Goal: Task Accomplishment & Management: Complete application form

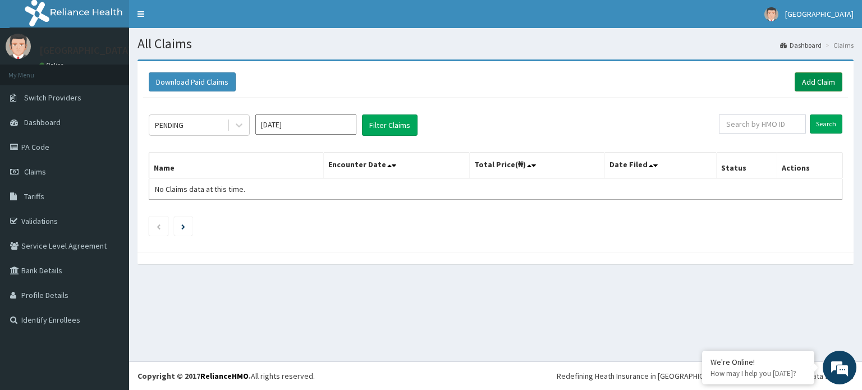
click at [805, 78] on link "Add Claim" at bounding box center [819, 81] width 48 height 19
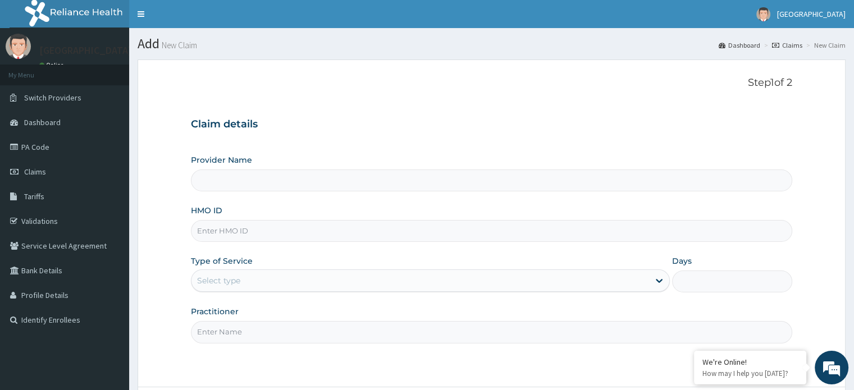
type input "[GEOGRAPHIC_DATA]"
click at [446, 236] on input "HMO ID" at bounding box center [491, 231] width 601 height 22
type input "rel/10438/b"
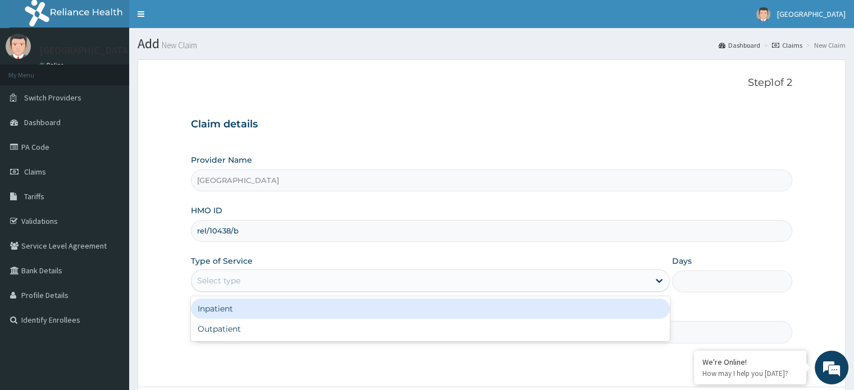
click at [283, 283] on div "Select type" at bounding box center [419, 281] width 457 height 18
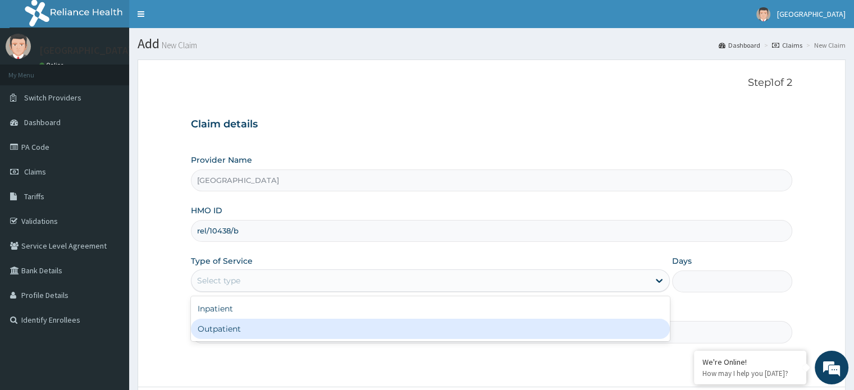
click at [274, 320] on div "Outpatient" at bounding box center [430, 329] width 479 height 20
type input "1"
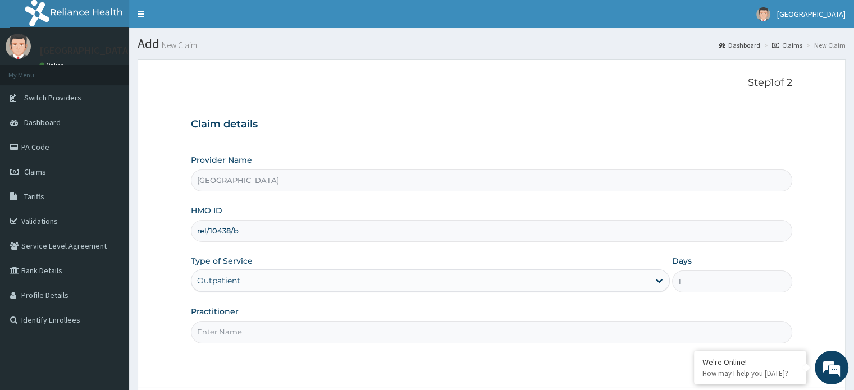
click at [272, 334] on input "Practitioner" at bounding box center [491, 332] width 601 height 22
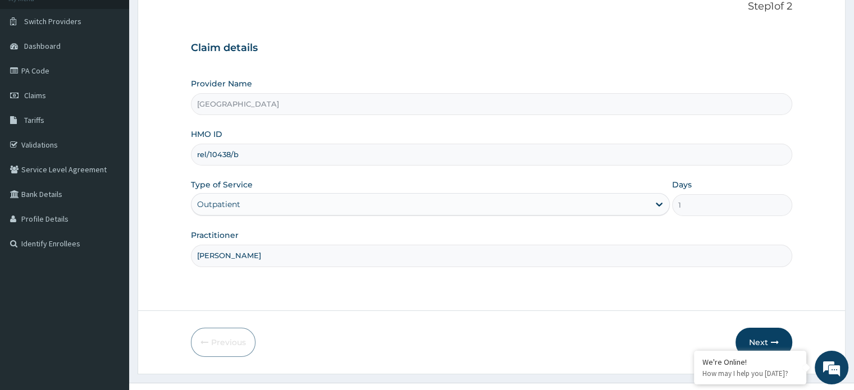
scroll to position [97, 0]
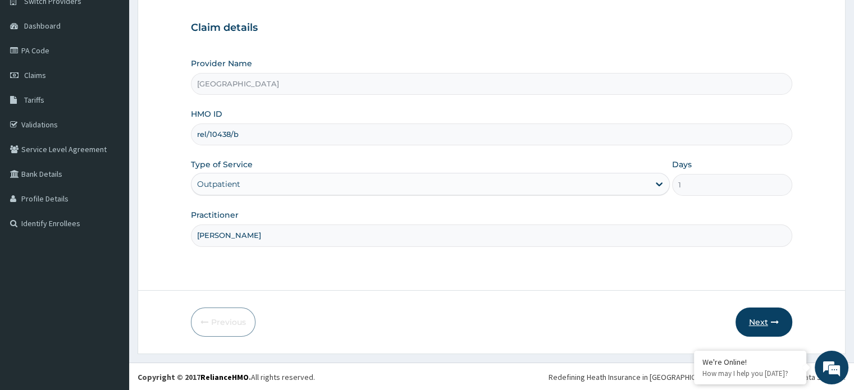
type input "[PERSON_NAME]"
click at [753, 320] on button "Next" at bounding box center [763, 322] width 57 height 29
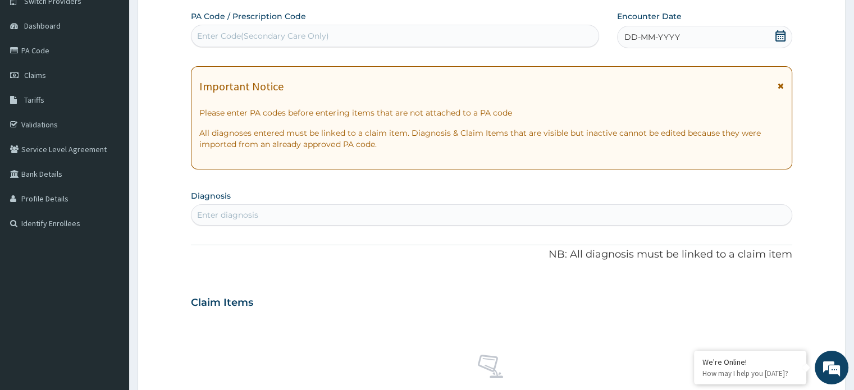
click at [780, 29] on div "DD-MM-YYYY" at bounding box center [704, 37] width 175 height 22
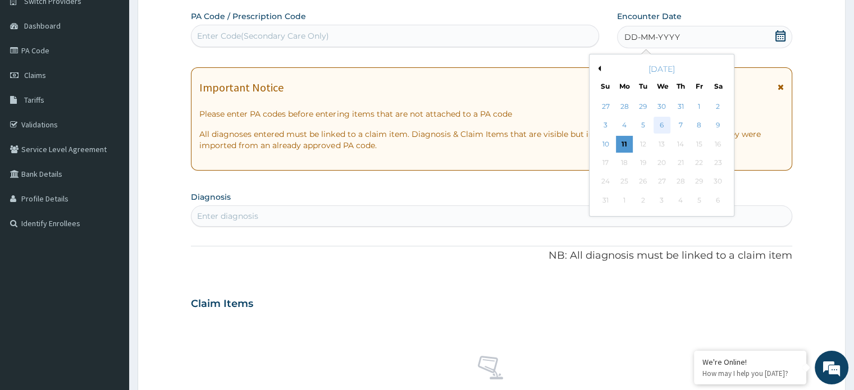
click at [660, 118] on div "6" at bounding box center [661, 125] width 17 height 17
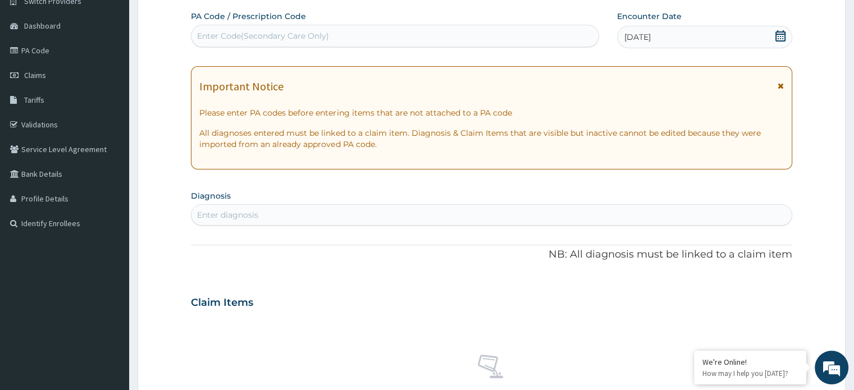
click at [424, 213] on div "Enter diagnosis" at bounding box center [490, 215] width 599 height 18
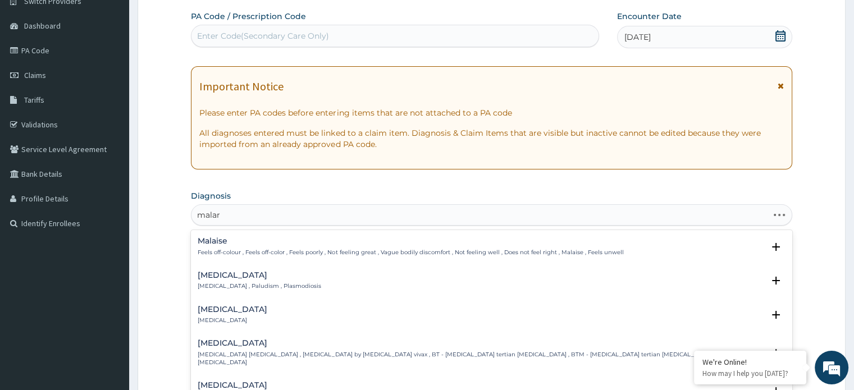
type input "malari"
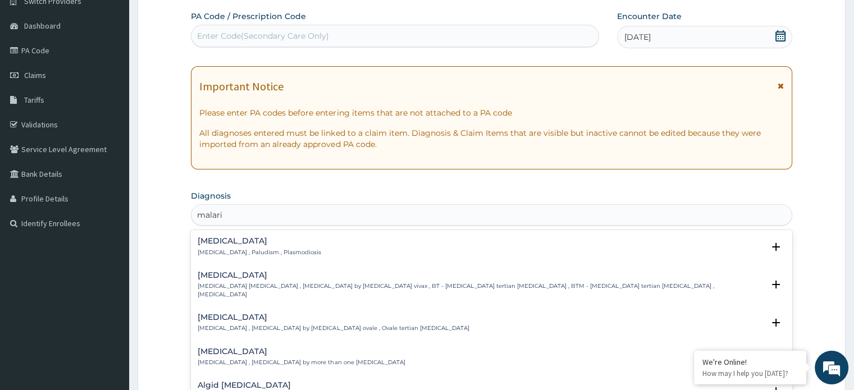
click at [282, 242] on h4 "Malaria" at bounding box center [259, 241] width 123 height 8
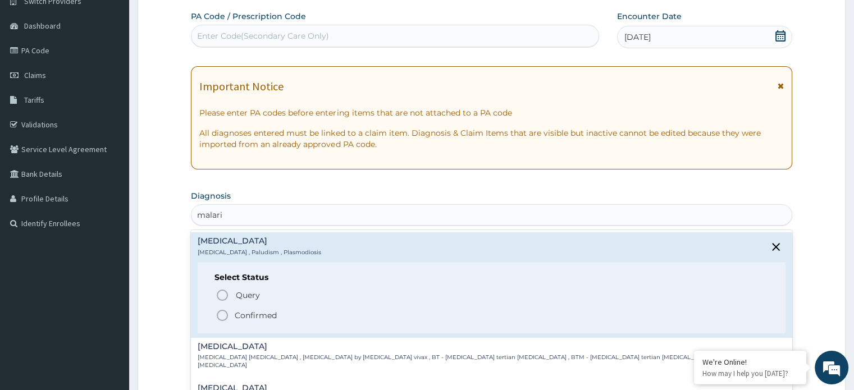
click at [224, 313] on icon "status option filled" at bounding box center [222, 315] width 13 height 13
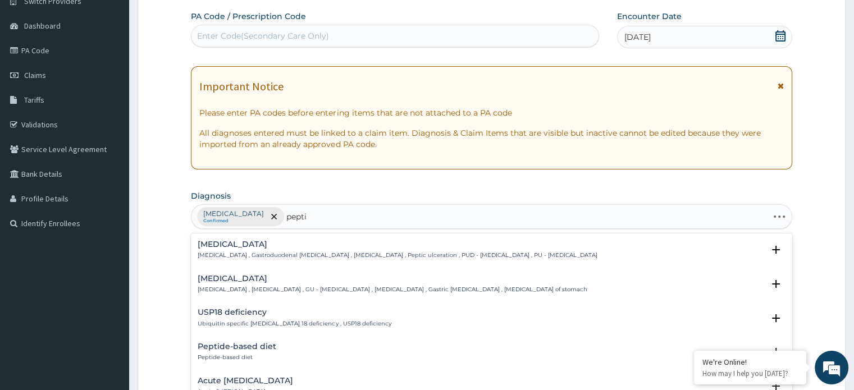
type input "peptic"
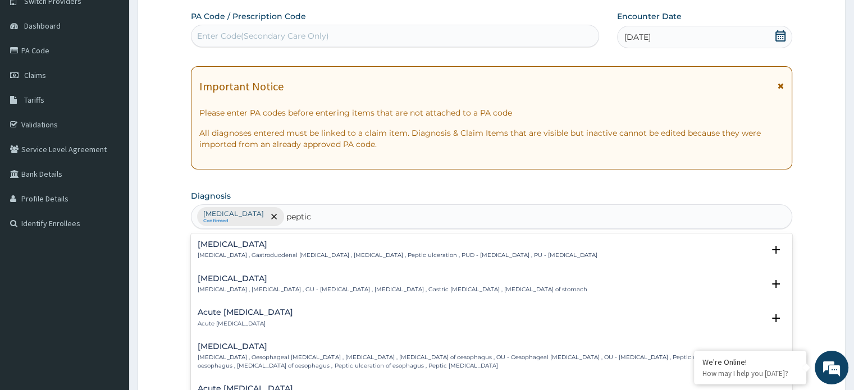
click at [256, 244] on h4 "Peptic ulcer" at bounding box center [397, 244] width 399 height 8
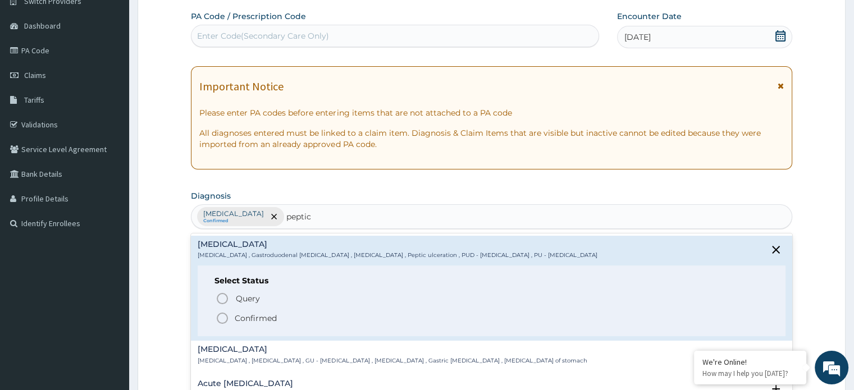
click at [221, 314] on icon "status option filled" at bounding box center [222, 318] width 13 height 13
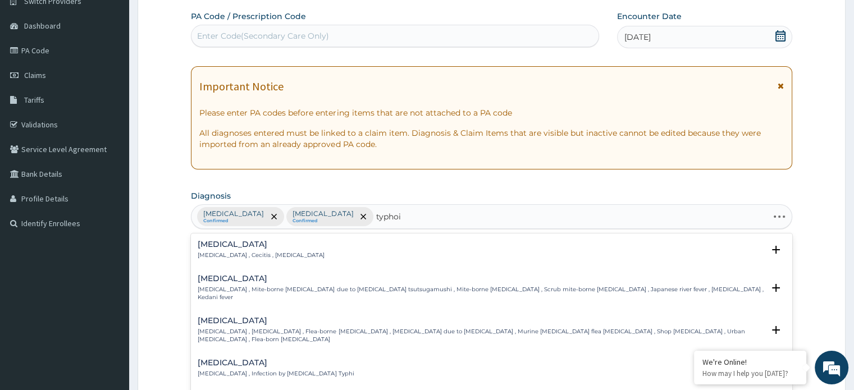
type input "typhoid"
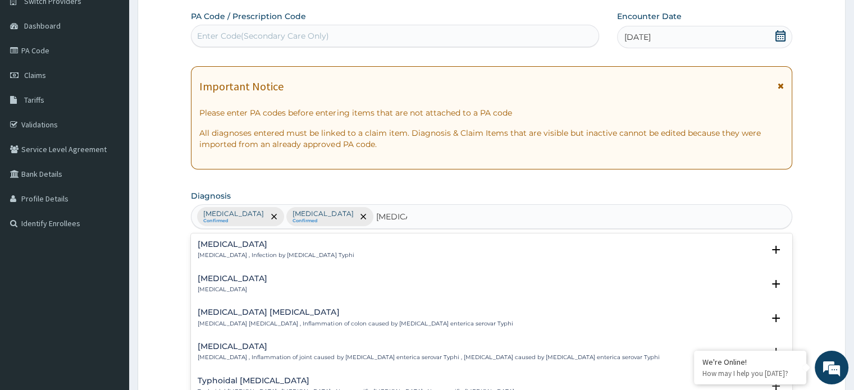
click at [235, 259] on div "Typhoid fever Typhoid fever , Infection by Salmonella Typhi Select Status Query…" at bounding box center [491, 252] width 587 height 25
click at [239, 253] on p "Typhoid fever , Infection by Salmonella Typhi" at bounding box center [276, 255] width 156 height 8
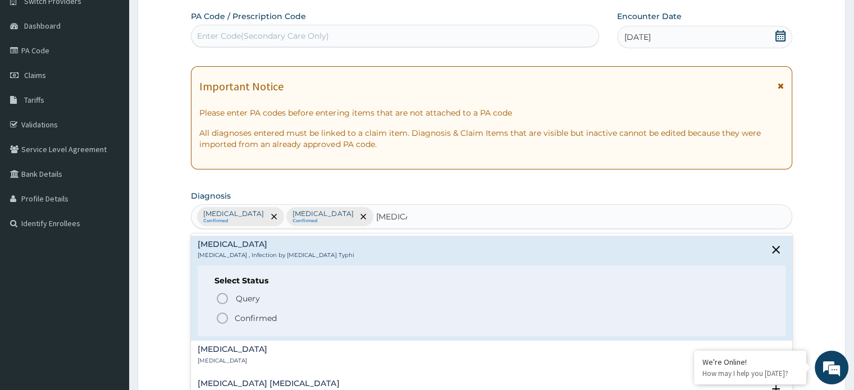
click at [218, 318] on icon "status option filled" at bounding box center [222, 318] width 13 height 13
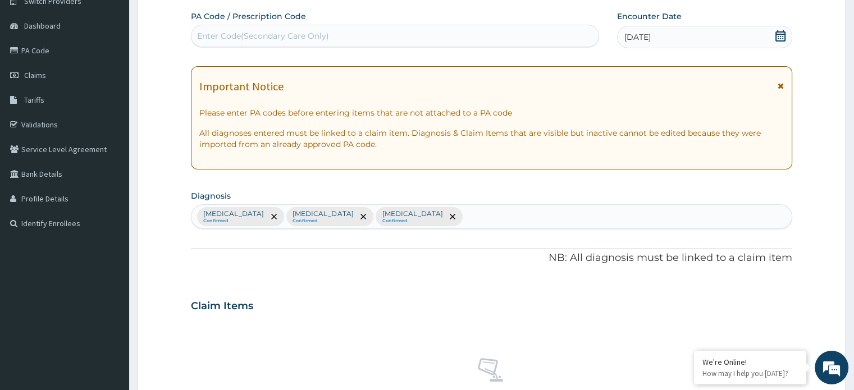
scroll to position [418, 0]
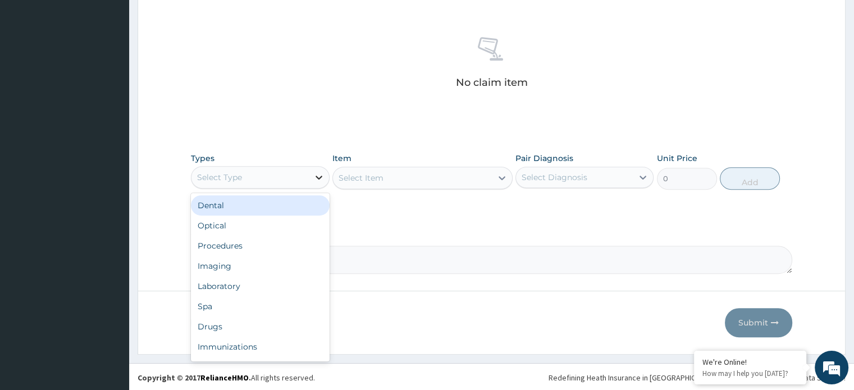
click at [317, 179] on icon at bounding box center [318, 177] width 11 height 11
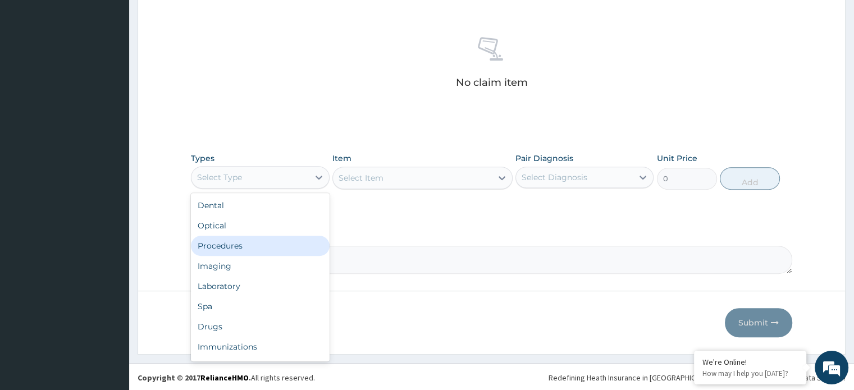
click at [295, 236] on div "Procedures" at bounding box center [260, 246] width 138 height 20
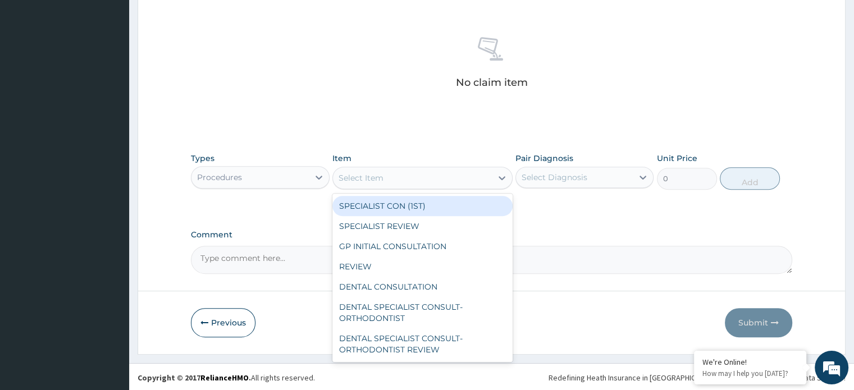
click at [417, 179] on div "Select Item" at bounding box center [412, 178] width 159 height 18
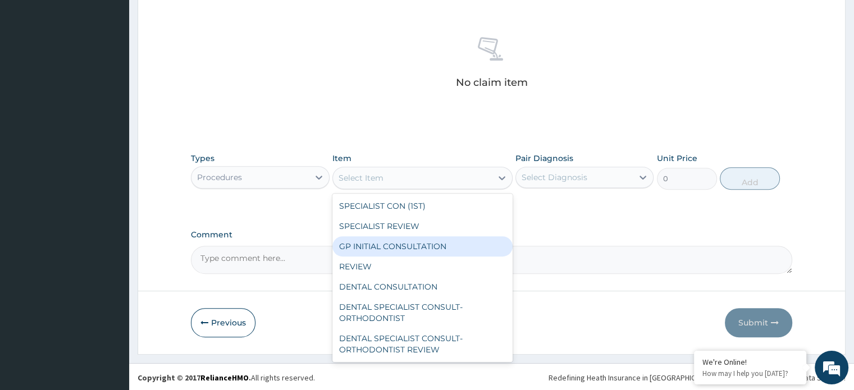
click at [411, 241] on div "GP INITIAL CONSULTATION" at bounding box center [422, 246] width 180 height 20
type input "1500"
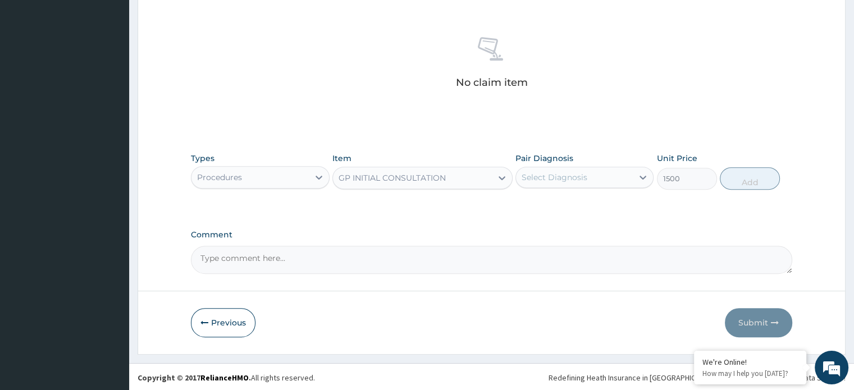
click at [528, 168] on div "Select Diagnosis" at bounding box center [574, 177] width 117 height 18
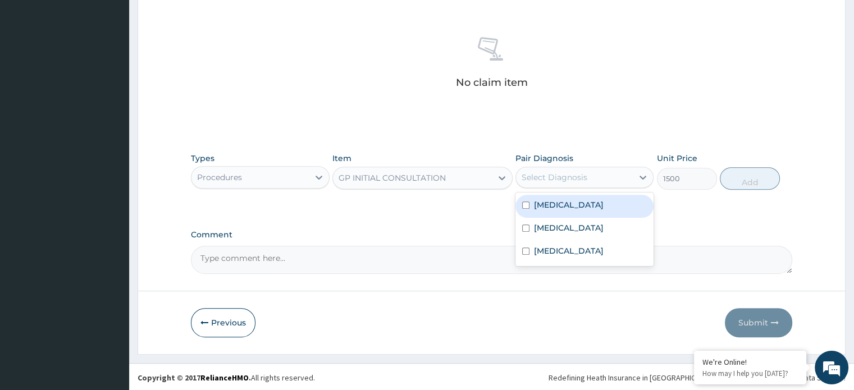
click at [548, 208] on label "[MEDICAL_DATA]" at bounding box center [569, 204] width 70 height 11
checkbox input "true"
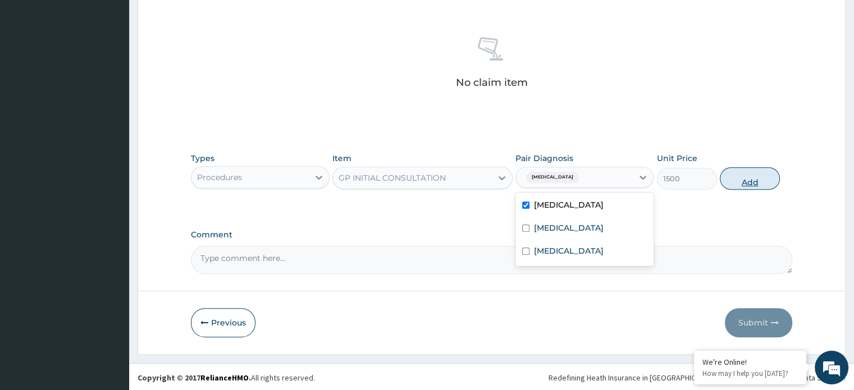
click at [734, 181] on button "Add" at bounding box center [750, 178] width 60 height 22
type input "0"
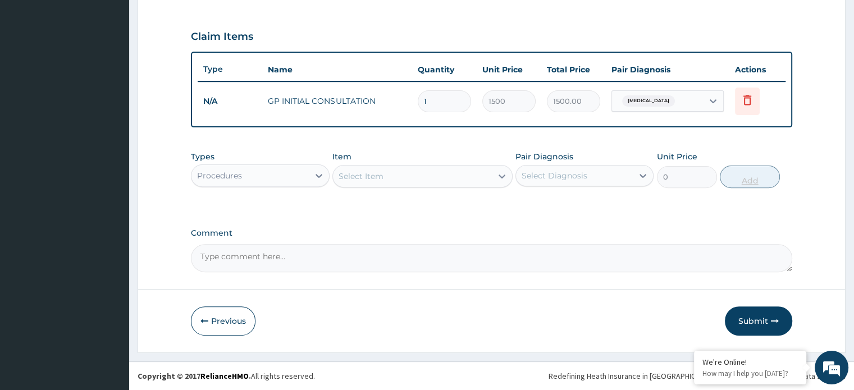
scroll to position [364, 0]
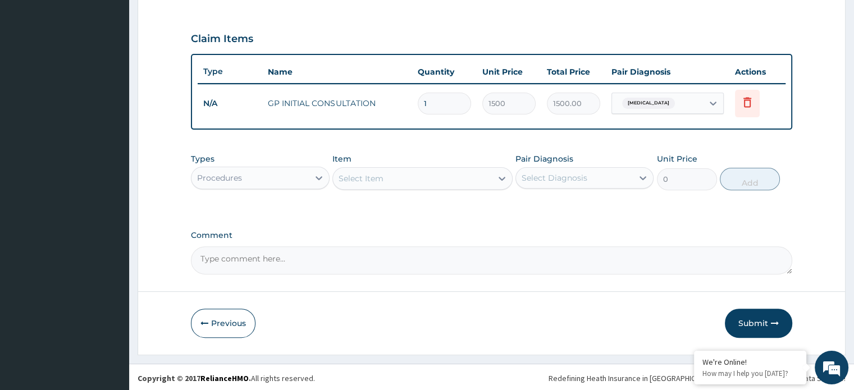
click at [287, 170] on div "Procedures" at bounding box center [249, 178] width 117 height 18
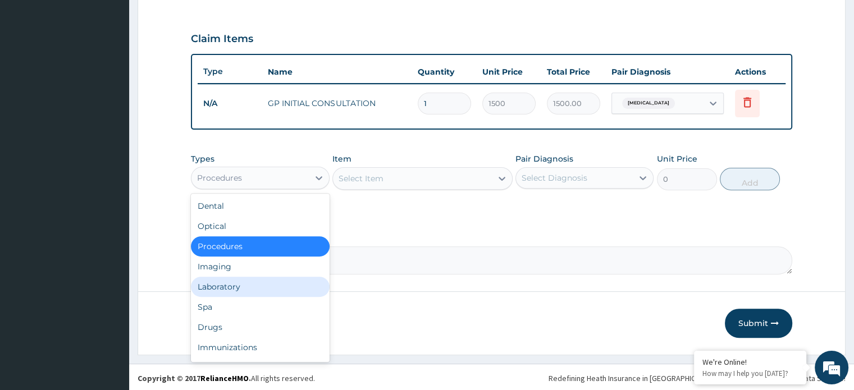
click at [286, 287] on div "Laboratory" at bounding box center [260, 287] width 138 height 20
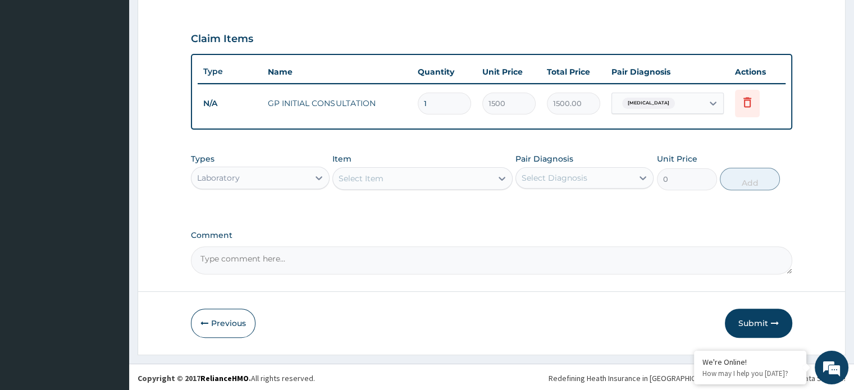
click at [440, 176] on div "Select Item" at bounding box center [412, 179] width 159 height 18
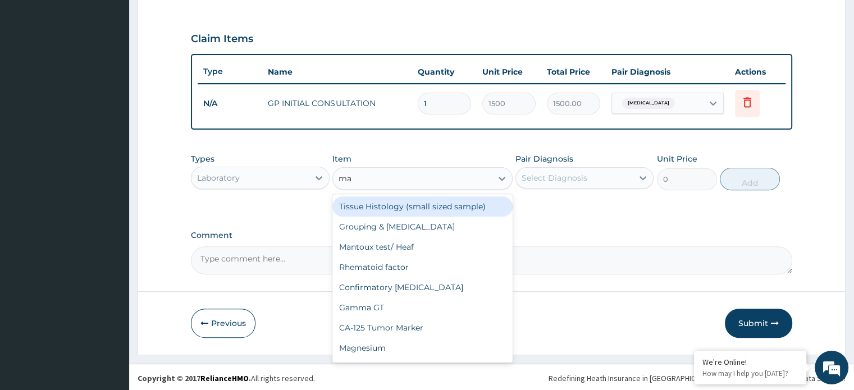
type input "mal"
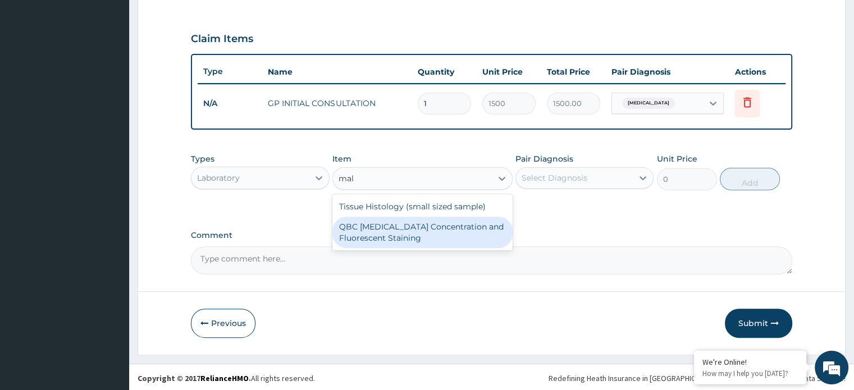
click at [449, 217] on div "QBC [MEDICAL_DATA] Concentration and Fluorescent Staining" at bounding box center [422, 232] width 180 height 31
type input "1500"
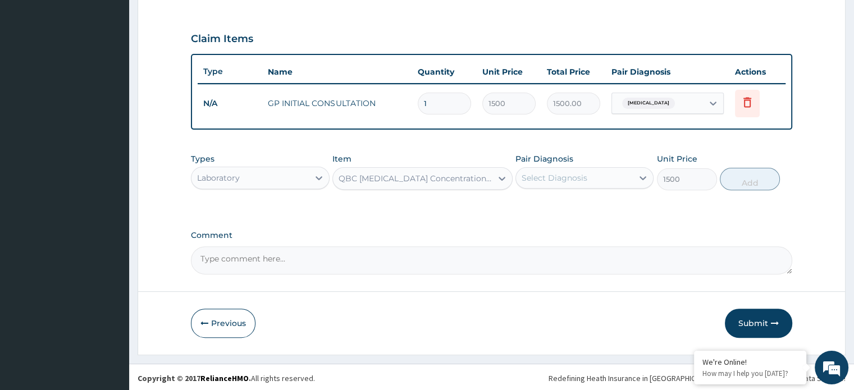
click at [537, 174] on div "Select Diagnosis" at bounding box center [554, 177] width 66 height 11
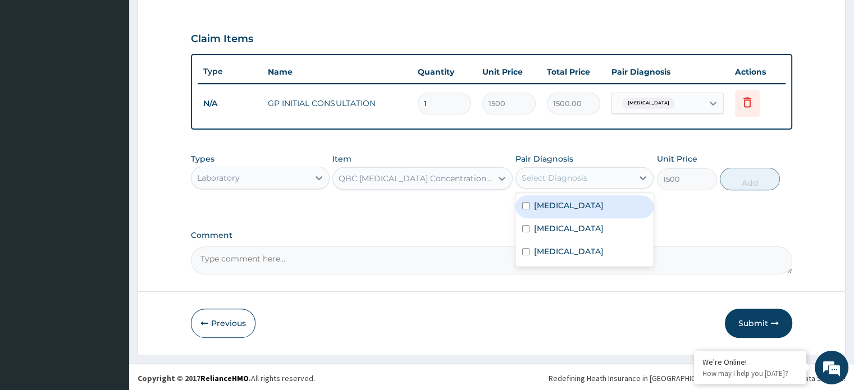
click at [530, 204] on div "[MEDICAL_DATA]" at bounding box center [584, 206] width 138 height 23
checkbox input "true"
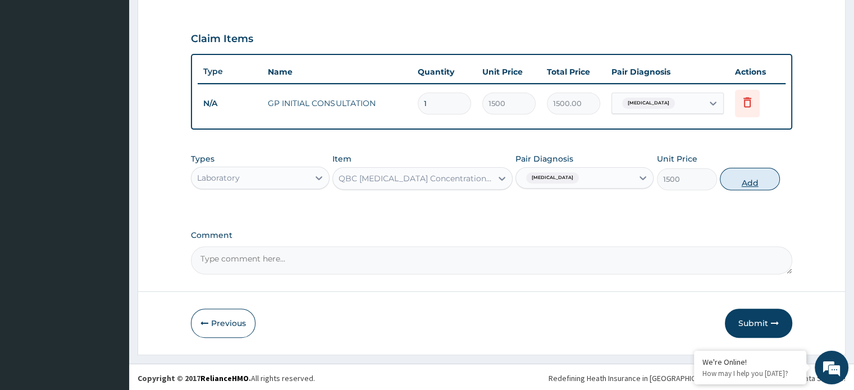
click at [734, 180] on button "Add" at bounding box center [750, 179] width 60 height 22
type input "0"
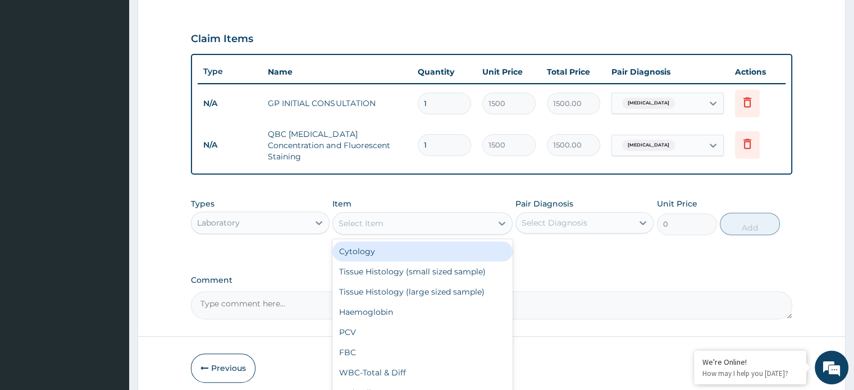
click at [352, 218] on div "Select Item" at bounding box center [360, 223] width 45 height 11
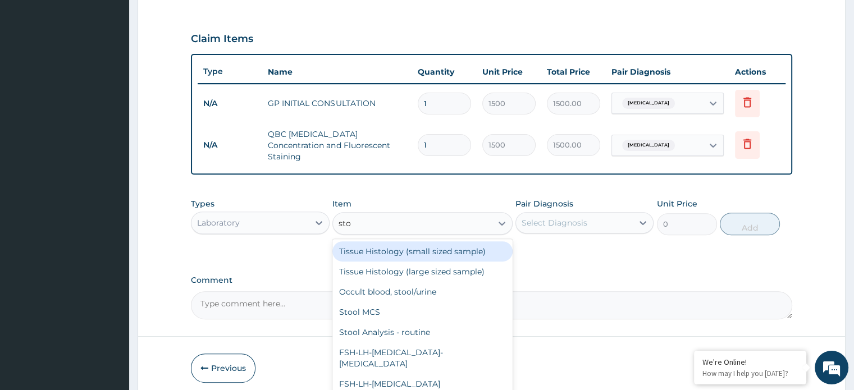
type input "stoo"
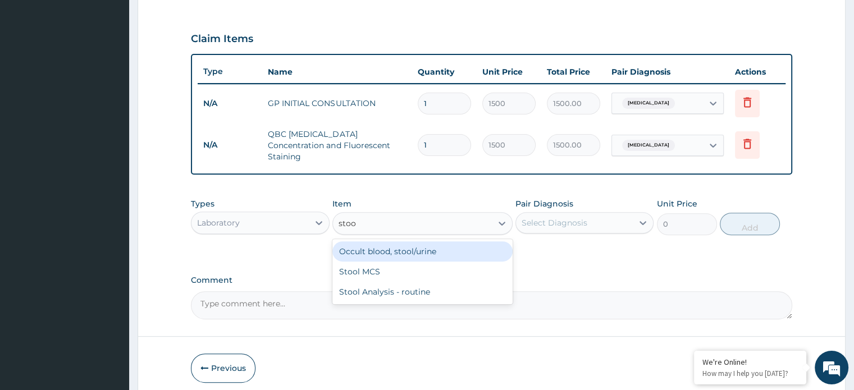
click at [365, 242] on div "Occult blood, stool/urine" at bounding box center [422, 251] width 180 height 20
type input "1500"
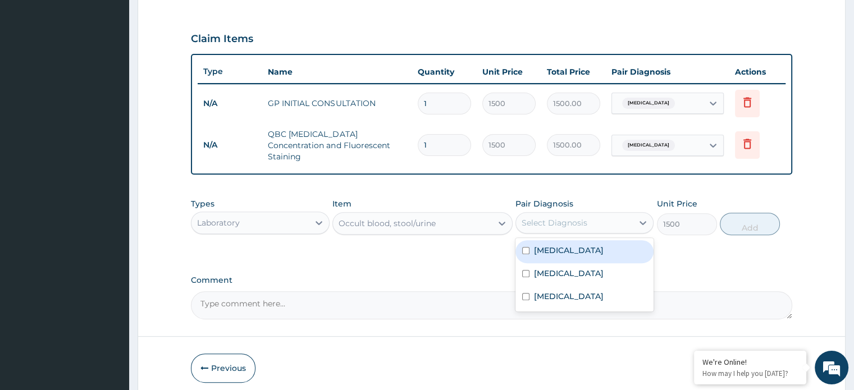
click at [547, 214] on div "Select Diagnosis" at bounding box center [574, 223] width 117 height 18
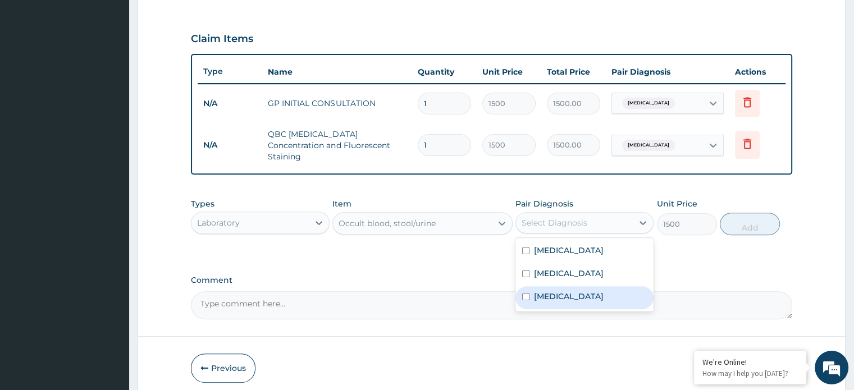
click at [558, 291] on label "[MEDICAL_DATA]" at bounding box center [569, 296] width 70 height 11
checkbox input "true"
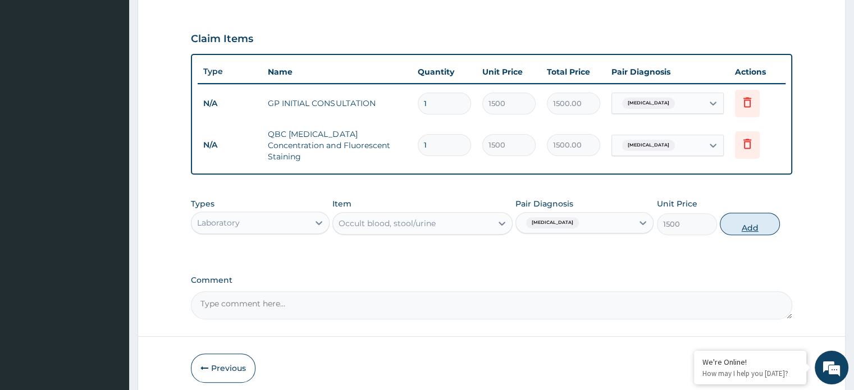
click at [754, 214] on button "Add" at bounding box center [750, 224] width 60 height 22
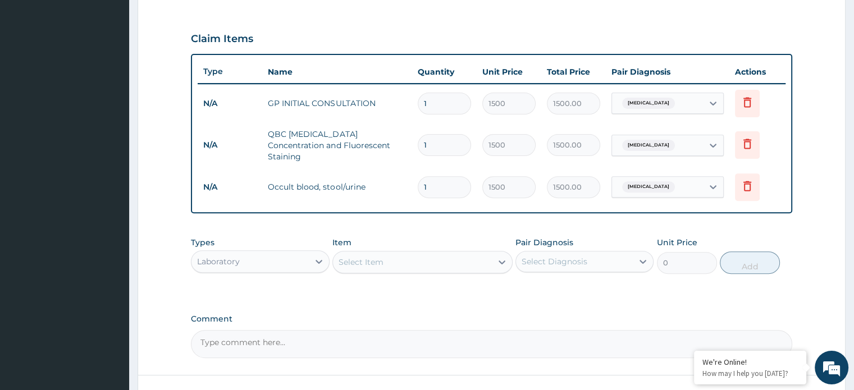
click at [222, 256] on div "Laboratory" at bounding box center [218, 261] width 43 height 11
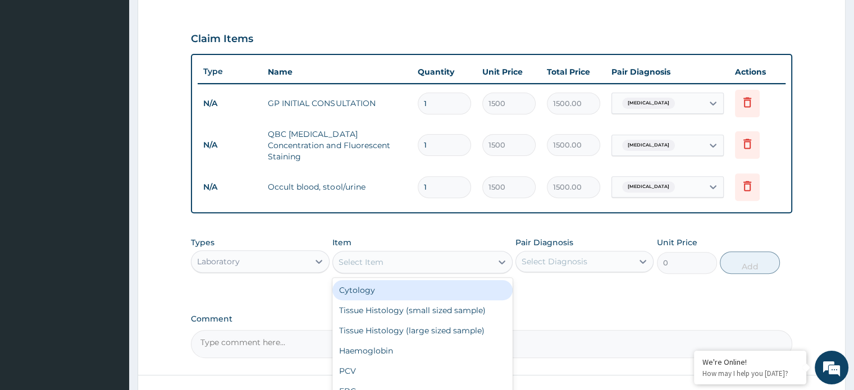
click at [350, 257] on div "Select Item" at bounding box center [360, 262] width 45 height 11
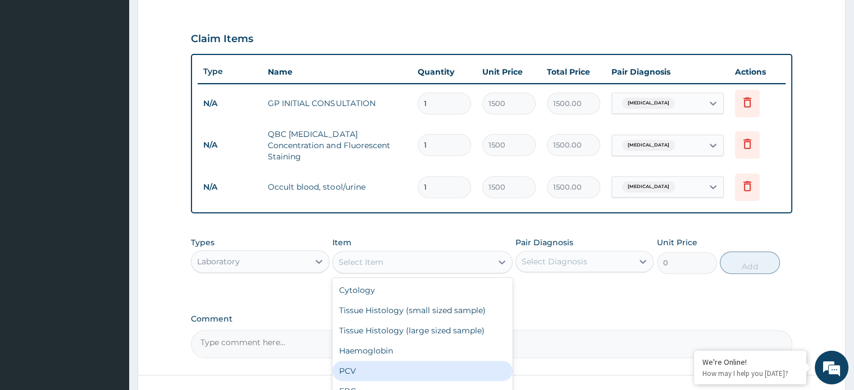
click at [382, 361] on div "PCV" at bounding box center [422, 371] width 180 height 20
type input "750"
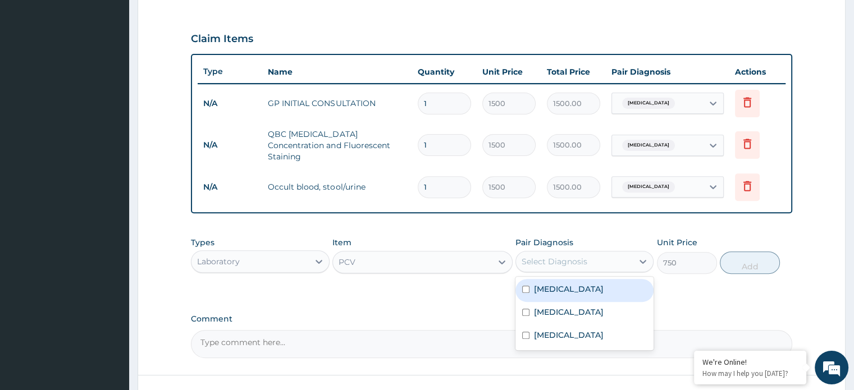
click at [542, 258] on div "Select Diagnosis" at bounding box center [554, 261] width 66 height 11
click at [539, 284] on label "[MEDICAL_DATA]" at bounding box center [569, 288] width 70 height 11
checkbox input "true"
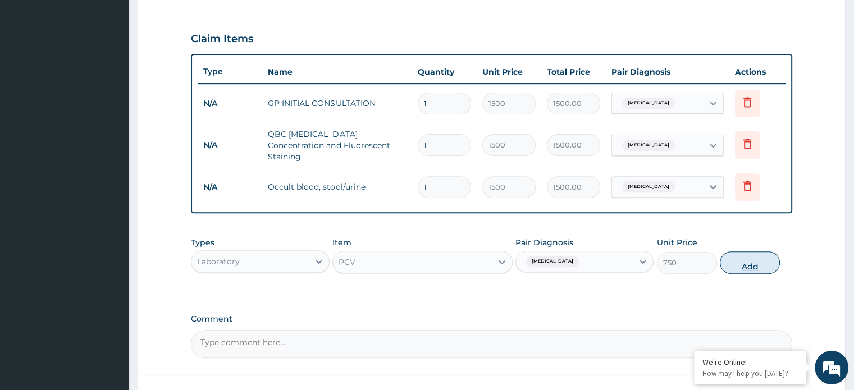
click at [761, 257] on button "Add" at bounding box center [750, 262] width 60 height 22
type input "0"
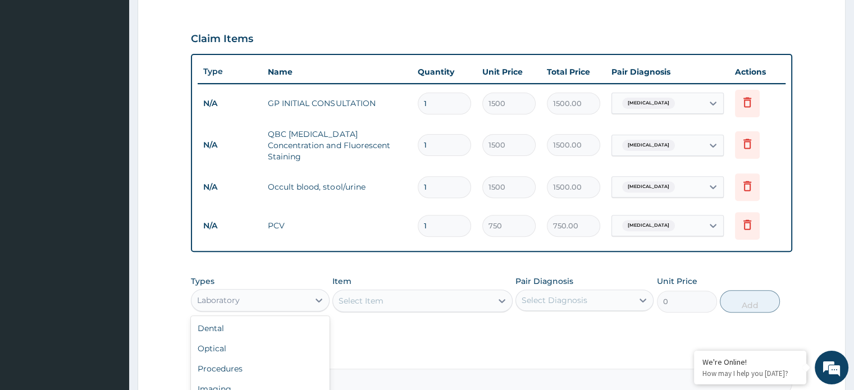
click at [254, 291] on div "Laboratory" at bounding box center [249, 300] width 117 height 18
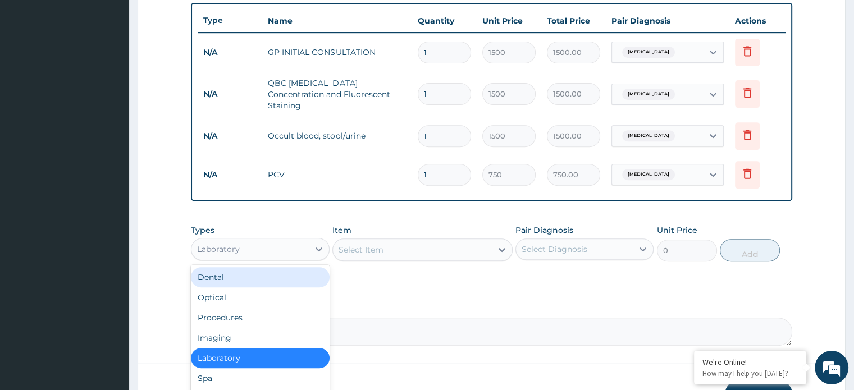
scroll to position [480, 0]
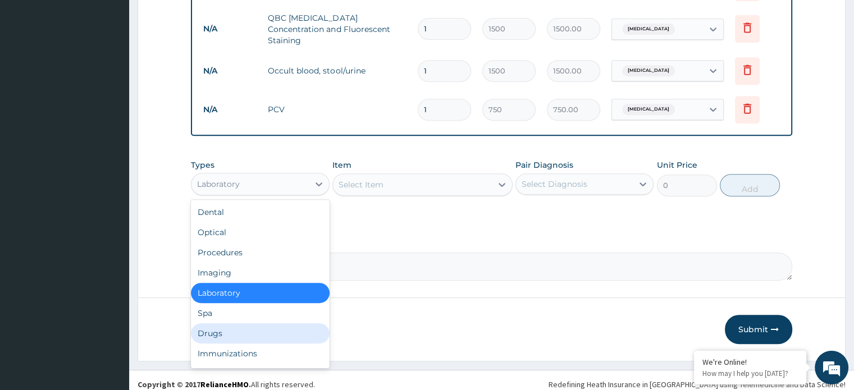
click at [247, 324] on div "Drugs" at bounding box center [260, 333] width 138 height 20
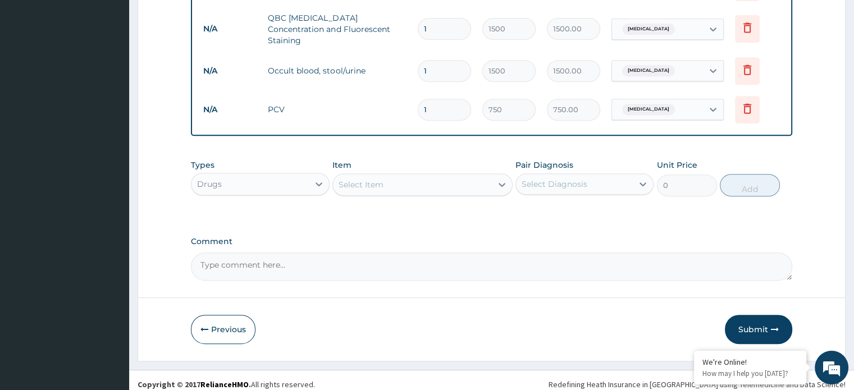
click at [439, 176] on div "Select Item" at bounding box center [412, 185] width 159 height 18
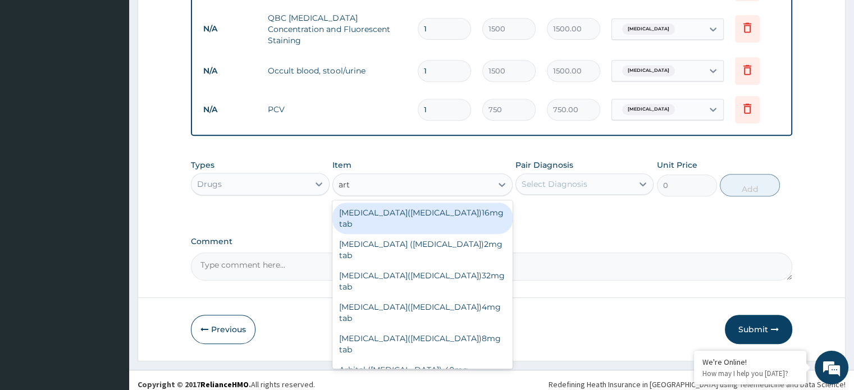
type input "arte"
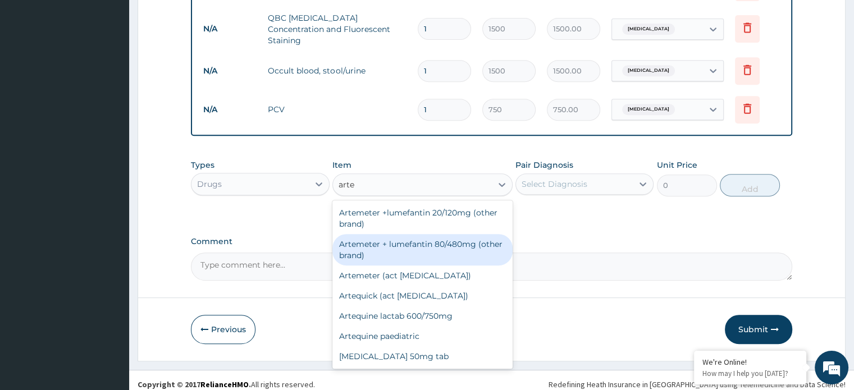
click at [456, 247] on div "Artemeter + lumefantin 80/480mg (other brand)" at bounding box center [422, 249] width 180 height 31
type input "153.6"
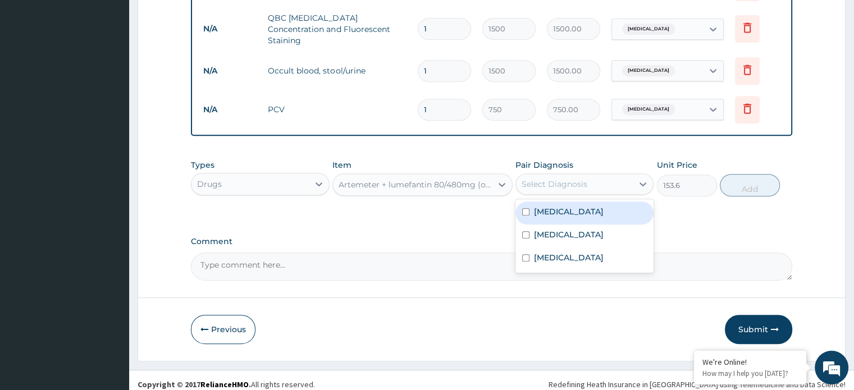
click at [547, 178] on div "Select Diagnosis" at bounding box center [554, 183] width 66 height 11
click at [549, 202] on div "[MEDICAL_DATA]" at bounding box center [584, 213] width 138 height 23
checkbox input "true"
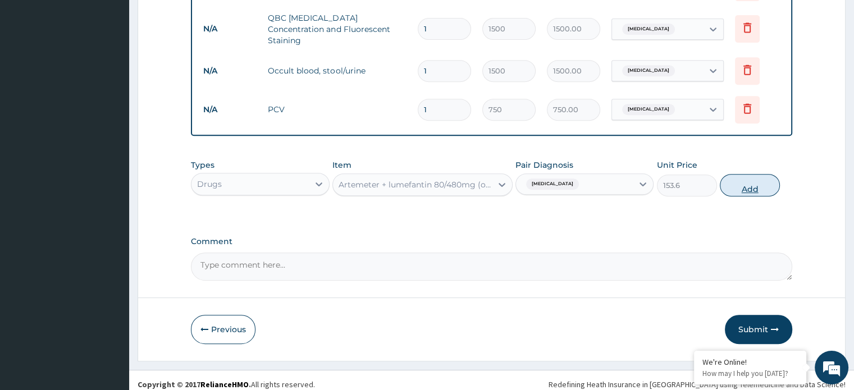
click at [747, 181] on button "Add" at bounding box center [750, 185] width 60 height 22
type input "0"
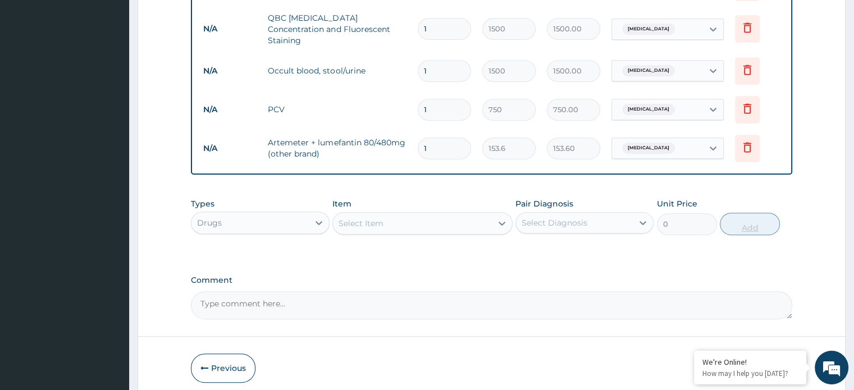
type input "0.00"
type input "6"
type input "921.60"
type input "6"
click at [470, 214] on div "Select Item" at bounding box center [412, 223] width 159 height 18
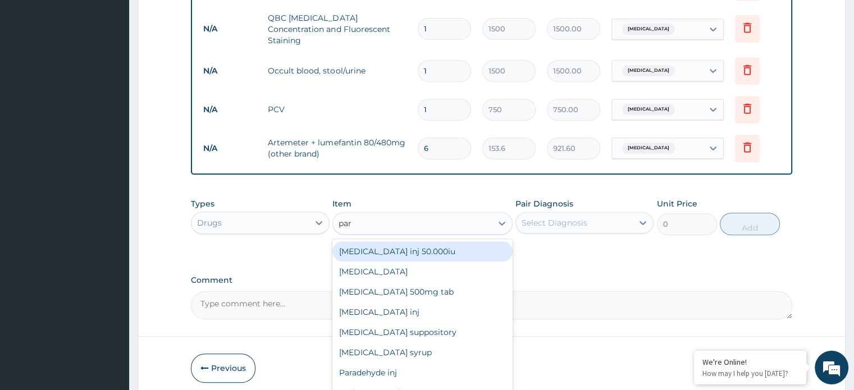
type input "para"
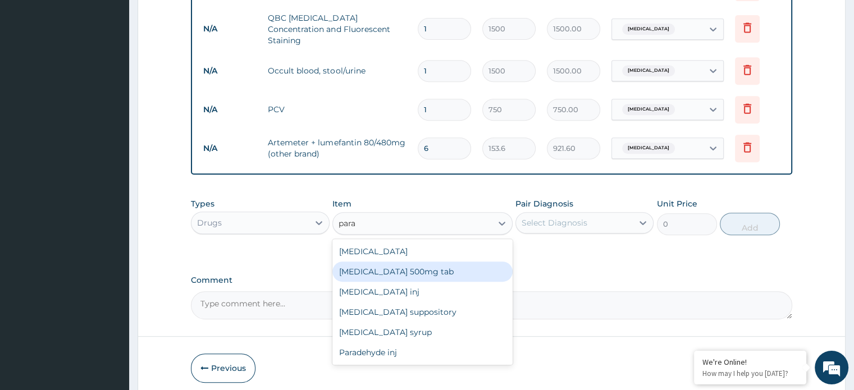
click at [455, 262] on div "[MEDICAL_DATA] 500mg tab" at bounding box center [422, 272] width 180 height 20
type input "5.6"
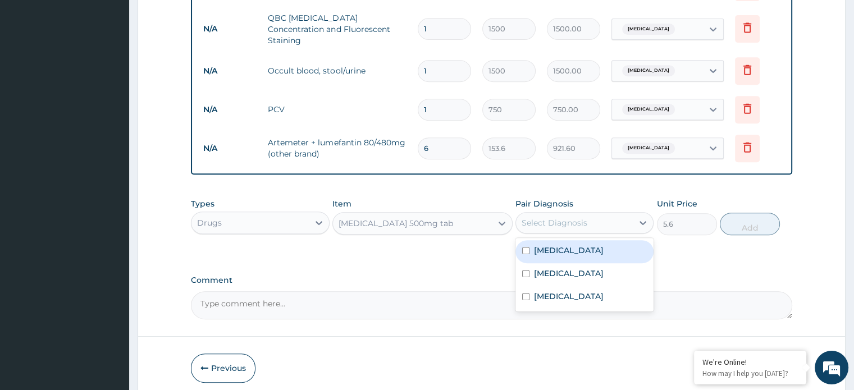
click at [528, 218] on div "Select Diagnosis" at bounding box center [554, 222] width 66 height 11
click at [523, 247] on input "checkbox" at bounding box center [525, 250] width 7 height 7
checkbox input "true"
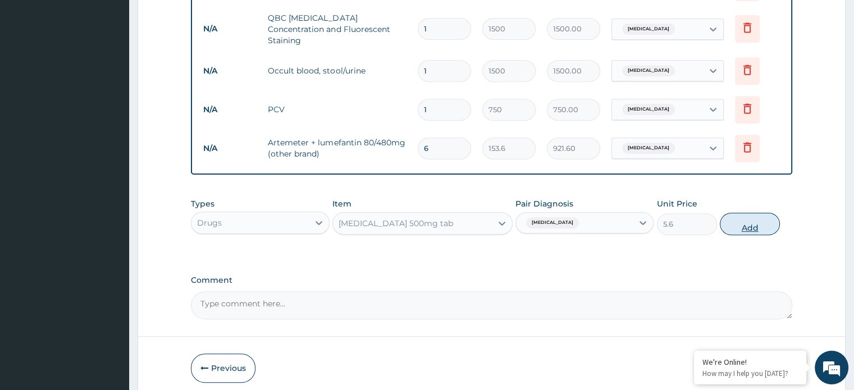
click at [754, 213] on button "Add" at bounding box center [750, 224] width 60 height 22
type input "0"
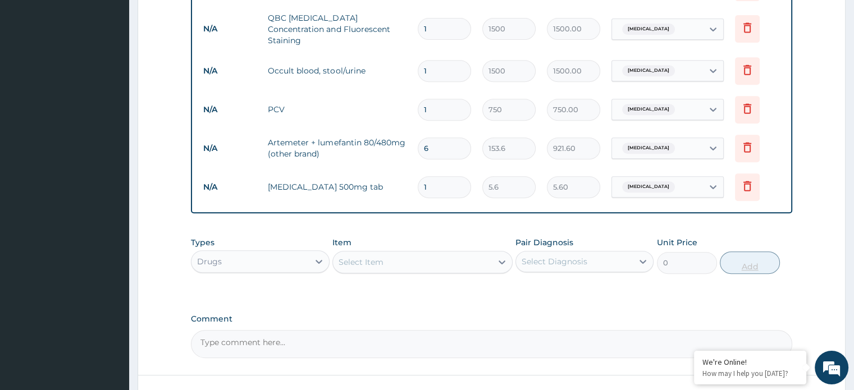
type input "18"
type input "100.80"
type input "18"
click at [491, 258] on div "Select Item" at bounding box center [412, 262] width 159 height 18
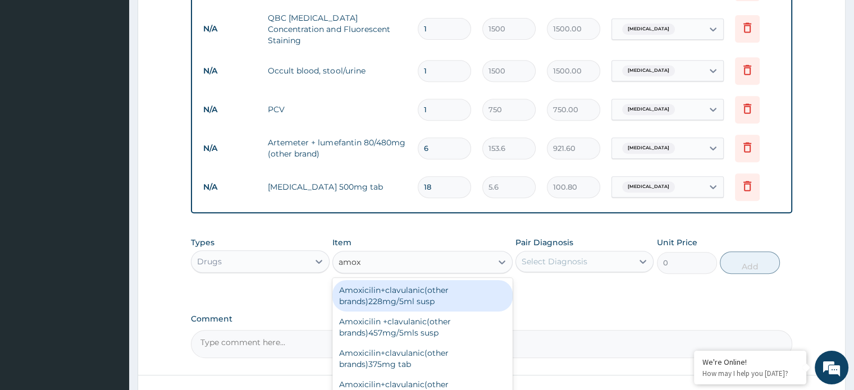
type input "amoxi"
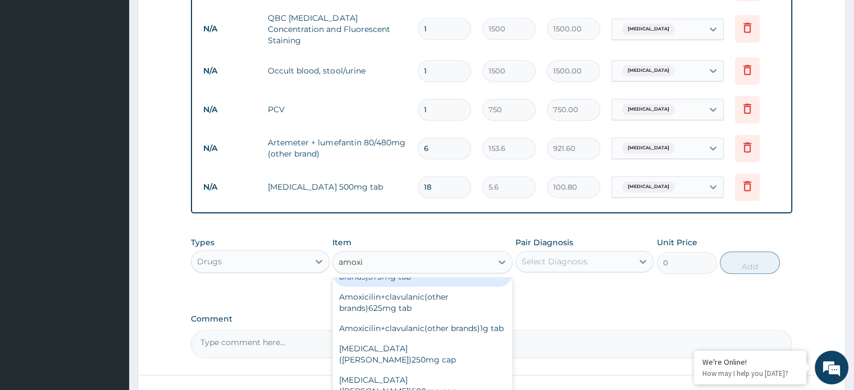
scroll to position [106, 0]
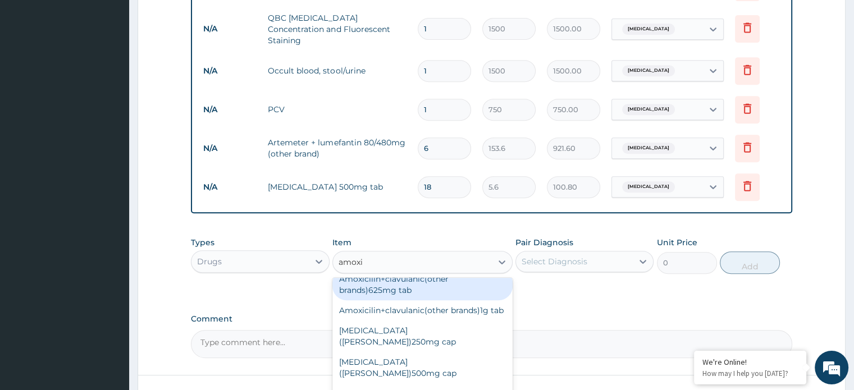
click at [490, 283] on div "Amoxicilin+clavulanic(other brands)625mg tab" at bounding box center [422, 284] width 180 height 31
type input "172"
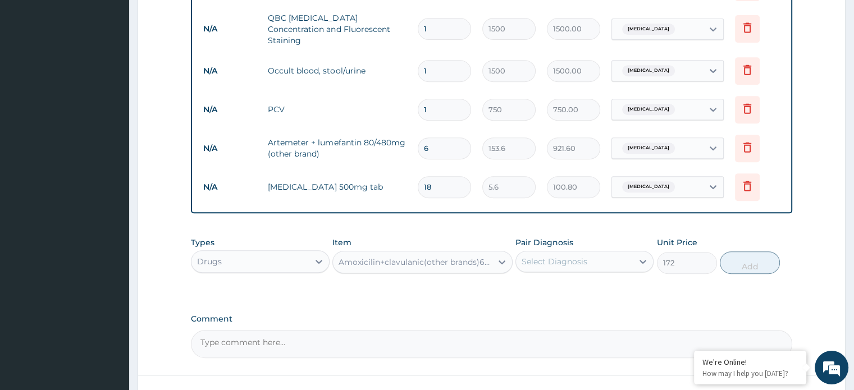
click at [611, 255] on div "Select Diagnosis" at bounding box center [574, 262] width 117 height 18
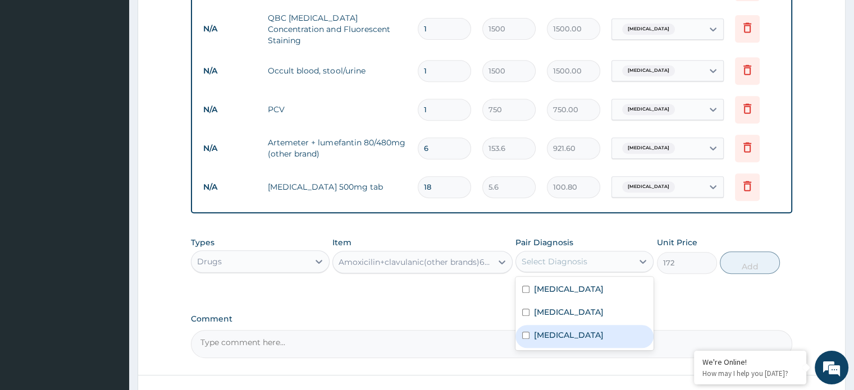
click at [551, 329] on label "Typhoid fever" at bounding box center [569, 334] width 70 height 11
checkbox input "true"
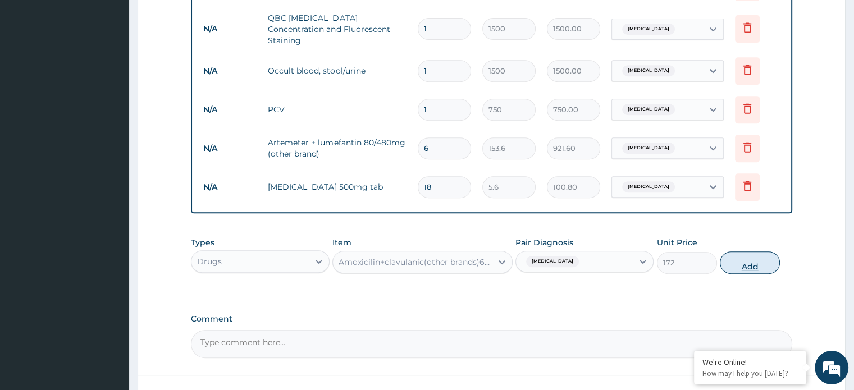
click at [727, 257] on button "Add" at bounding box center [750, 262] width 60 height 22
type input "0"
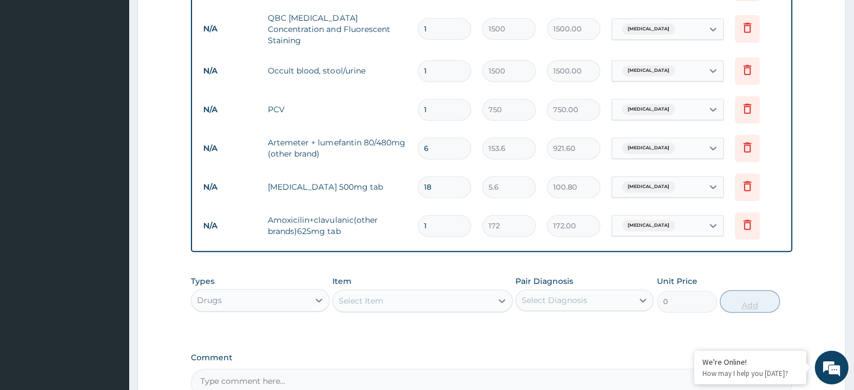
type input "14"
type input "2408.00"
type input "14"
click at [457, 292] on div "Select Item" at bounding box center [412, 301] width 159 height 18
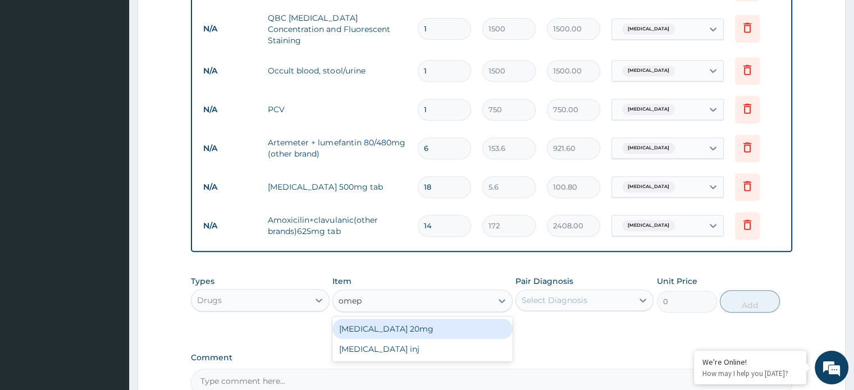
type input "omepr"
click at [451, 326] on div "Omeprazole 20mg" at bounding box center [422, 329] width 180 height 20
type input "44"
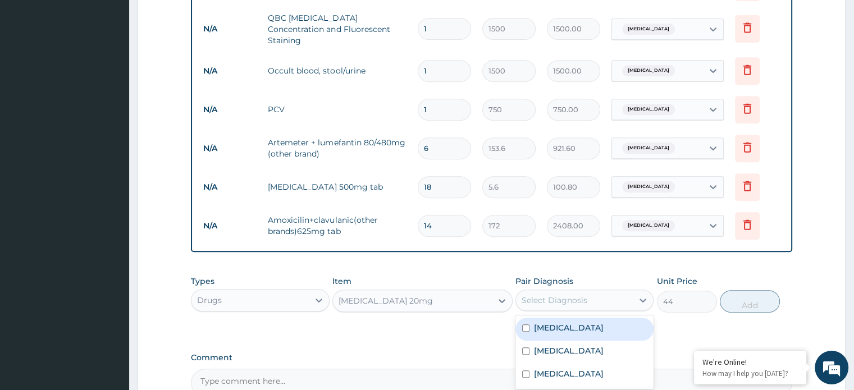
click at [578, 295] on div "Select Diagnosis" at bounding box center [554, 300] width 66 height 11
click at [552, 345] on label "Peptic ulcer" at bounding box center [569, 350] width 70 height 11
checkbox input "true"
click at [739, 292] on button "Add" at bounding box center [750, 301] width 60 height 22
type input "0"
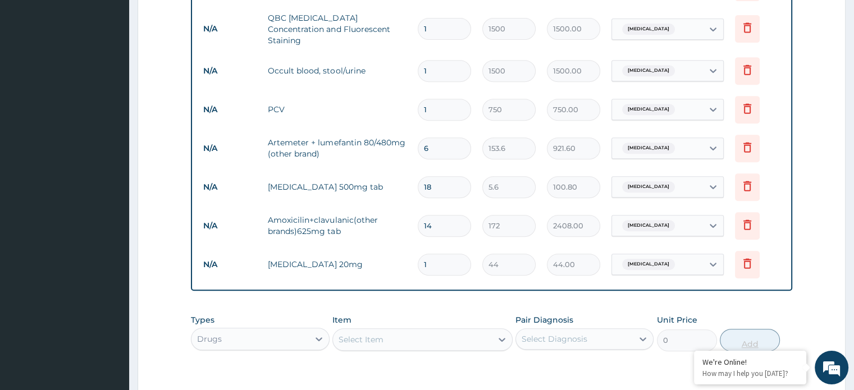
type input "14"
type input "616.00"
type input "14"
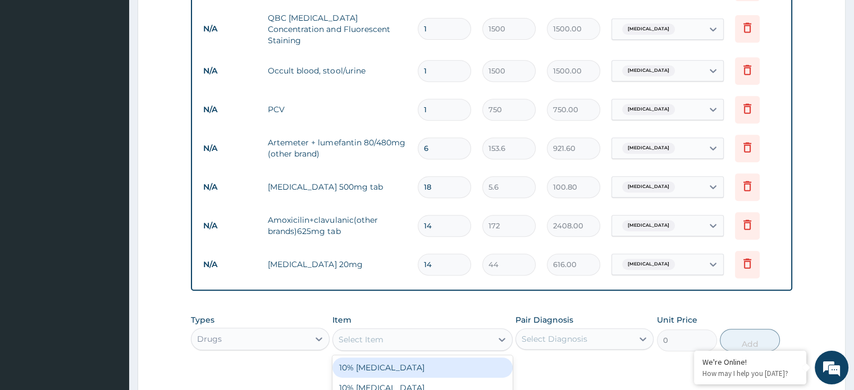
click at [399, 331] on div "Select Item" at bounding box center [412, 340] width 159 height 18
type input "fla"
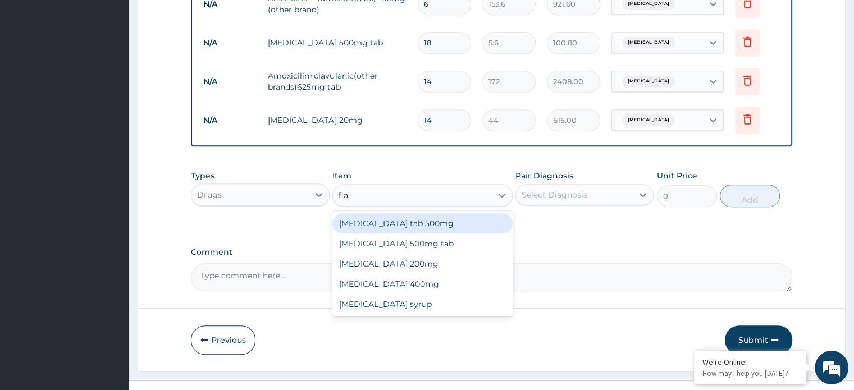
scroll to position [634, 0]
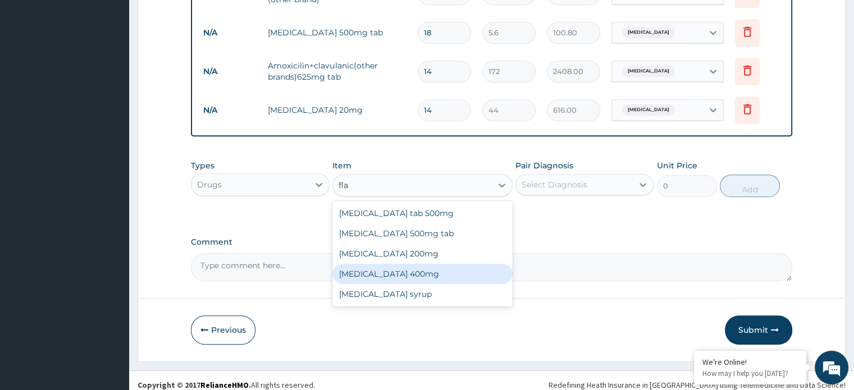
click at [340, 264] on div "Flagyl 400mg" at bounding box center [422, 274] width 180 height 20
type input "32"
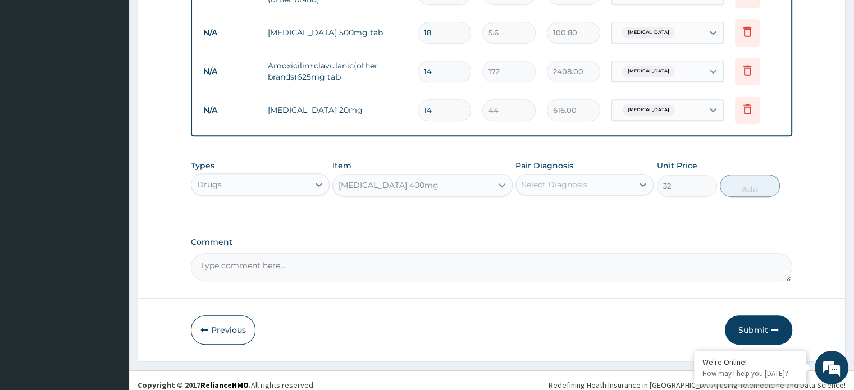
click at [563, 176] on div "Select Diagnosis" at bounding box center [574, 185] width 117 height 18
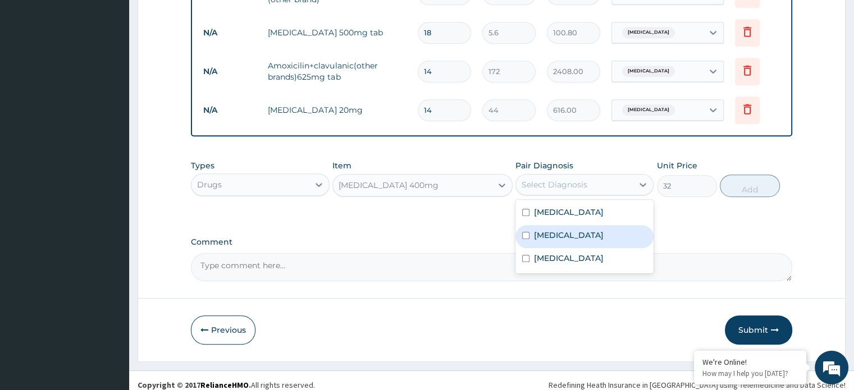
click at [552, 225] on div "Peptic ulcer" at bounding box center [584, 236] width 138 height 23
checkbox input "true"
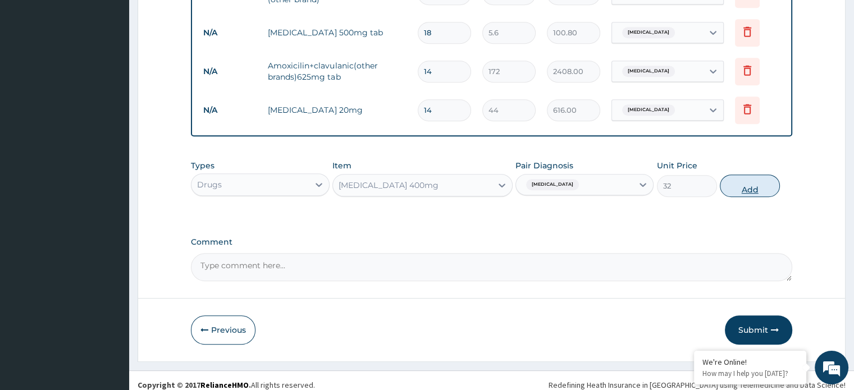
click at [734, 176] on button "Add" at bounding box center [750, 186] width 60 height 22
type input "0"
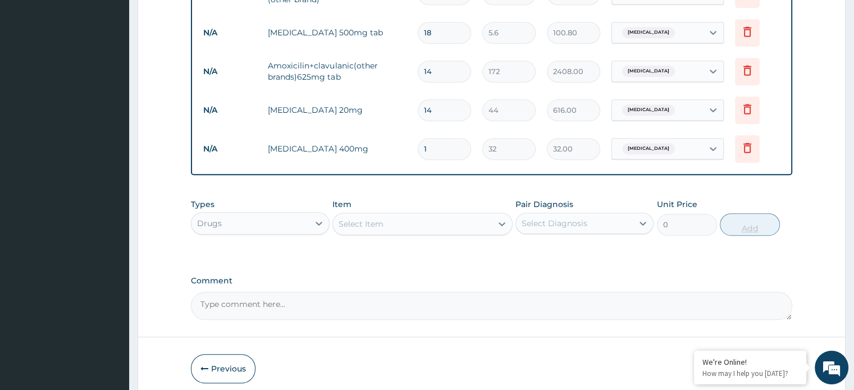
type input "15"
type input "480.00"
type input "15"
click at [445, 213] on div "Select Item" at bounding box center [422, 224] width 180 height 22
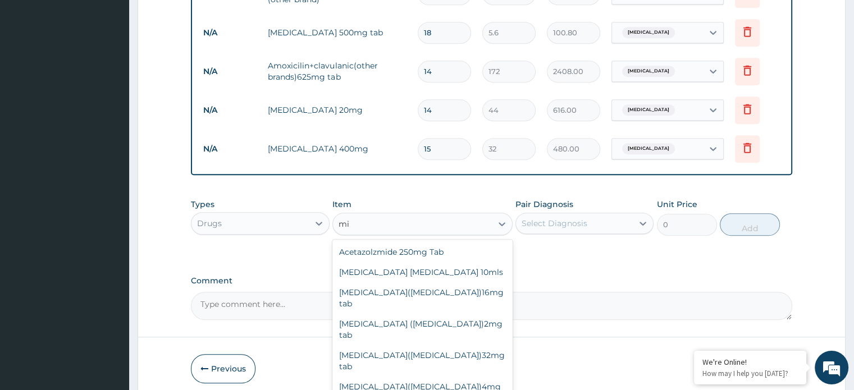
type input "m"
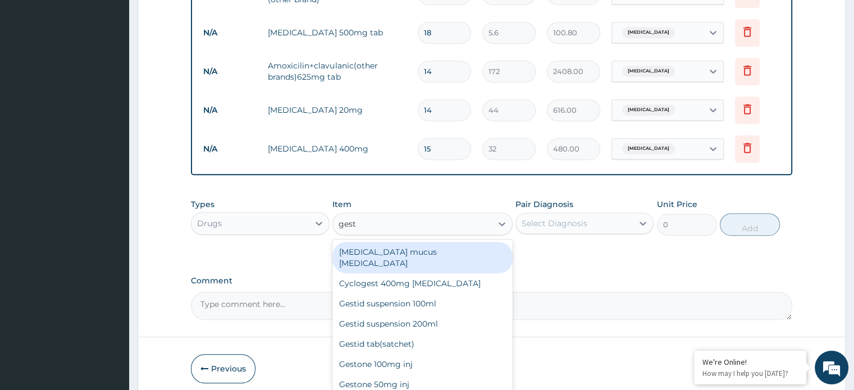
type input "gesti"
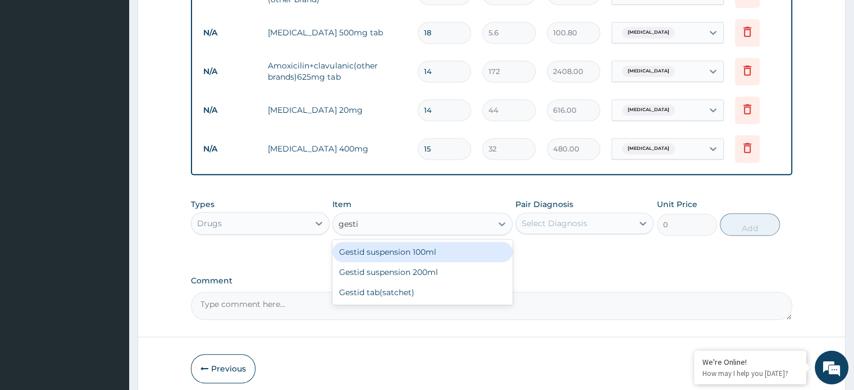
click at [436, 242] on div "Gestid suspension 100ml" at bounding box center [422, 252] width 180 height 20
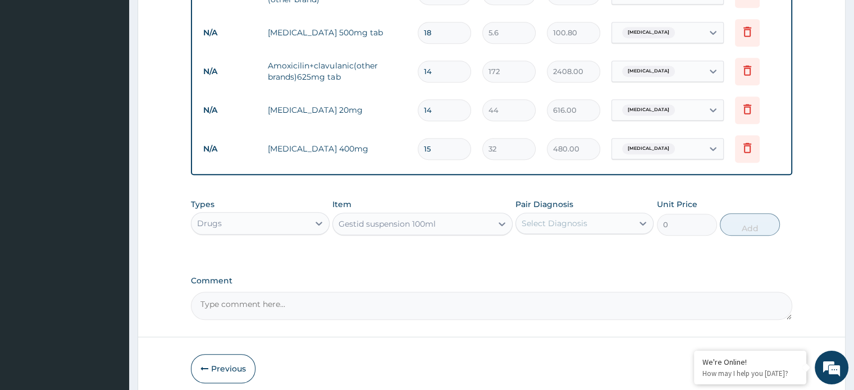
type input "624"
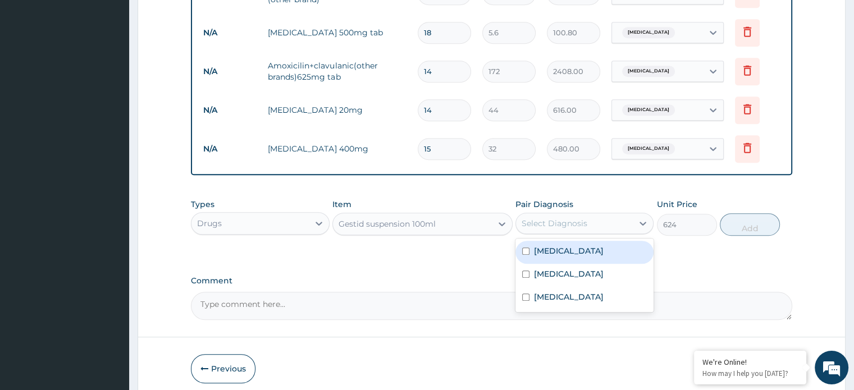
click at [582, 218] on div "Select Diagnosis" at bounding box center [554, 223] width 66 height 11
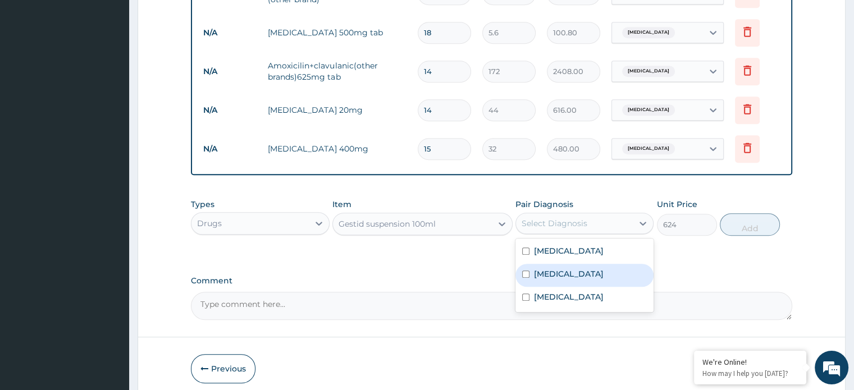
click at [583, 270] on div "Peptic ulcer" at bounding box center [584, 275] width 138 height 23
checkbox input "true"
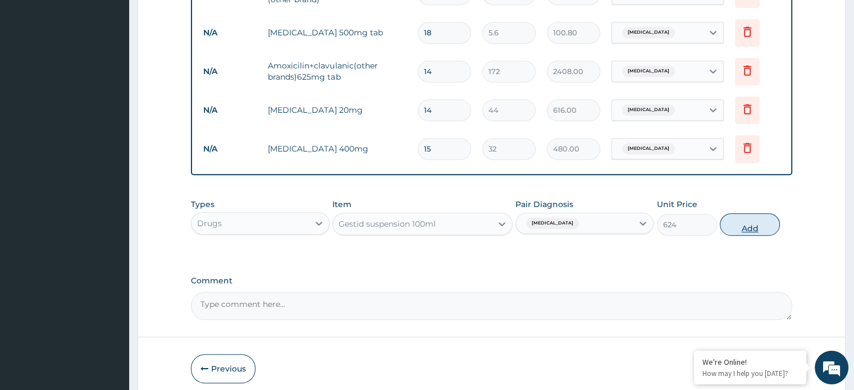
click at [730, 213] on button "Add" at bounding box center [750, 224] width 60 height 22
type input "0"
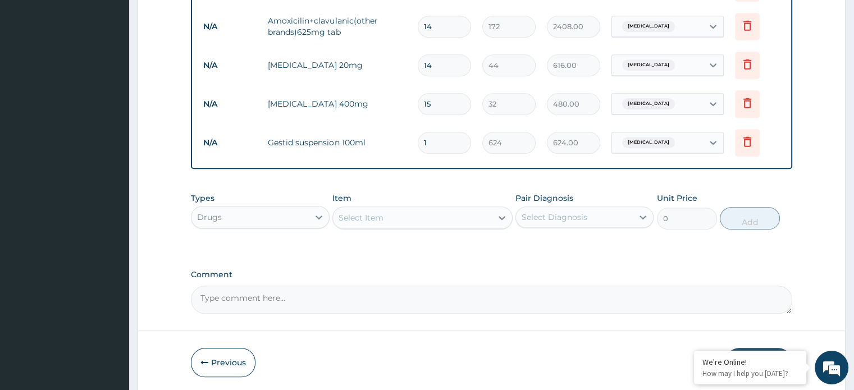
scroll to position [712, 0]
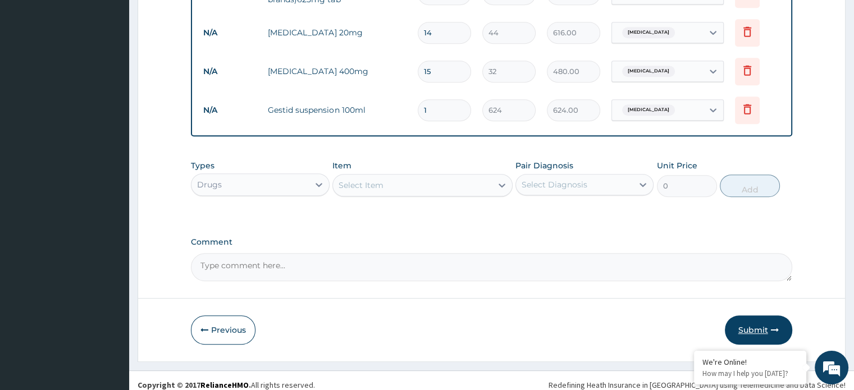
click at [733, 320] on button "Submit" at bounding box center [758, 329] width 67 height 29
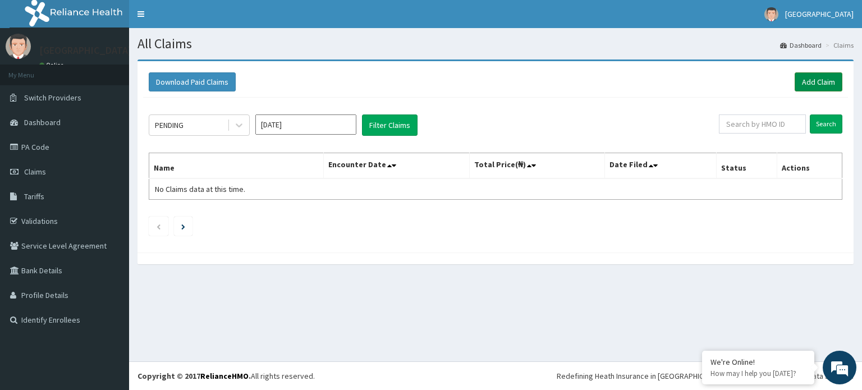
click at [832, 77] on link "Add Claim" at bounding box center [819, 81] width 48 height 19
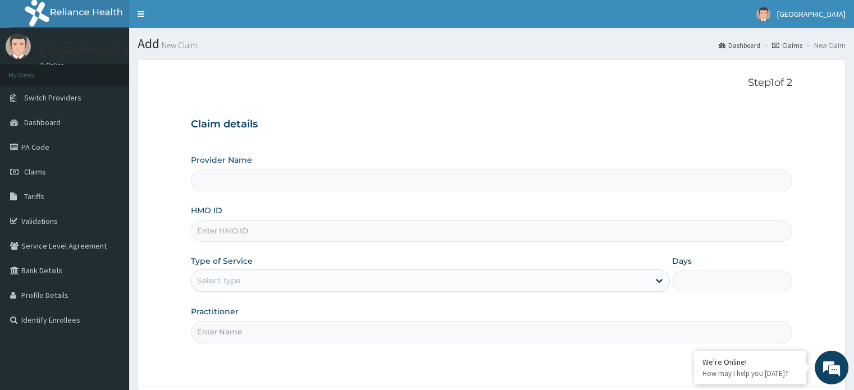
type input "[GEOGRAPHIC_DATA]"
click at [316, 226] on input "HMO ID" at bounding box center [491, 231] width 601 height 22
type input "rel/10438/c"
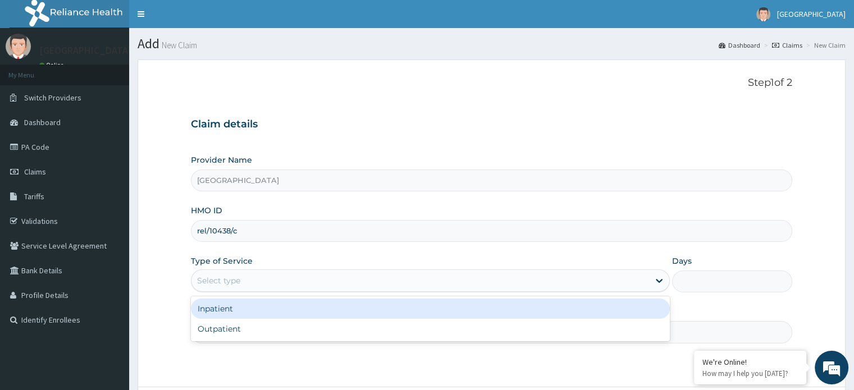
click at [383, 278] on div "Select type" at bounding box center [419, 281] width 457 height 18
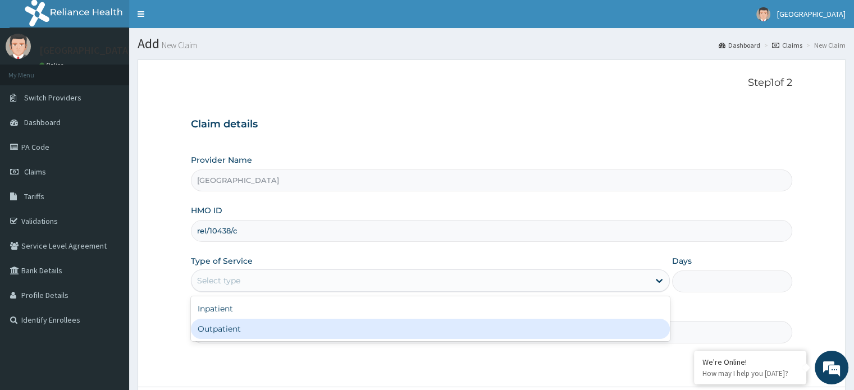
click at [367, 326] on div "Outpatient" at bounding box center [430, 329] width 479 height 20
type input "1"
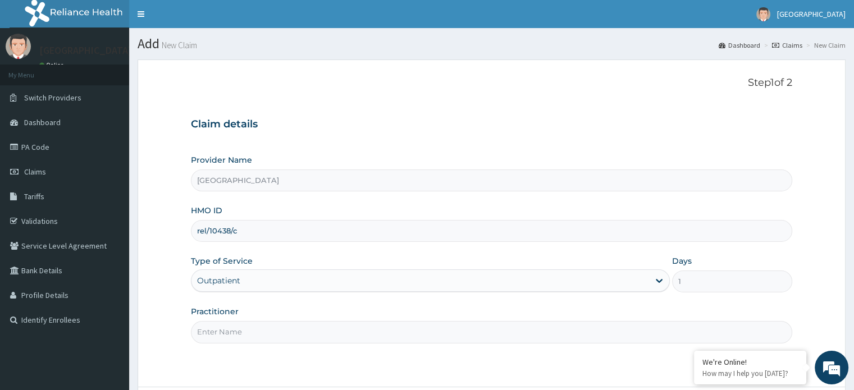
click at [506, 341] on input "Practitioner" at bounding box center [491, 332] width 601 height 22
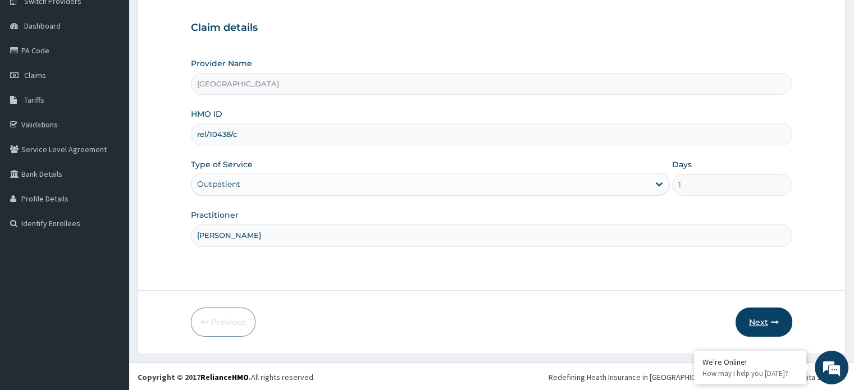
type input "Dr.Micheal"
click at [762, 318] on button "Next" at bounding box center [763, 322] width 57 height 29
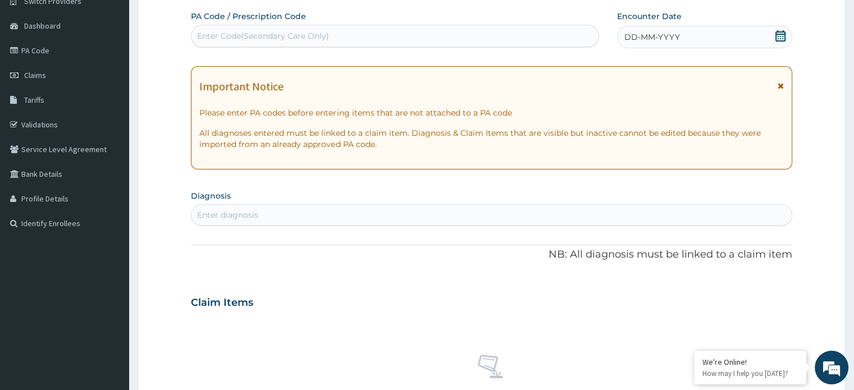
click at [782, 34] on icon at bounding box center [780, 35] width 11 height 11
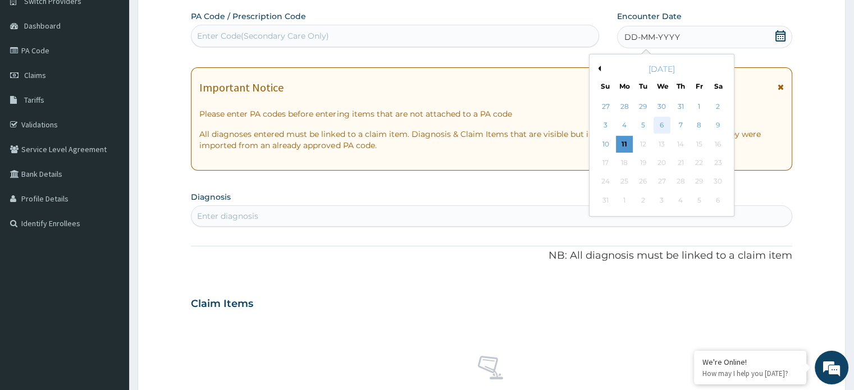
click at [657, 117] on div "6" at bounding box center [661, 125] width 17 height 17
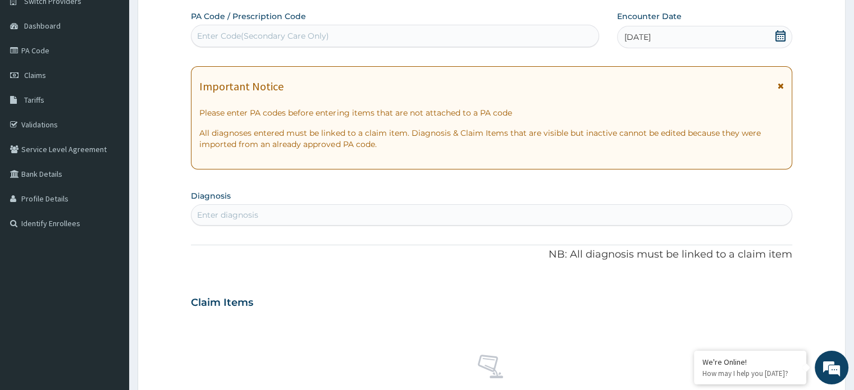
click at [235, 214] on div "Enter diagnosis" at bounding box center [227, 214] width 61 height 11
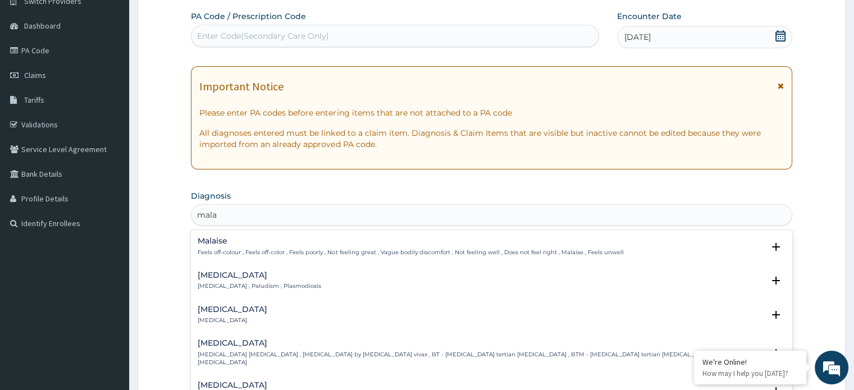
type input "malar"
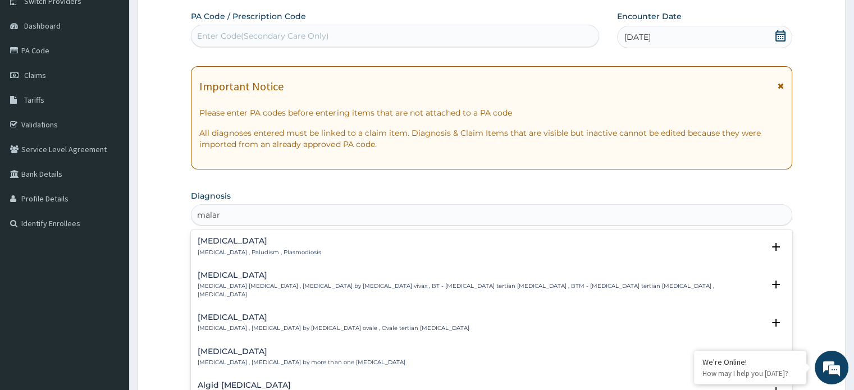
click at [228, 249] on p "Malaria , Paludism , Plasmodiosis" at bounding box center [259, 253] width 123 height 8
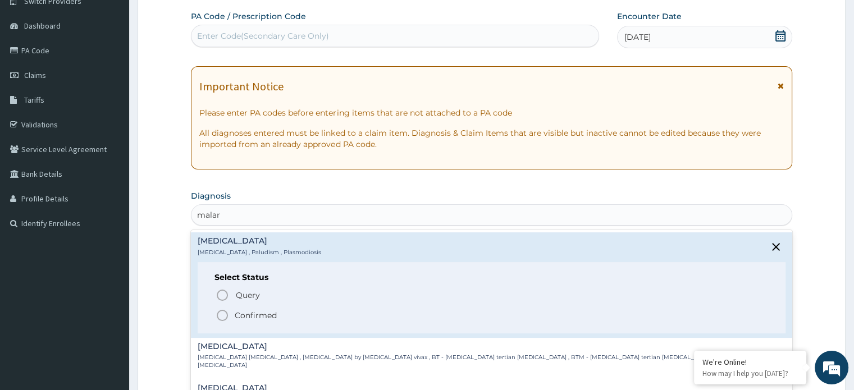
click at [223, 312] on icon "status option filled" at bounding box center [222, 315] width 13 height 13
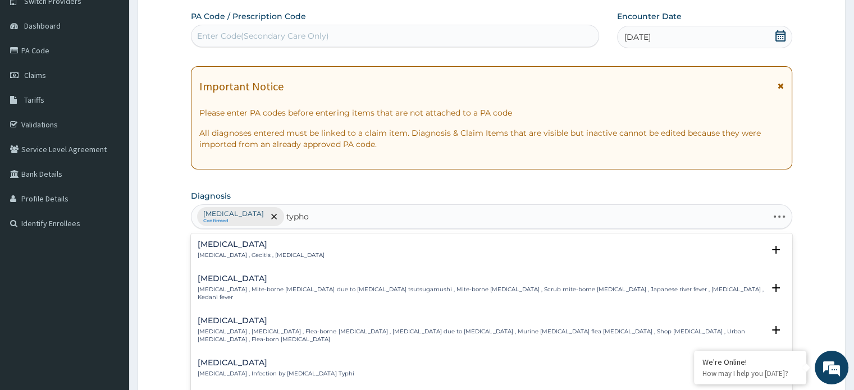
type input "typhoi"
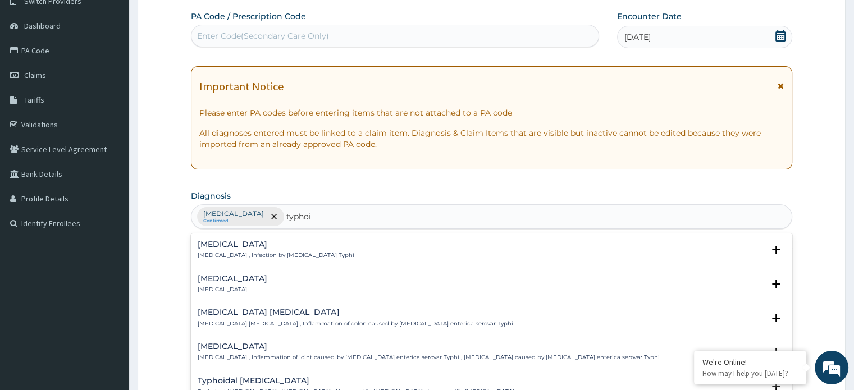
click at [257, 254] on p "Typhoid fever , Infection by Salmonella Typhi" at bounding box center [276, 255] width 156 height 8
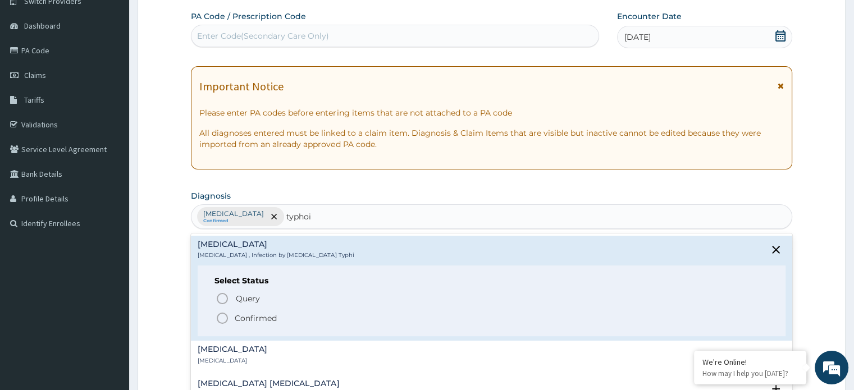
click at [222, 317] on icon "status option filled" at bounding box center [222, 318] width 13 height 13
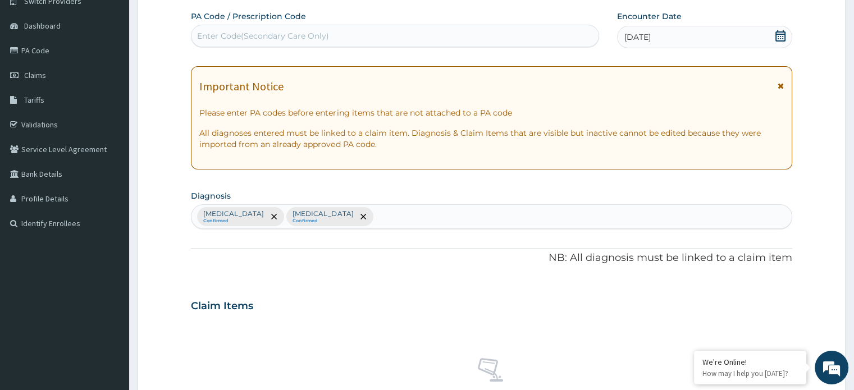
scroll to position [418, 0]
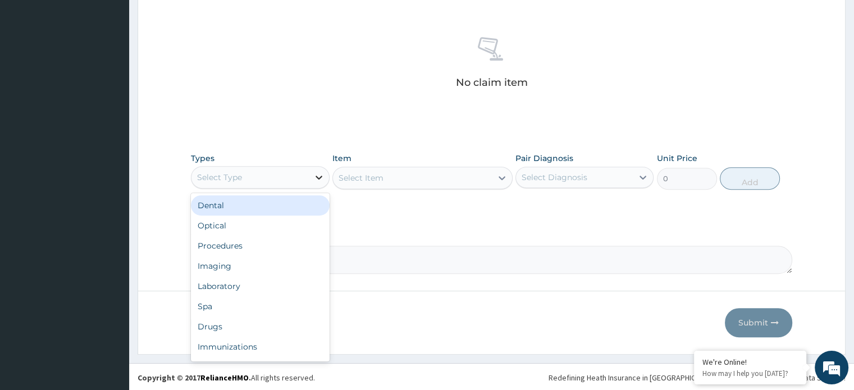
click at [310, 177] on div at bounding box center [319, 177] width 20 height 20
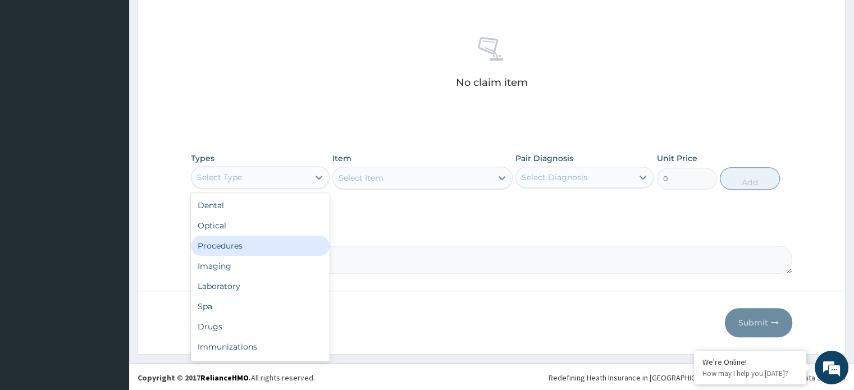
click at [274, 244] on div "Procedures" at bounding box center [260, 246] width 138 height 20
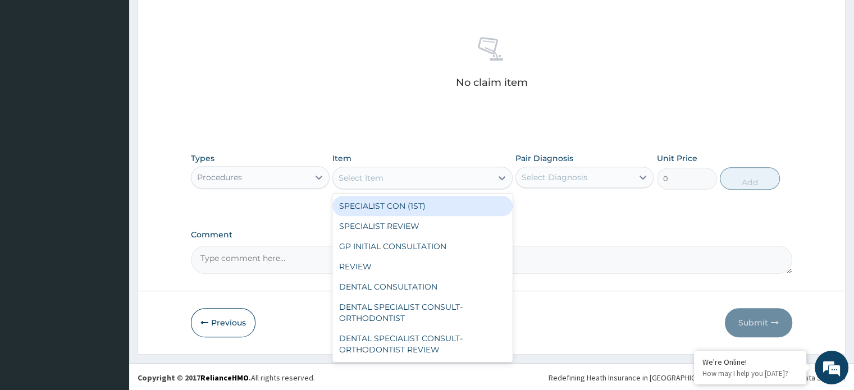
click at [386, 173] on div "Select Item" at bounding box center [412, 178] width 159 height 18
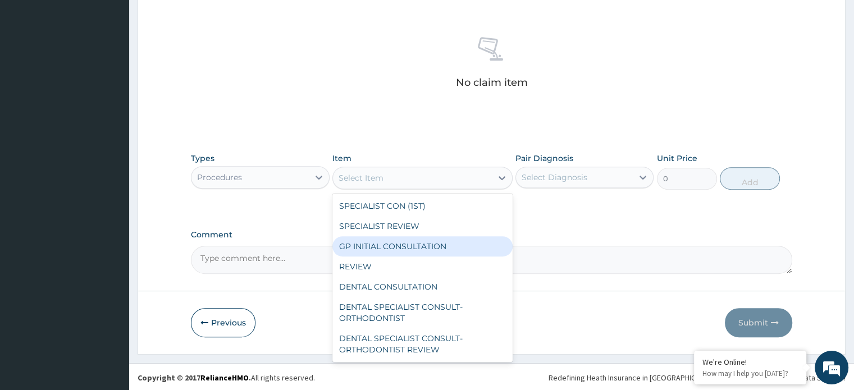
click at [367, 239] on div "GP INITIAL CONSULTATION" at bounding box center [422, 246] width 180 height 20
type input "1500"
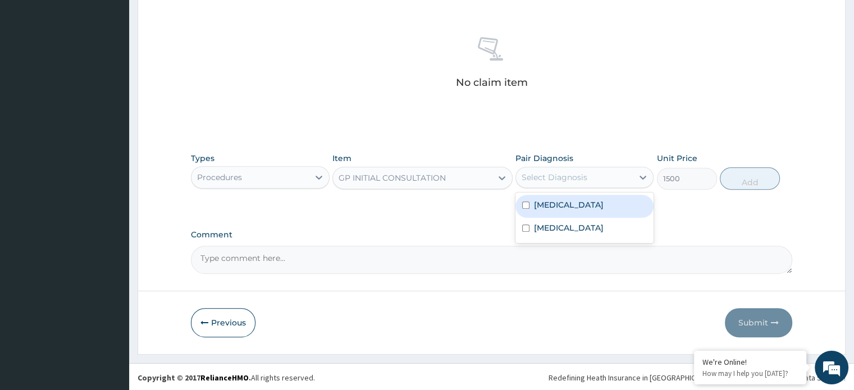
click at [551, 180] on div "Select Diagnosis" at bounding box center [554, 177] width 66 height 11
click at [548, 210] on div "[MEDICAL_DATA]" at bounding box center [584, 206] width 138 height 23
checkbox input "true"
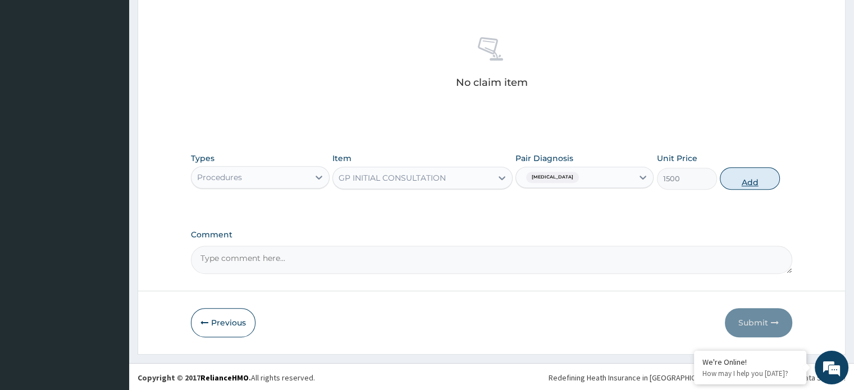
click at [753, 172] on button "Add" at bounding box center [750, 178] width 60 height 22
type input "0"
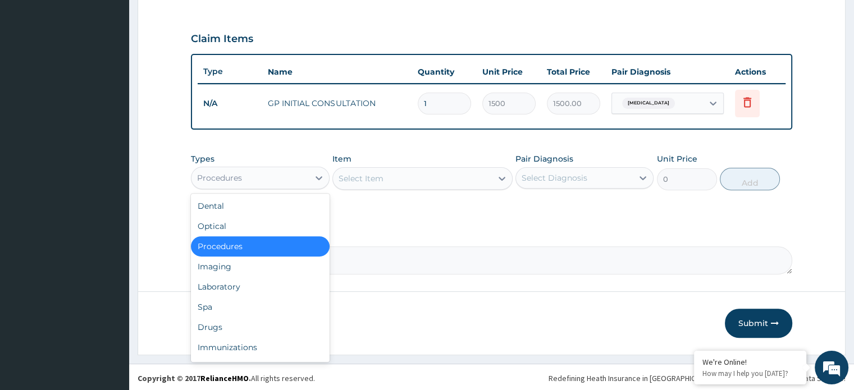
click at [260, 177] on div "Procedures" at bounding box center [249, 178] width 117 height 18
click at [242, 281] on div "Laboratory" at bounding box center [260, 287] width 138 height 20
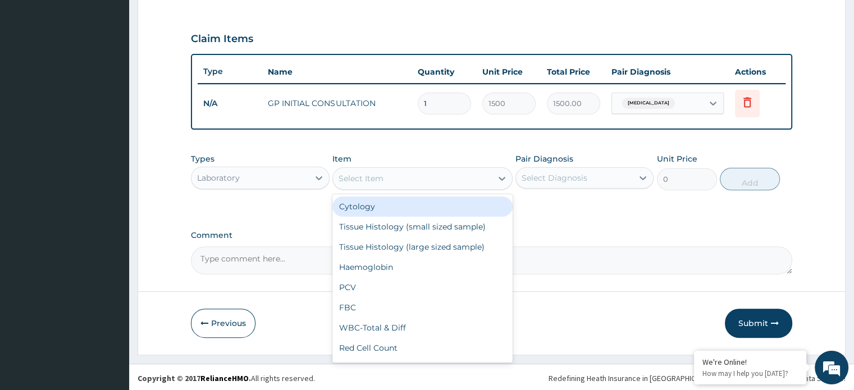
click at [445, 175] on div "Select Item" at bounding box center [412, 179] width 159 height 18
type input "mal"
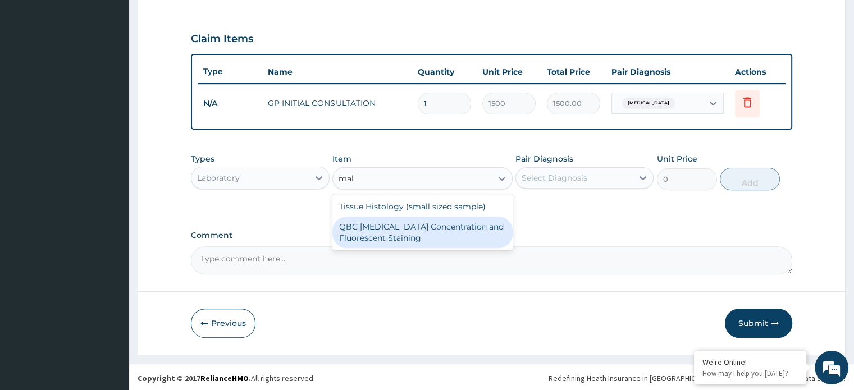
click at [432, 226] on div "QBC [MEDICAL_DATA] Concentration and Fluorescent Staining" at bounding box center [422, 232] width 180 height 31
type input "1500"
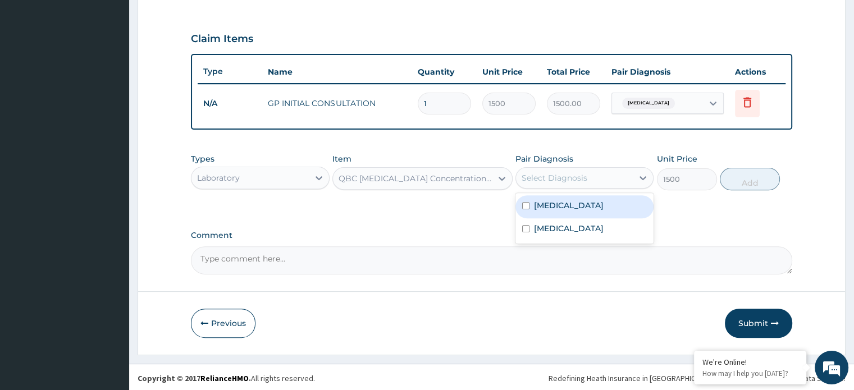
click at [555, 180] on div "Select Diagnosis" at bounding box center [554, 177] width 66 height 11
click at [541, 211] on div "[MEDICAL_DATA]" at bounding box center [584, 206] width 138 height 23
checkbox input "true"
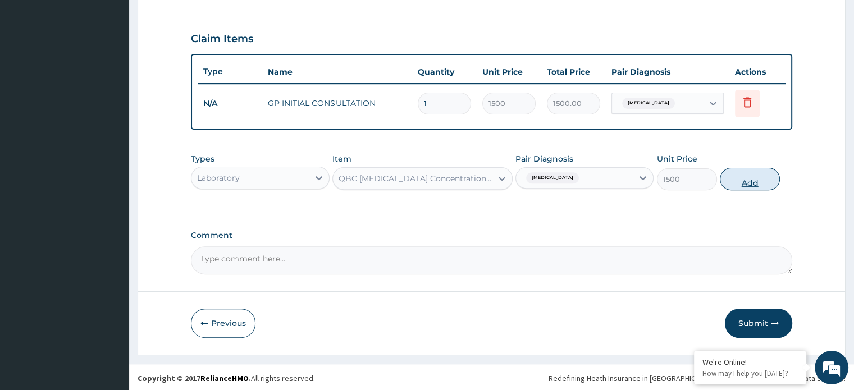
click at [743, 170] on button "Add" at bounding box center [750, 179] width 60 height 22
type input "0"
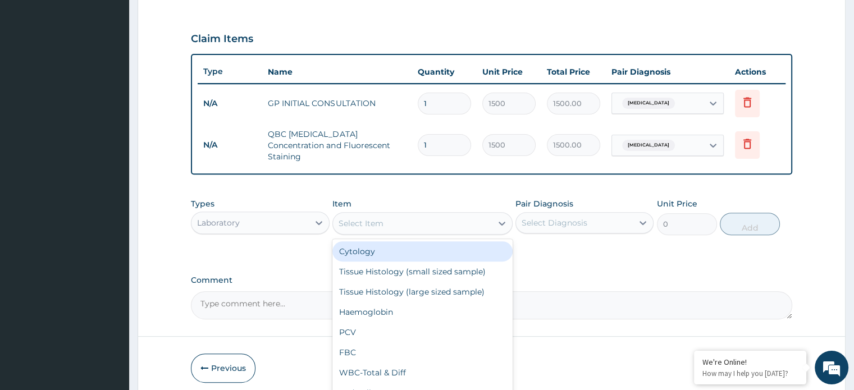
click at [397, 217] on div "Select Item" at bounding box center [412, 223] width 159 height 18
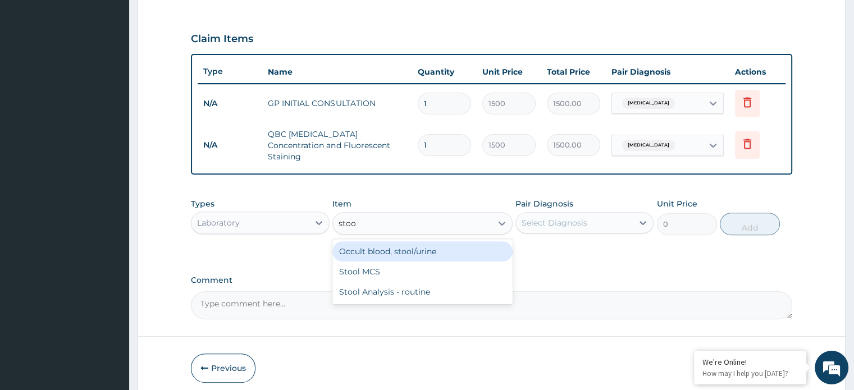
type input "stool"
click at [396, 242] on div "Occult blood, stool/urine" at bounding box center [422, 251] width 180 height 20
type input "1500"
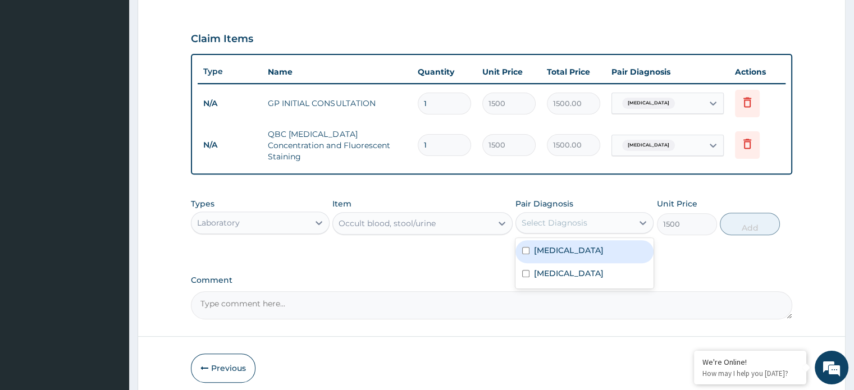
click at [552, 217] on div "Select Diagnosis" at bounding box center [554, 222] width 66 height 11
click at [546, 245] on label "[MEDICAL_DATA]" at bounding box center [569, 250] width 70 height 11
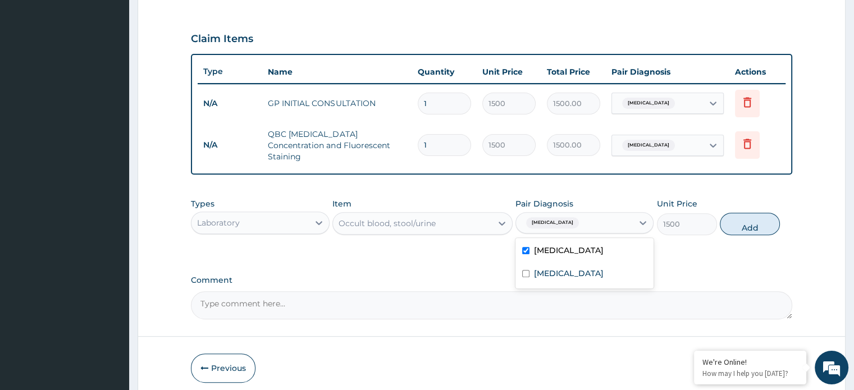
click at [546, 245] on label "[MEDICAL_DATA]" at bounding box center [569, 250] width 70 height 11
checkbox input "false"
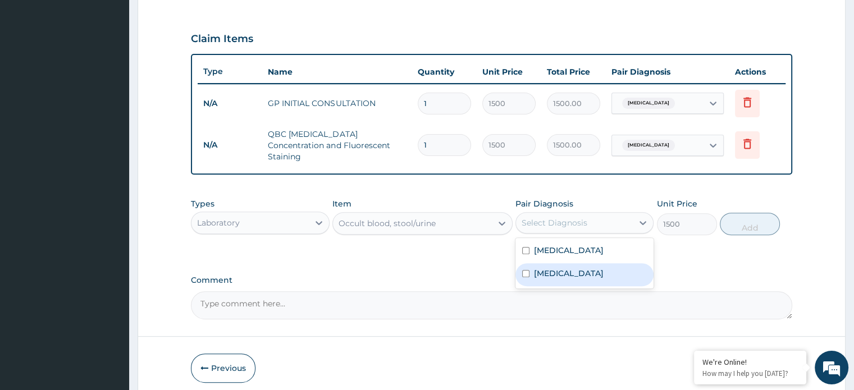
click at [542, 263] on div "[MEDICAL_DATA]" at bounding box center [584, 274] width 138 height 23
checkbox input "true"
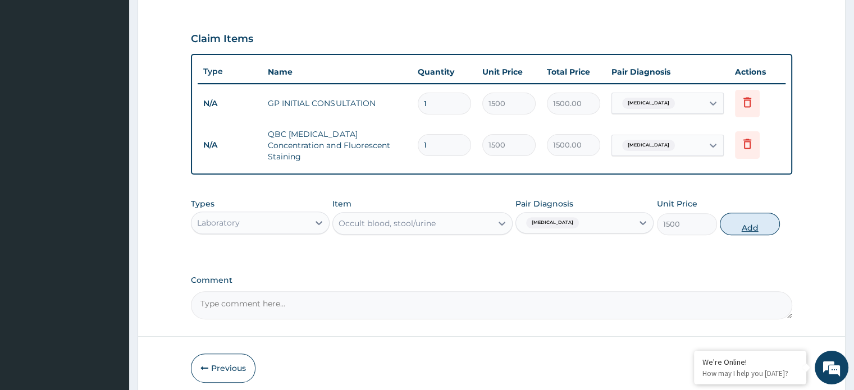
click at [757, 213] on button "Add" at bounding box center [750, 224] width 60 height 22
type input "0"
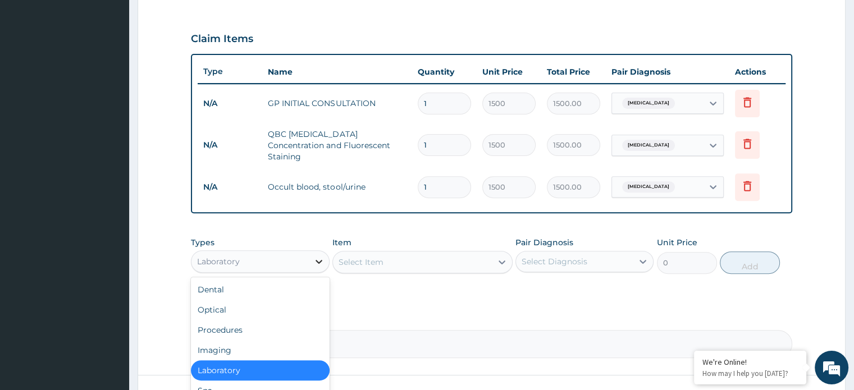
click at [309, 251] on div at bounding box center [319, 261] width 20 height 20
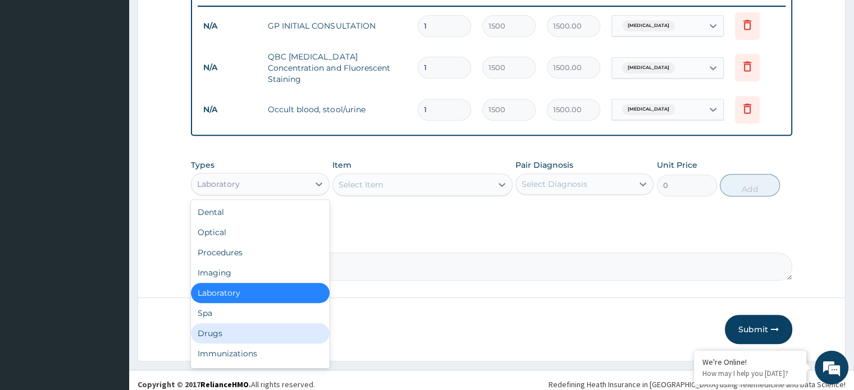
click at [267, 323] on div "Drugs" at bounding box center [260, 333] width 138 height 20
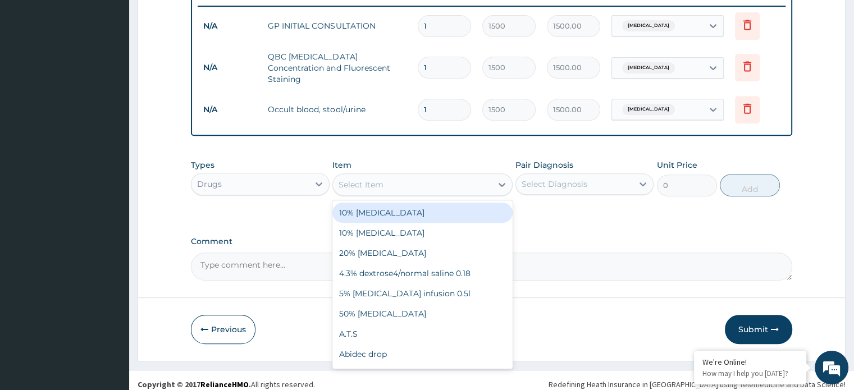
click at [391, 181] on div "Select Item" at bounding box center [412, 185] width 159 height 18
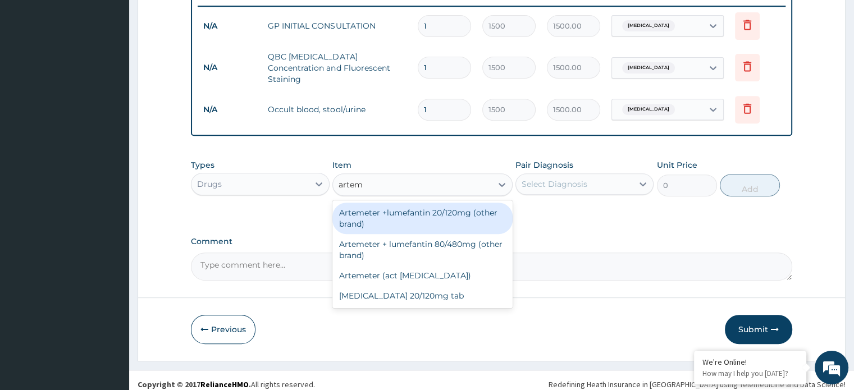
type input "arte"
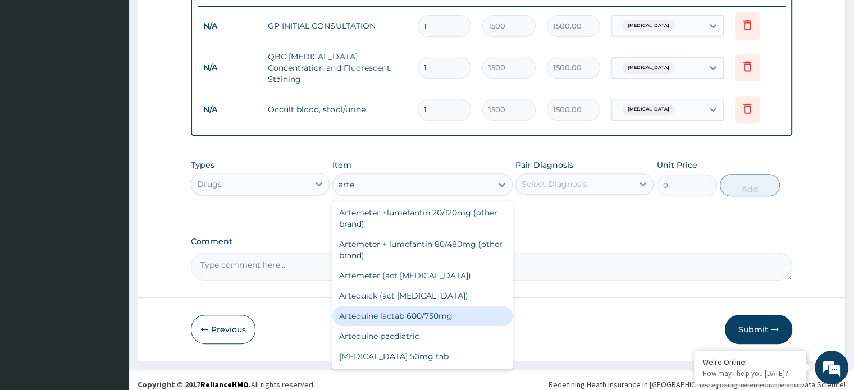
scroll to position [123, 0]
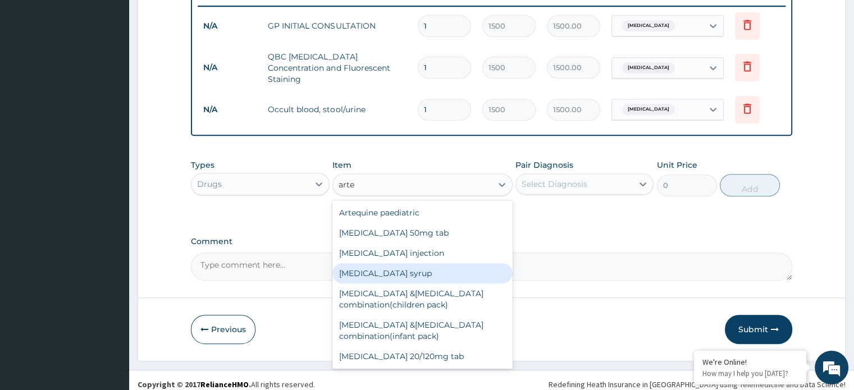
click at [490, 263] on div "[MEDICAL_DATA] syrup" at bounding box center [422, 273] width 180 height 20
type input "316.8"
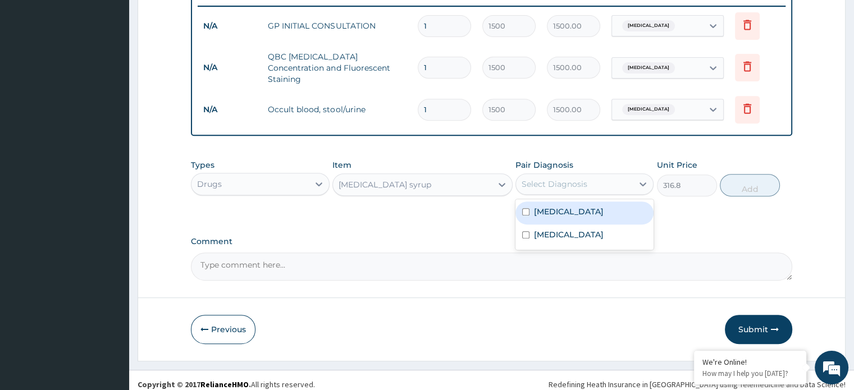
click at [598, 175] on div "Select Diagnosis" at bounding box center [574, 184] width 117 height 18
click at [588, 204] on div "[MEDICAL_DATA]" at bounding box center [584, 213] width 138 height 23
checkbox input "true"
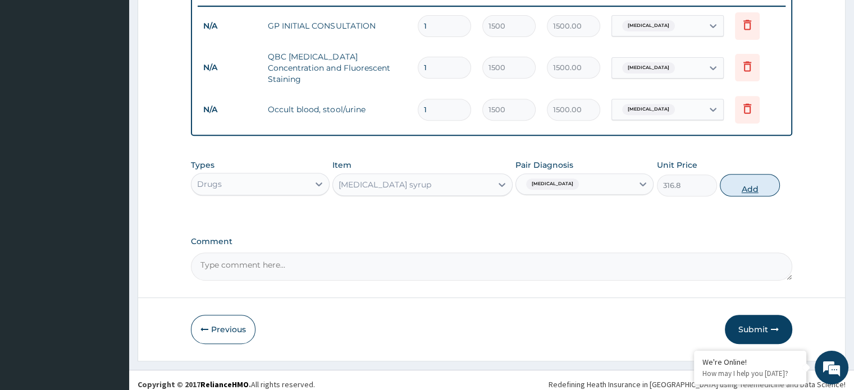
click at [750, 174] on button "Add" at bounding box center [750, 185] width 60 height 22
type input "0"
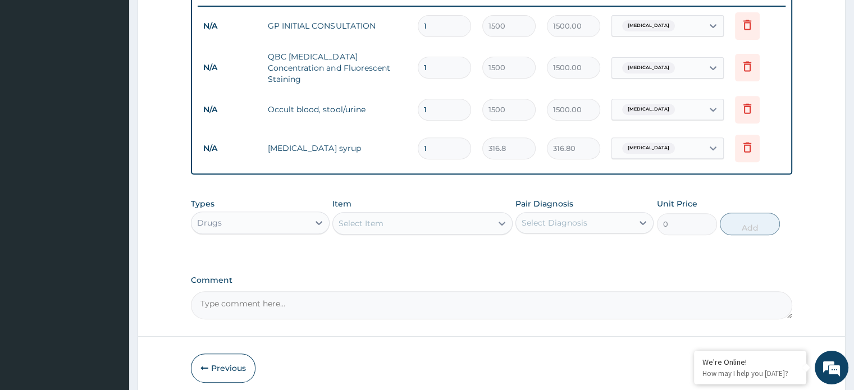
click at [362, 214] on div "Select Item" at bounding box center [412, 223] width 159 height 18
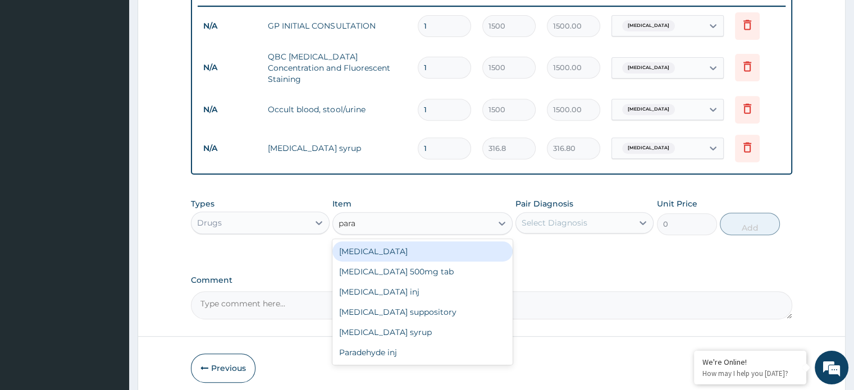
type input "parac"
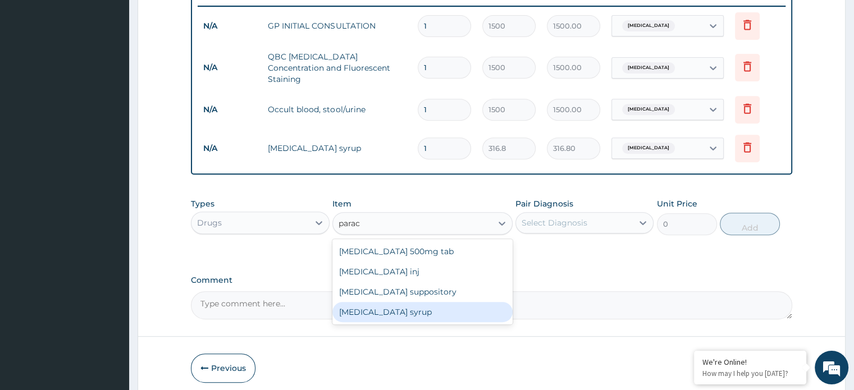
click at [382, 302] on div "[MEDICAL_DATA] syrup" at bounding box center [422, 312] width 180 height 20
type input "160"
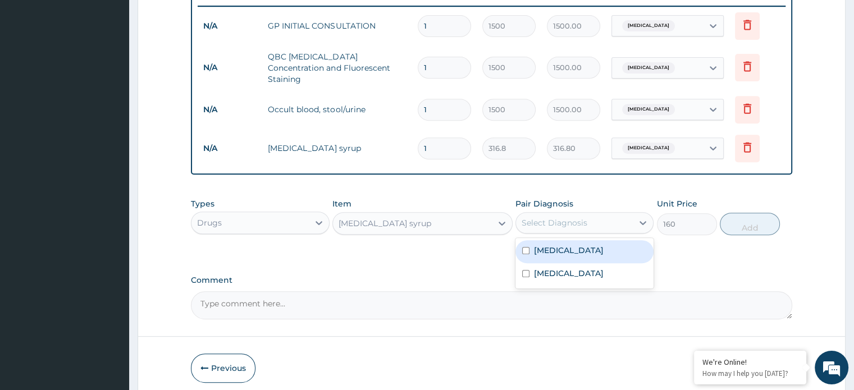
click at [547, 217] on div "Select Diagnosis" at bounding box center [554, 222] width 66 height 11
click at [530, 240] on div "[MEDICAL_DATA]" at bounding box center [584, 251] width 138 height 23
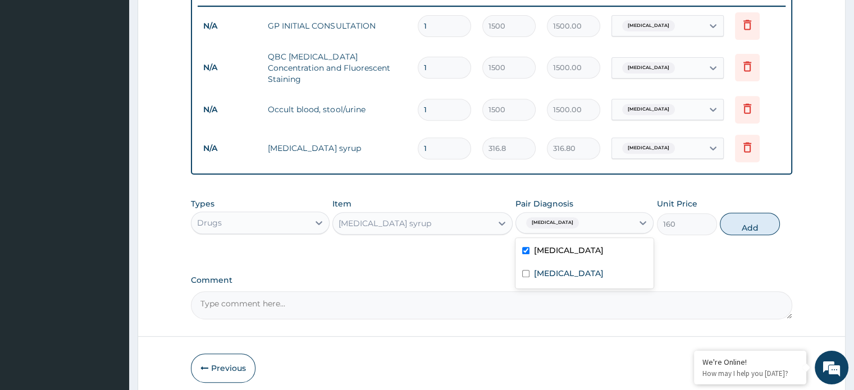
checkbox input "true"
click at [766, 213] on button "Add" at bounding box center [750, 224] width 60 height 22
type input "0"
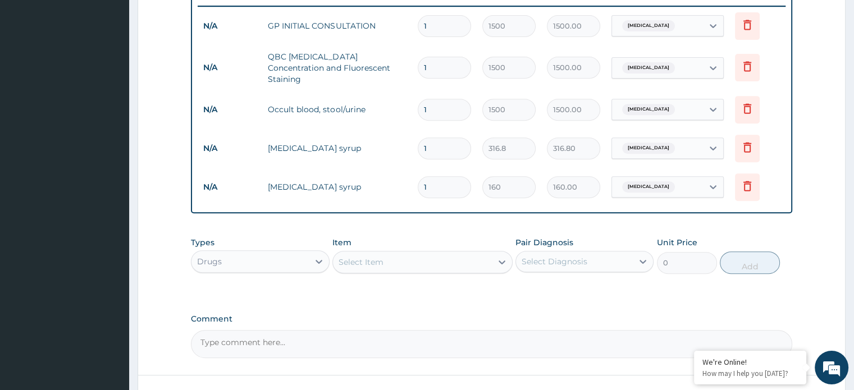
click at [488, 253] on div "Select Item" at bounding box center [412, 262] width 159 height 18
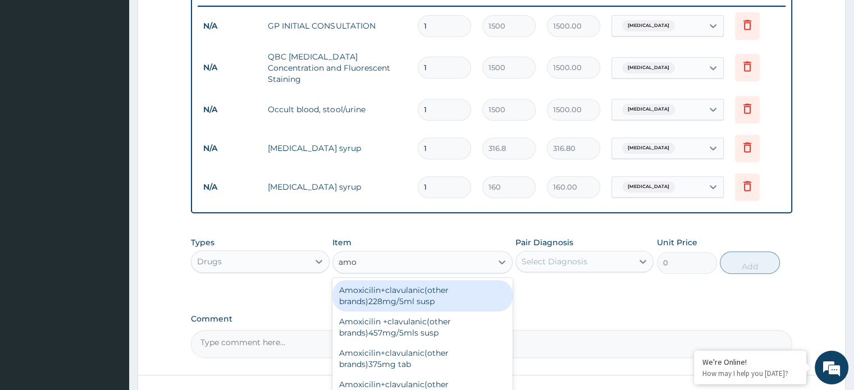
type input "amox"
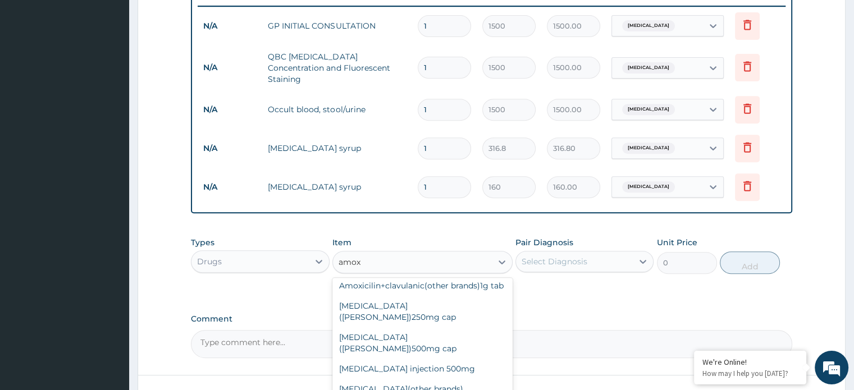
scroll to position [147, 0]
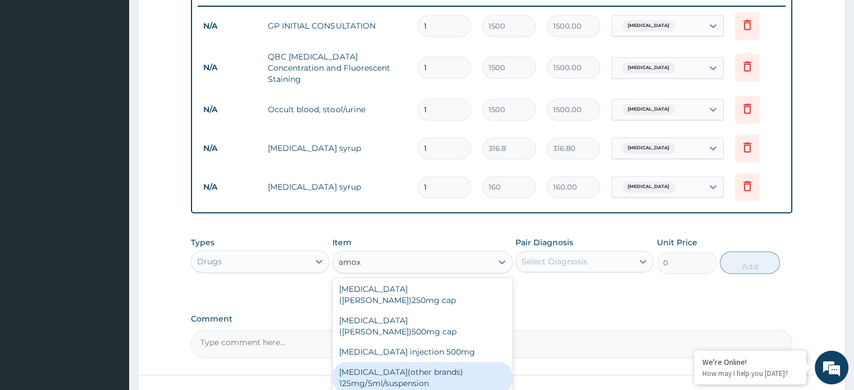
click at [445, 362] on div "[MEDICAL_DATA](other brands) 125mg/5ml/suspension" at bounding box center [422, 377] width 180 height 31
type input "520"
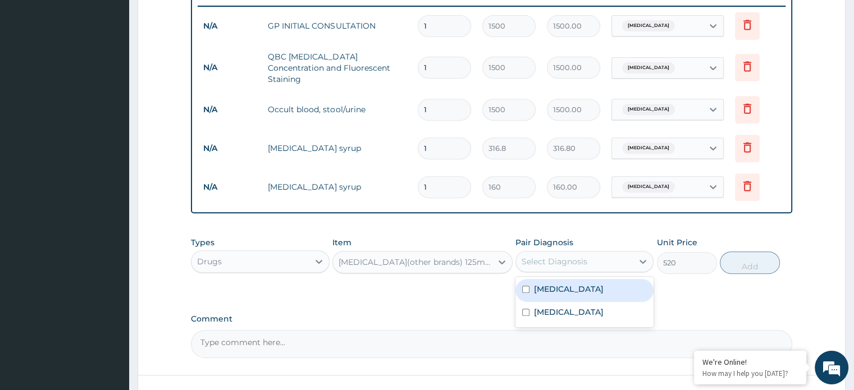
click at [602, 253] on div "Select Diagnosis" at bounding box center [574, 262] width 117 height 18
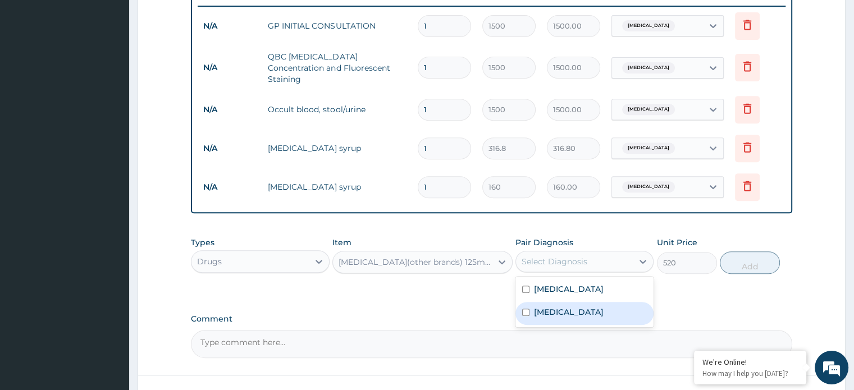
click at [574, 306] on label "[MEDICAL_DATA]" at bounding box center [569, 311] width 70 height 11
checkbox input "true"
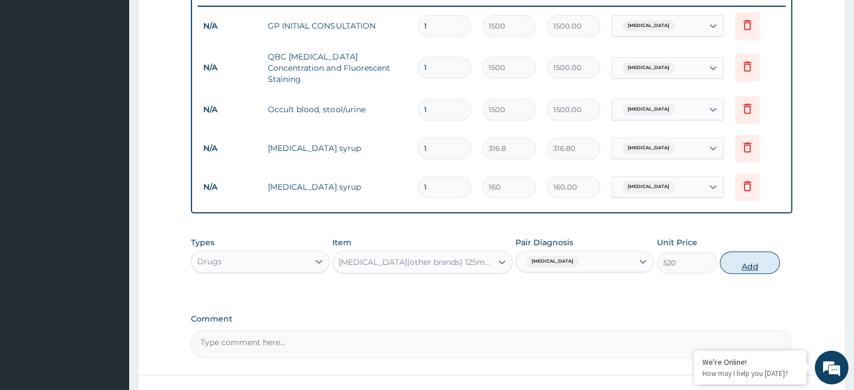
click at [737, 257] on button "Add" at bounding box center [750, 262] width 60 height 22
type input "0"
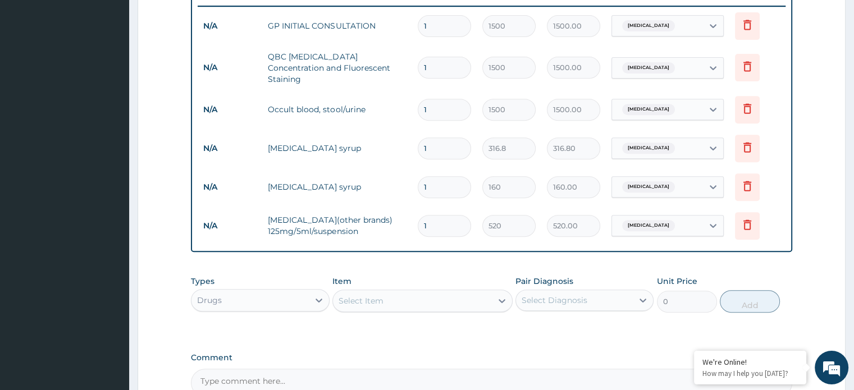
scroll to position [557, 0]
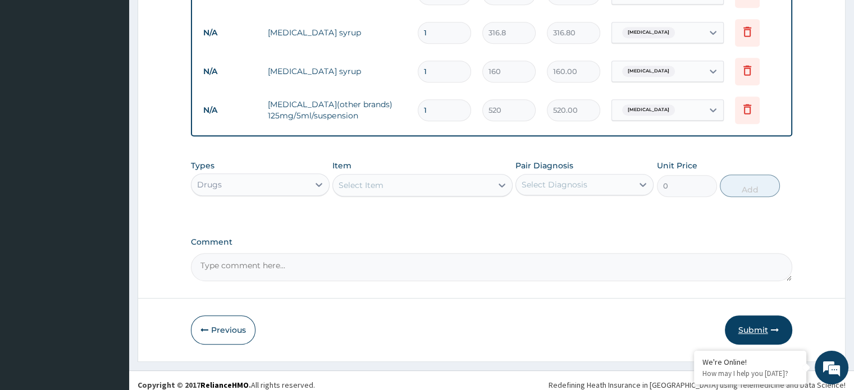
click at [762, 320] on button "Submit" at bounding box center [758, 329] width 67 height 29
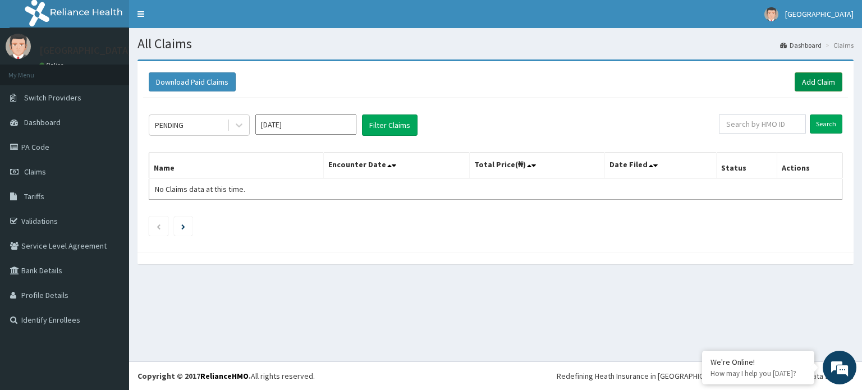
click at [810, 77] on link "Add Claim" at bounding box center [819, 81] width 48 height 19
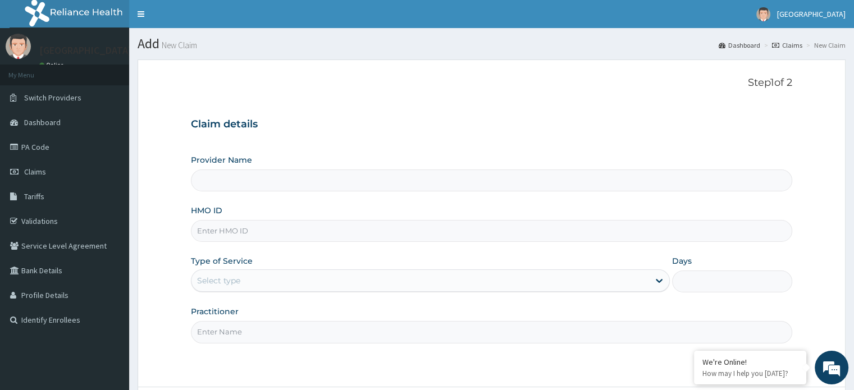
type input "[GEOGRAPHIC_DATA]"
click at [54, 228] on link "Validations" at bounding box center [64, 221] width 129 height 25
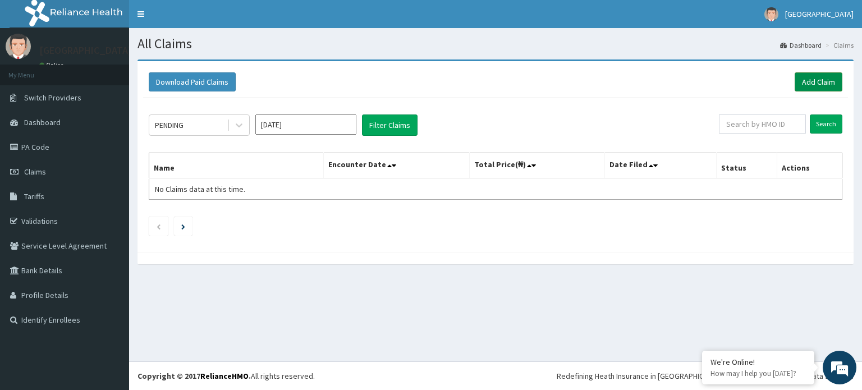
click at [803, 77] on link "Add Claim" at bounding box center [819, 81] width 48 height 19
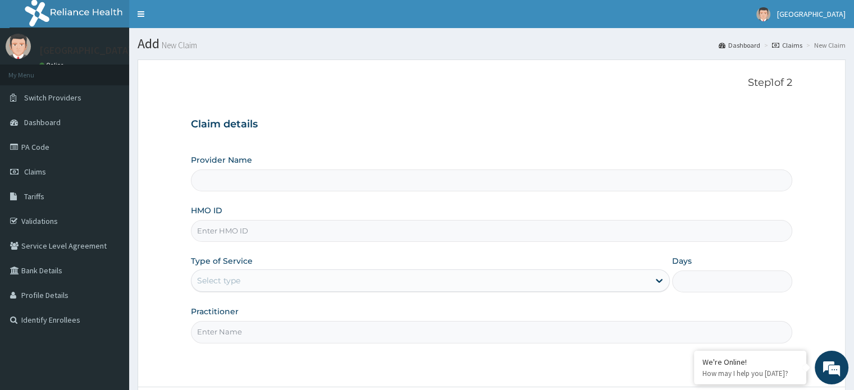
type input "[GEOGRAPHIC_DATA]"
click at [381, 228] on input "HMO ID" at bounding box center [491, 231] width 601 height 22
type input "SCN/10045/B"
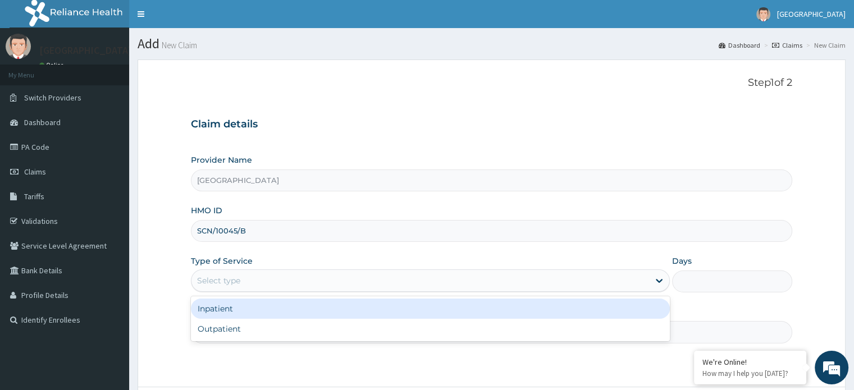
click at [308, 278] on div "Select type" at bounding box center [419, 281] width 457 height 18
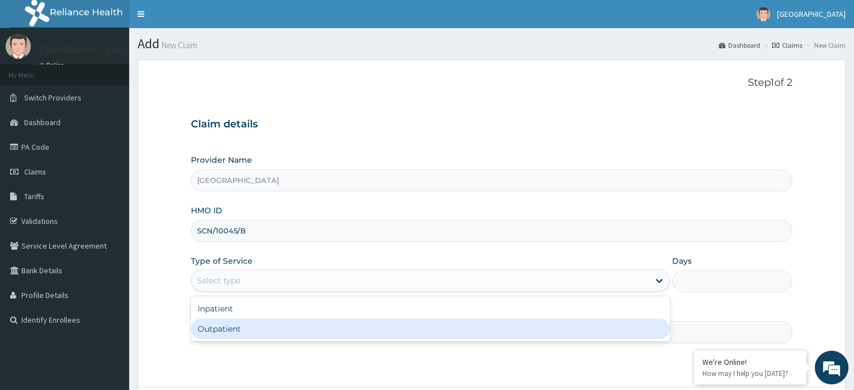
click at [274, 332] on div "Outpatient" at bounding box center [430, 329] width 479 height 20
type input "1"
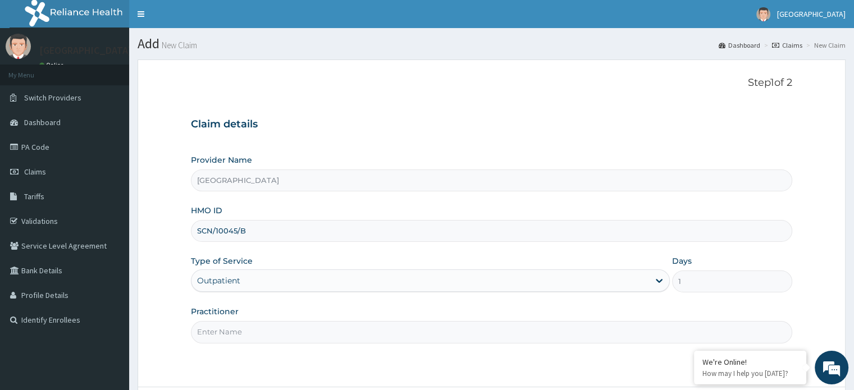
click at [599, 332] on input "Practitioner" at bounding box center [491, 332] width 601 height 22
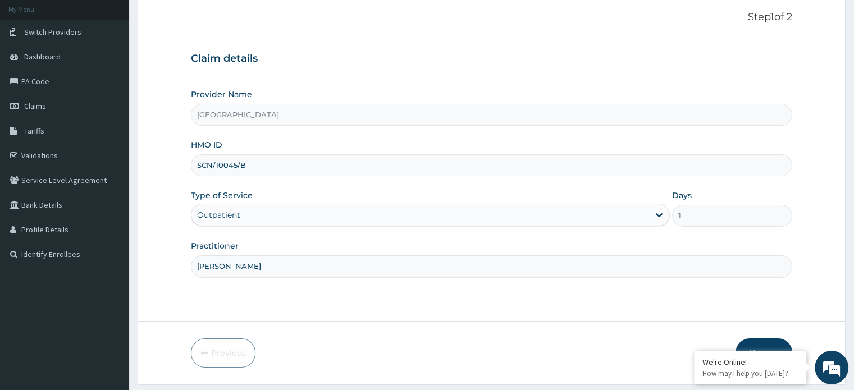
scroll to position [97, 0]
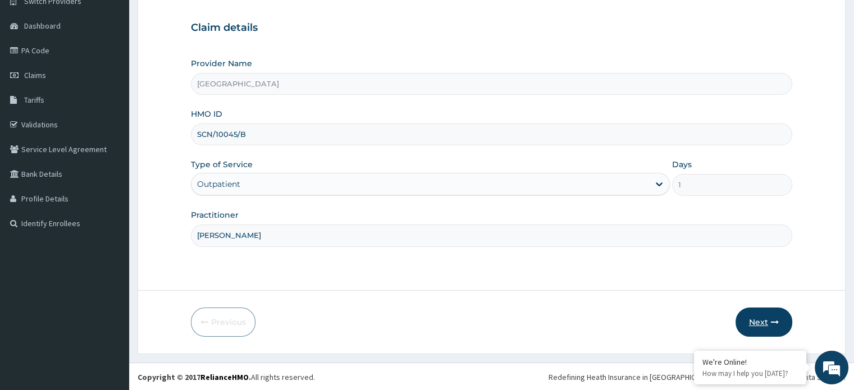
type input "Dr.Micheal"
click at [773, 322] on icon "button" at bounding box center [775, 322] width 8 height 8
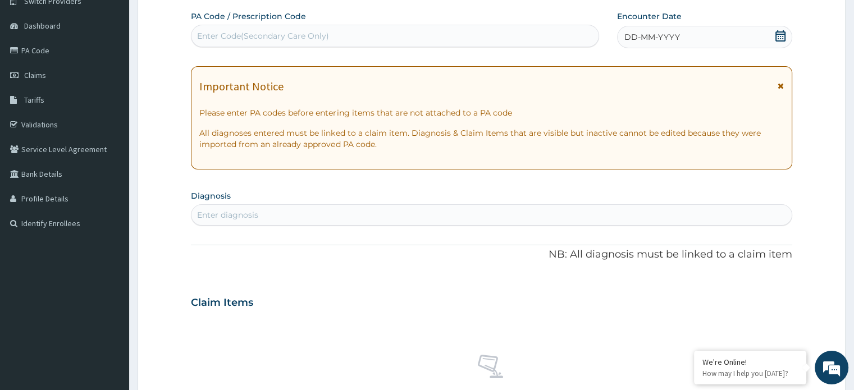
click at [781, 30] on icon at bounding box center [780, 35] width 11 height 11
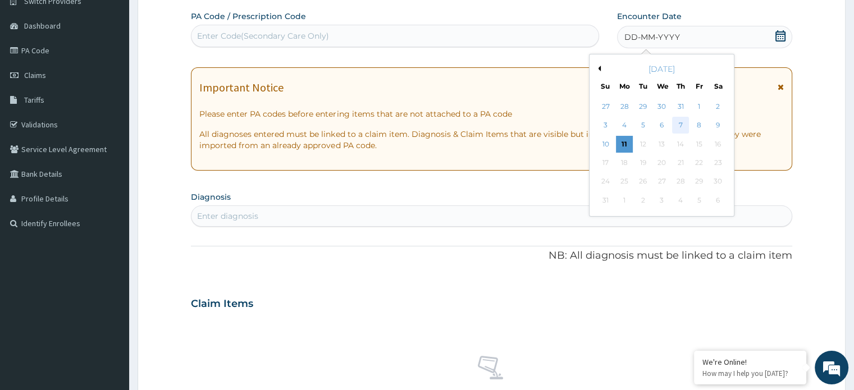
click at [681, 118] on div "7" at bounding box center [680, 125] width 17 height 17
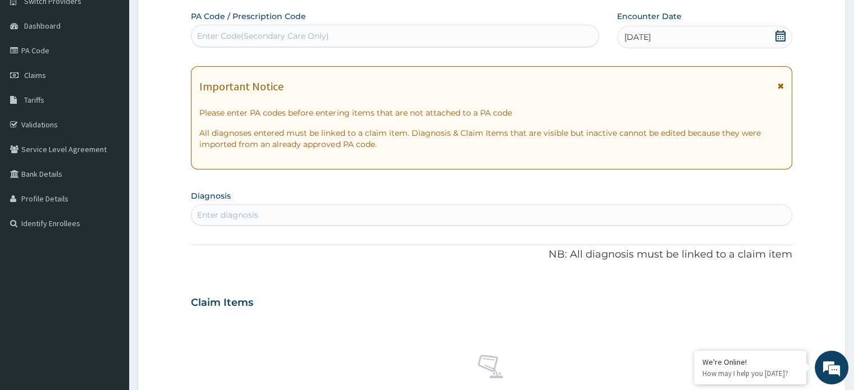
click at [430, 207] on div "Enter diagnosis" at bounding box center [490, 215] width 599 height 18
type input "pid"
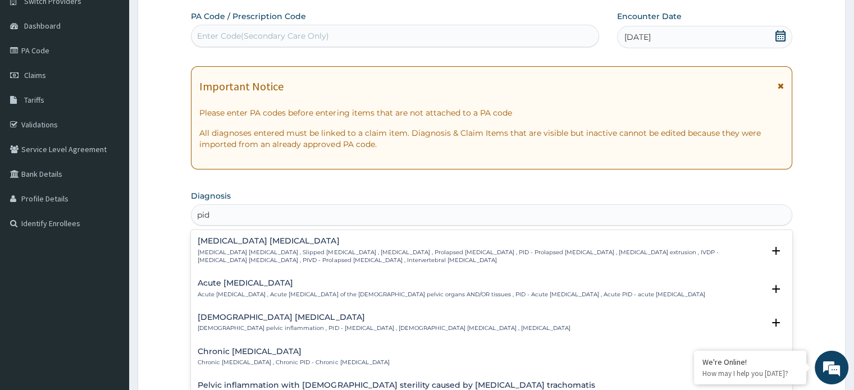
click at [333, 329] on div "Female pelvic inflammatory disease Female pelvic inflammation , PID - pelvic in…" at bounding box center [384, 323] width 372 height 20
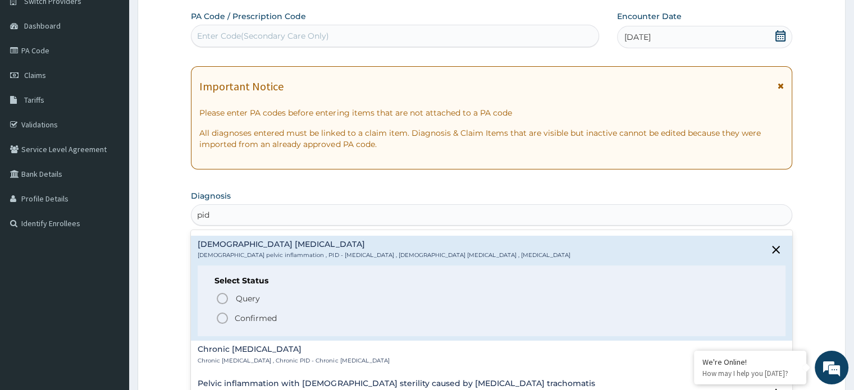
scroll to position [101, 0]
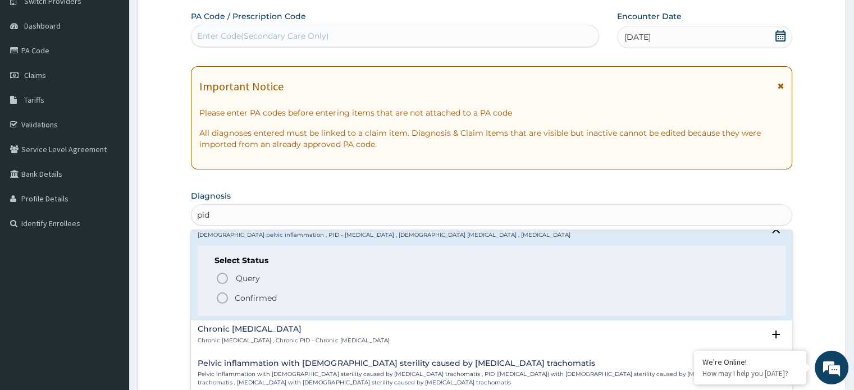
click at [224, 291] on icon "status option filled" at bounding box center [222, 297] width 13 height 13
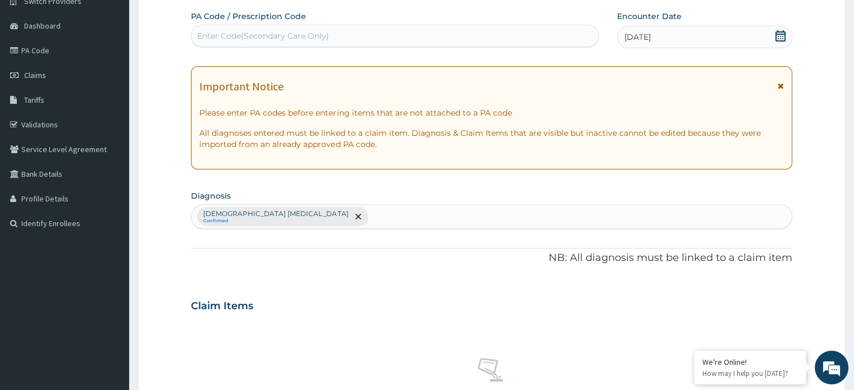
scroll to position [418, 0]
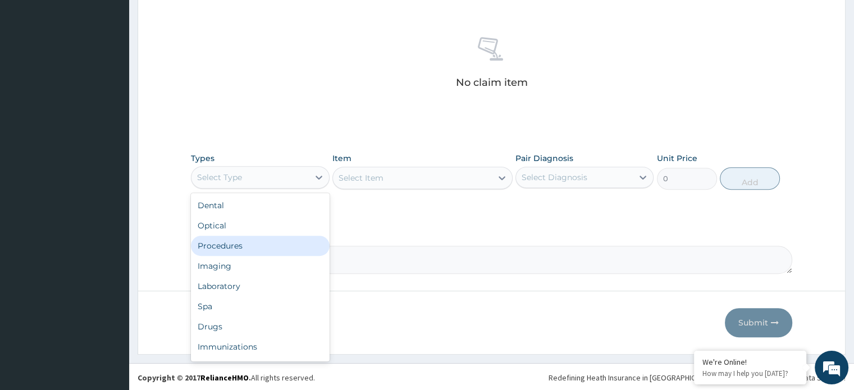
drag, startPoint x: 277, startPoint y: 181, endPoint x: 274, endPoint y: 242, distance: 60.7
click at [274, 189] on div "option Procedures focused, 3 of 10. 10 results available. Use Up and Down to ch…" at bounding box center [260, 177] width 138 height 22
click at [274, 242] on div "Procedures" at bounding box center [260, 246] width 138 height 20
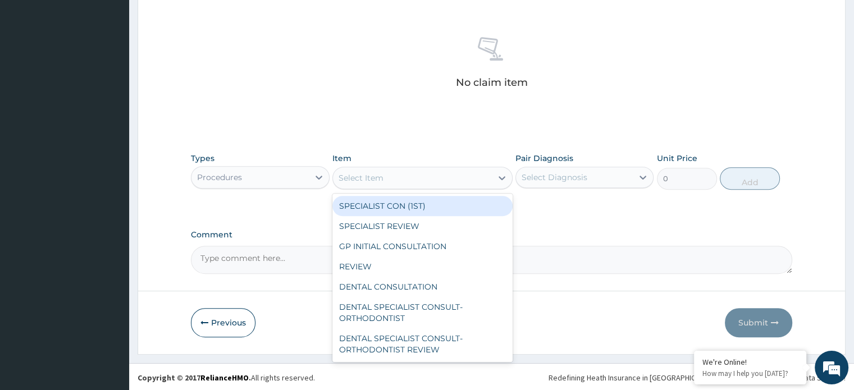
click at [402, 177] on div "Select Item" at bounding box center [412, 178] width 159 height 18
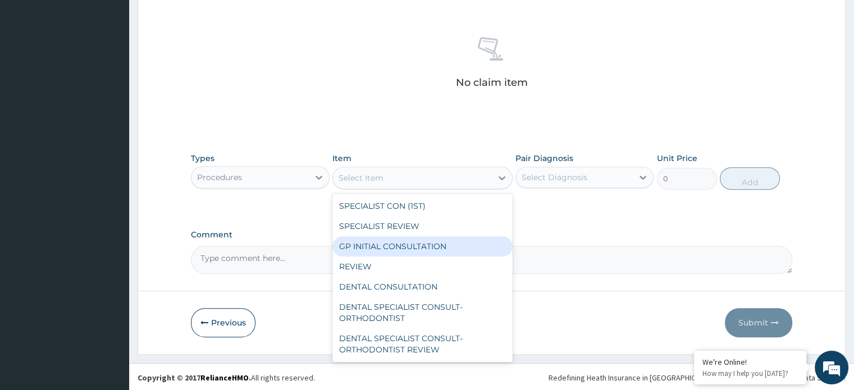
click at [382, 247] on div "GP INITIAL CONSULTATION" at bounding box center [422, 246] width 180 height 20
type input "1500"
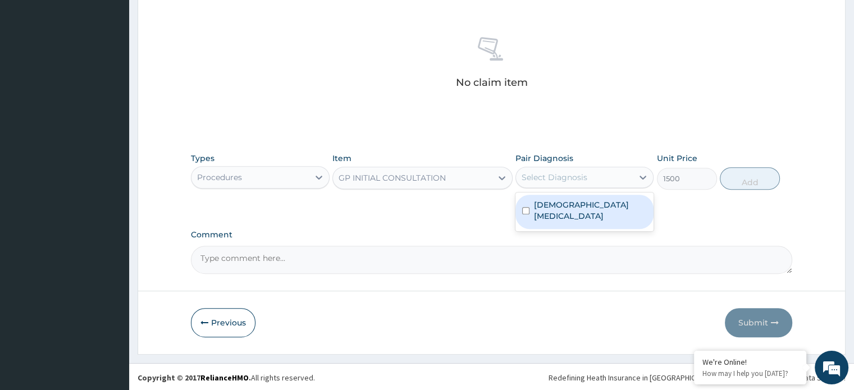
click at [588, 175] on div "Select Diagnosis" at bounding box center [574, 177] width 117 height 18
click at [574, 204] on label "Female pelvic inflammatory disease" at bounding box center [590, 210] width 113 height 22
checkbox input "true"
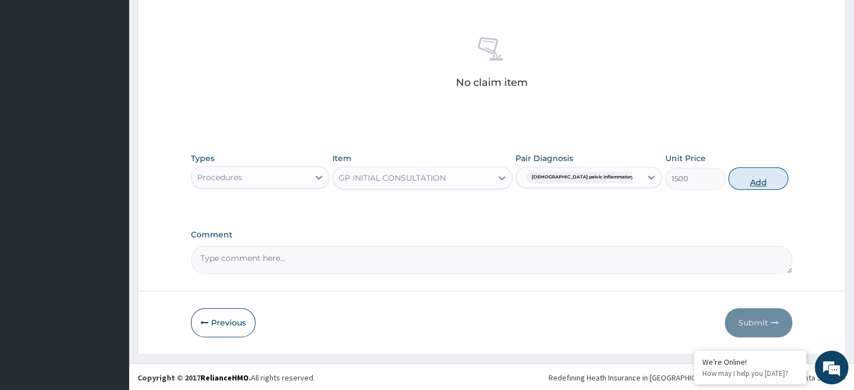
click at [736, 184] on button "Add" at bounding box center [758, 178] width 60 height 22
type input "0"
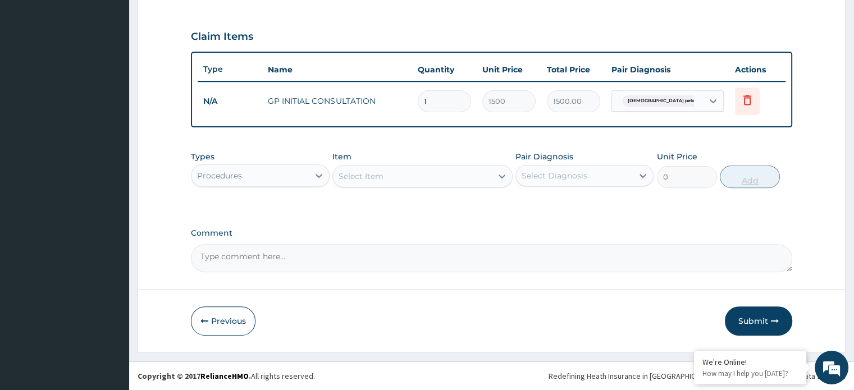
scroll to position [364, 0]
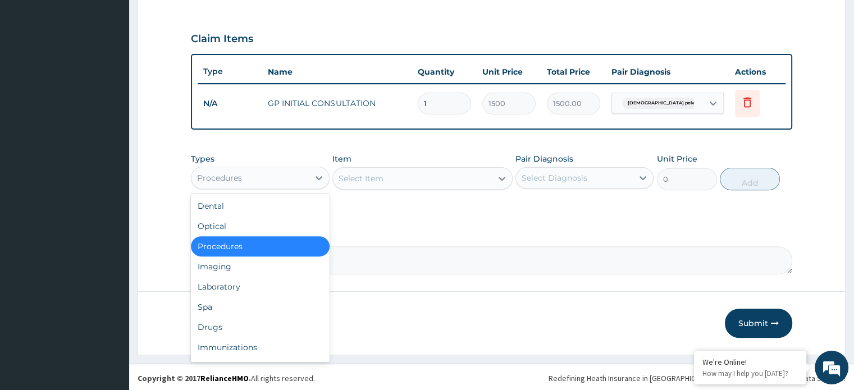
click at [263, 180] on div "Procedures" at bounding box center [249, 178] width 117 height 18
click at [243, 317] on div "Drugs" at bounding box center [260, 327] width 138 height 20
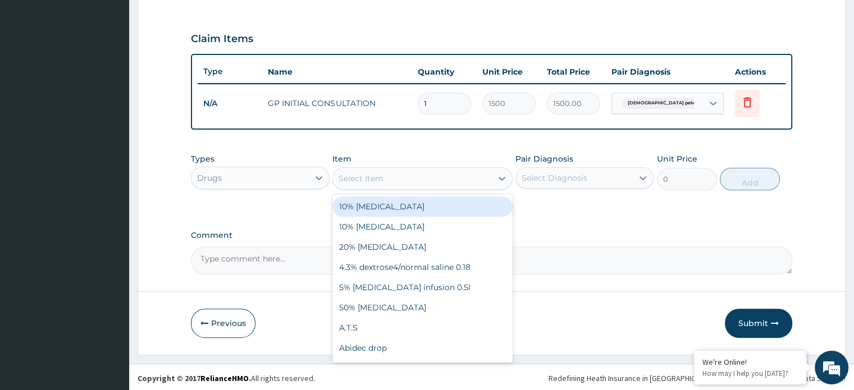
click at [441, 173] on div "Select Item" at bounding box center [412, 179] width 159 height 18
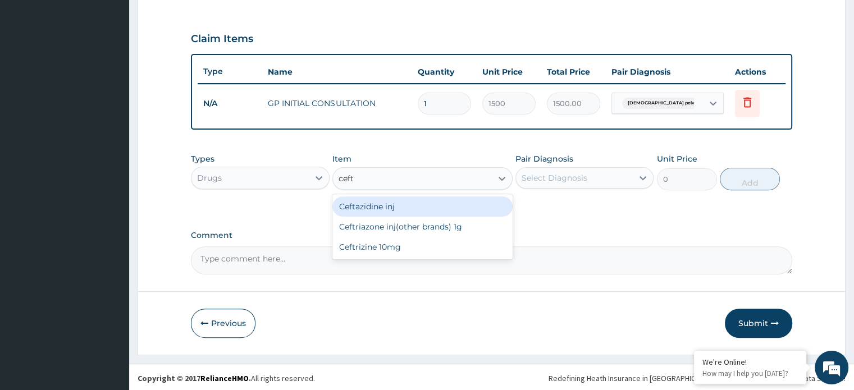
type input "ceftr"
click at [436, 197] on div "Ceftriazone inj(other brands) 1g" at bounding box center [422, 206] width 180 height 20
type input "1344"
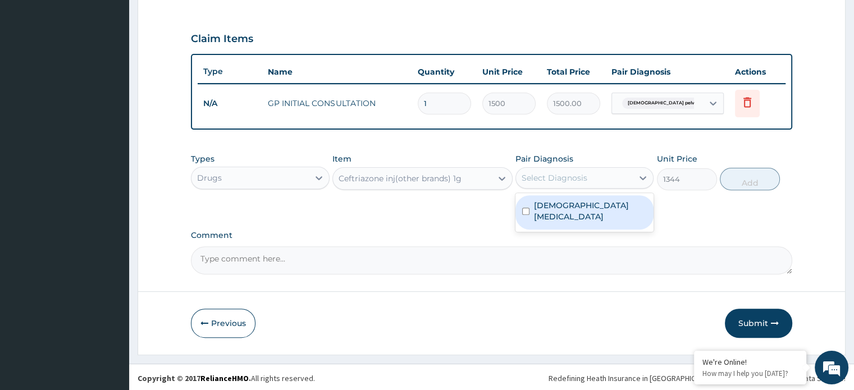
click at [595, 181] on div "Select Diagnosis" at bounding box center [574, 178] width 117 height 18
click at [575, 206] on label "Female pelvic inflammatory disease" at bounding box center [590, 211] width 113 height 22
checkbox input "true"
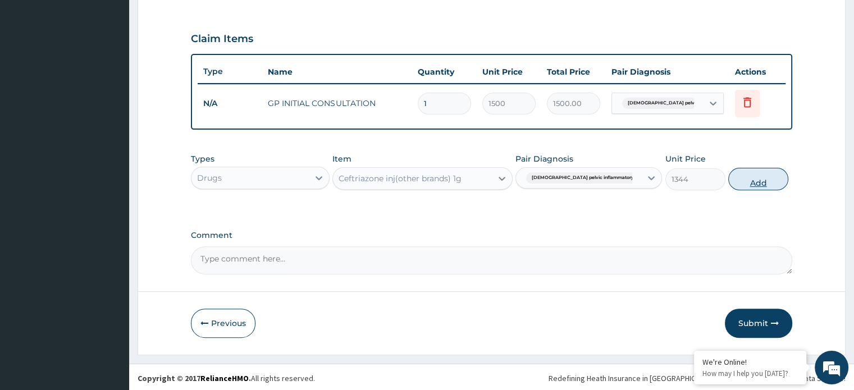
click at [739, 177] on button "Add" at bounding box center [758, 179] width 60 height 22
type input "0"
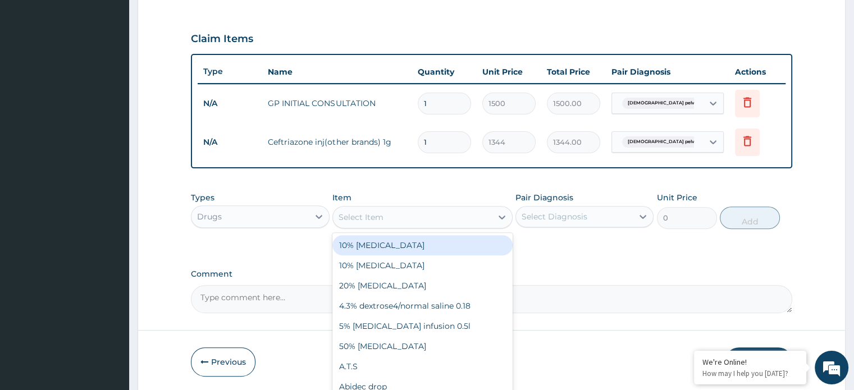
click at [351, 212] on div "Select Item" at bounding box center [360, 217] width 45 height 11
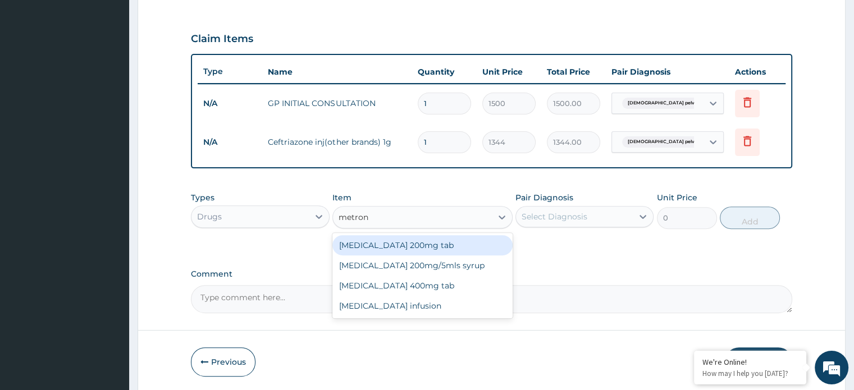
type input "metroni"
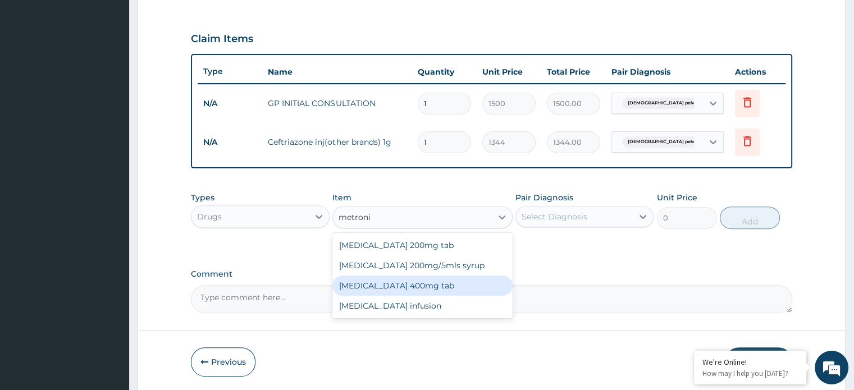
click at [355, 278] on div "[MEDICAL_DATA] 400mg tab" at bounding box center [422, 286] width 180 height 20
type input "40"
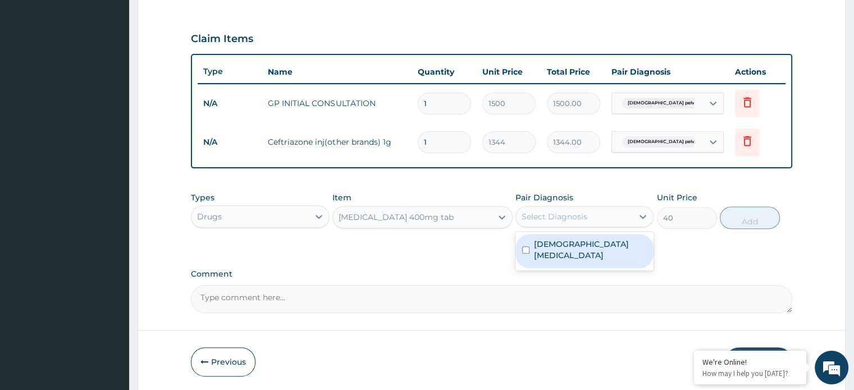
click at [564, 211] on div "Select Diagnosis" at bounding box center [554, 216] width 66 height 11
click at [549, 253] on label "Female pelvic inflammatory disease" at bounding box center [590, 250] width 113 height 22
checkbox input "true"
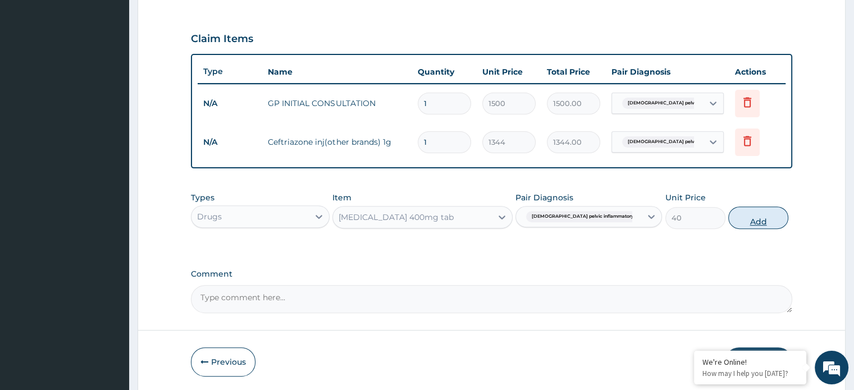
click at [758, 219] on button "Add" at bounding box center [758, 218] width 60 height 22
type input "0"
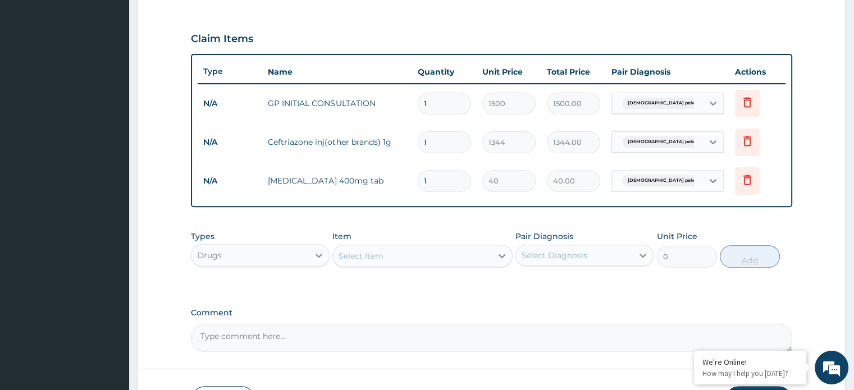
type input "14"
type input "560.00"
type input "14"
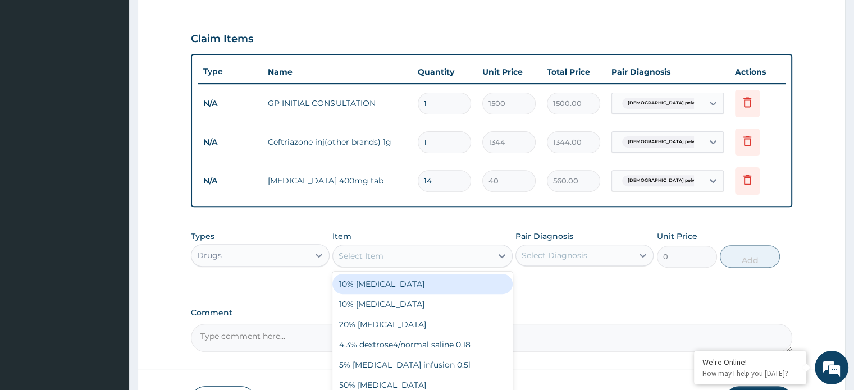
click at [408, 259] on div "Select Item" at bounding box center [412, 256] width 159 height 18
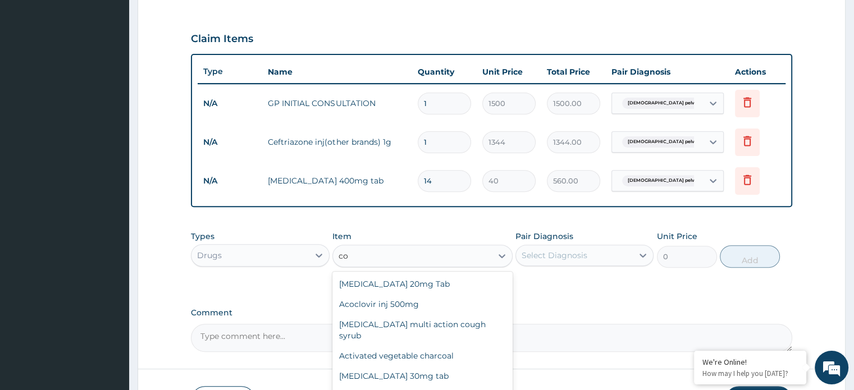
type input "c"
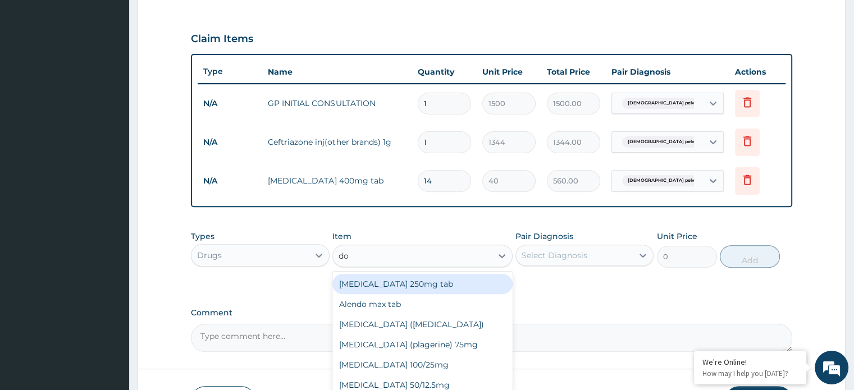
type input "dox"
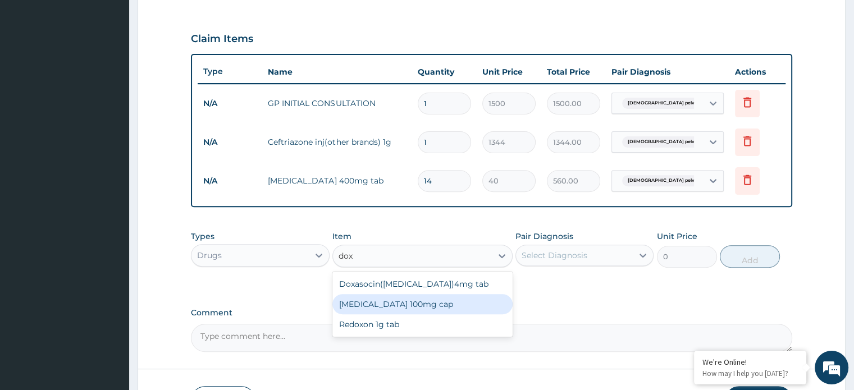
click at [447, 301] on div "[MEDICAL_DATA] 100mg cap" at bounding box center [422, 304] width 180 height 20
type input "28.8"
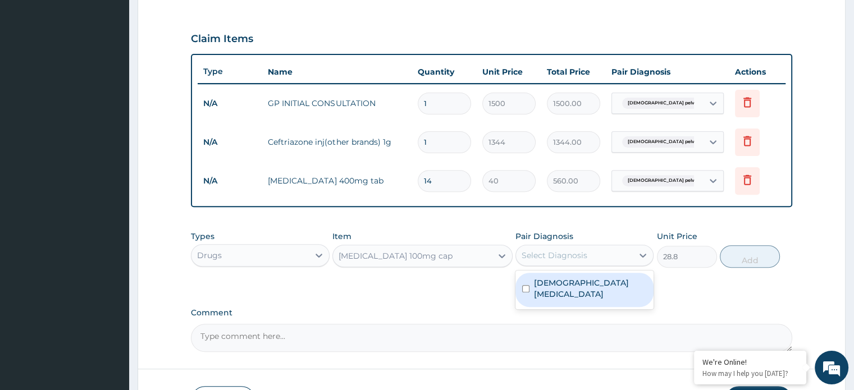
click at [585, 253] on div "Select Diagnosis" at bounding box center [554, 255] width 66 height 11
click at [582, 278] on label "Female pelvic inflammatory disease" at bounding box center [590, 288] width 113 height 22
checkbox input "true"
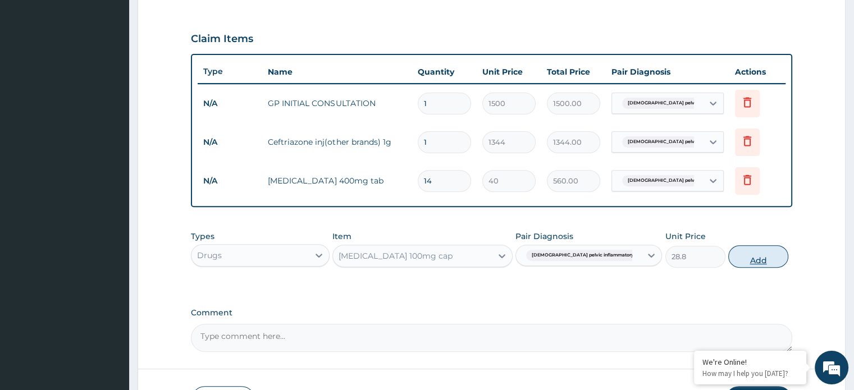
click at [743, 260] on button "Add" at bounding box center [758, 256] width 60 height 22
type input "0"
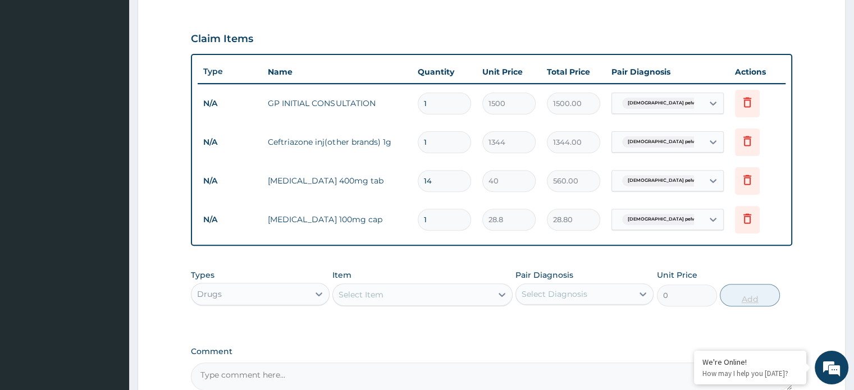
type input "14"
type input "403.20"
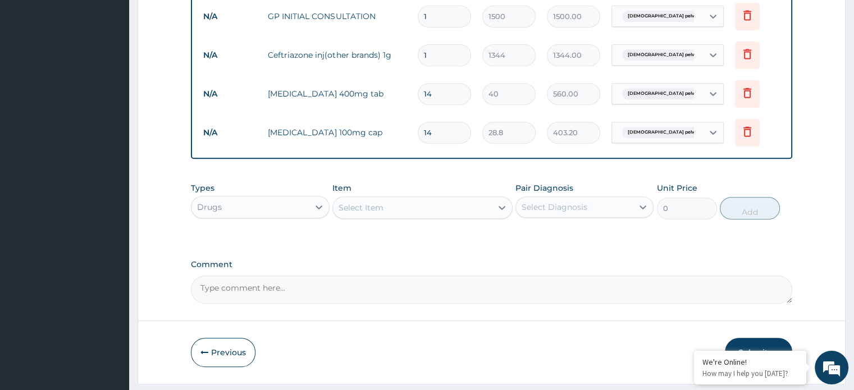
scroll to position [480, 0]
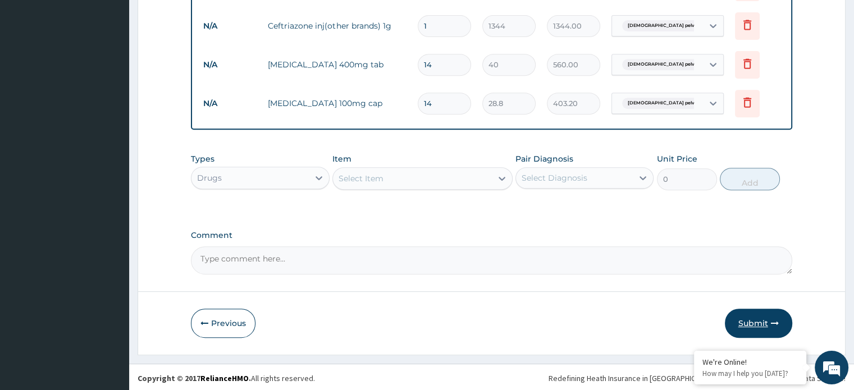
type input "14"
click at [750, 320] on button "Submit" at bounding box center [758, 323] width 67 height 29
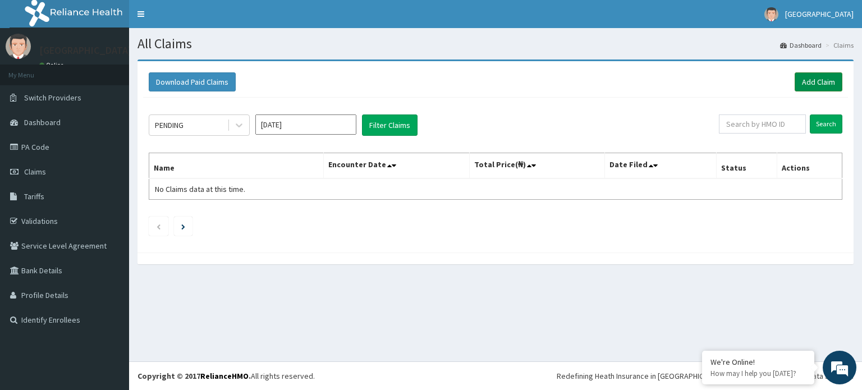
click at [832, 79] on link "Add Claim" at bounding box center [819, 81] width 48 height 19
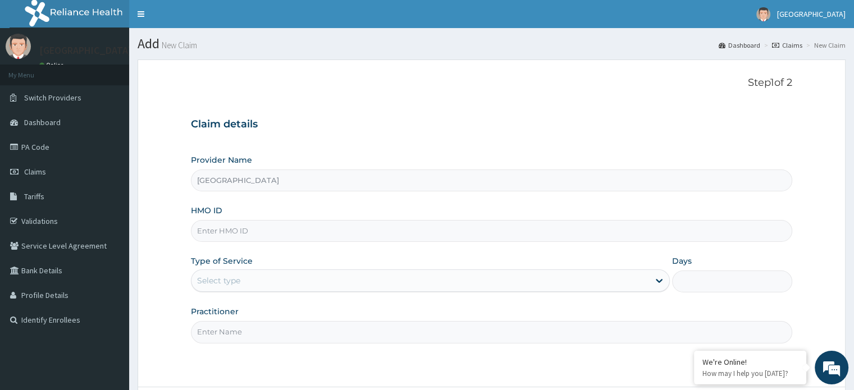
type input "[GEOGRAPHIC_DATA]"
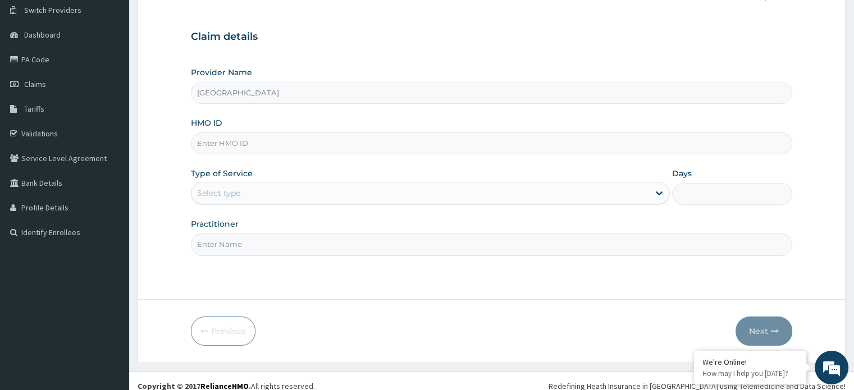
scroll to position [97, 0]
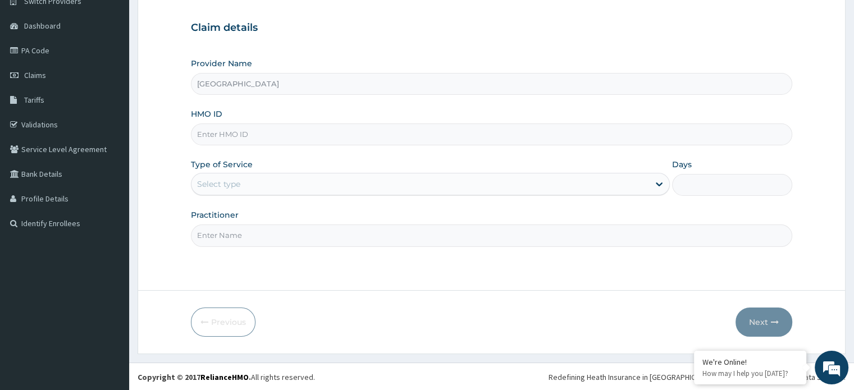
click at [353, 131] on input "HMO ID" at bounding box center [491, 134] width 601 height 22
type input "SCN/10045/C"
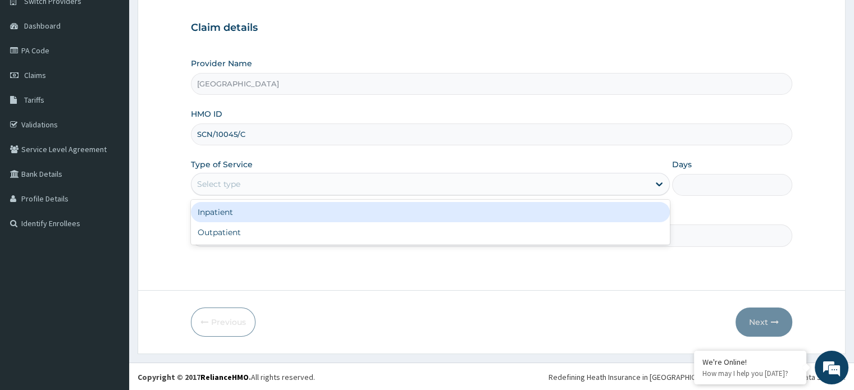
click at [274, 183] on div "Select type" at bounding box center [419, 184] width 457 height 18
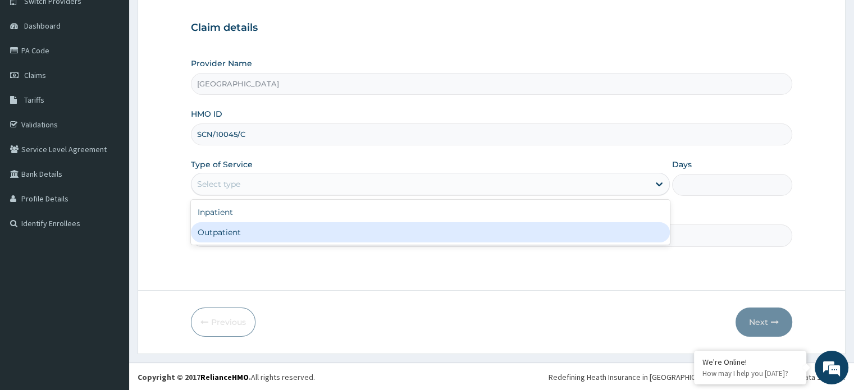
click at [250, 228] on div "Outpatient" at bounding box center [430, 232] width 479 height 20
type input "1"
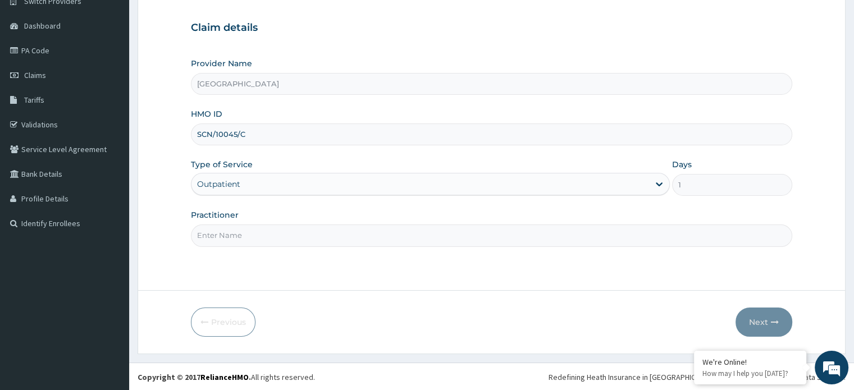
click at [262, 233] on input "Practitioner" at bounding box center [491, 236] width 601 height 22
type input "[PERSON_NAME]"
click at [775, 322] on icon "button" at bounding box center [775, 322] width 8 height 8
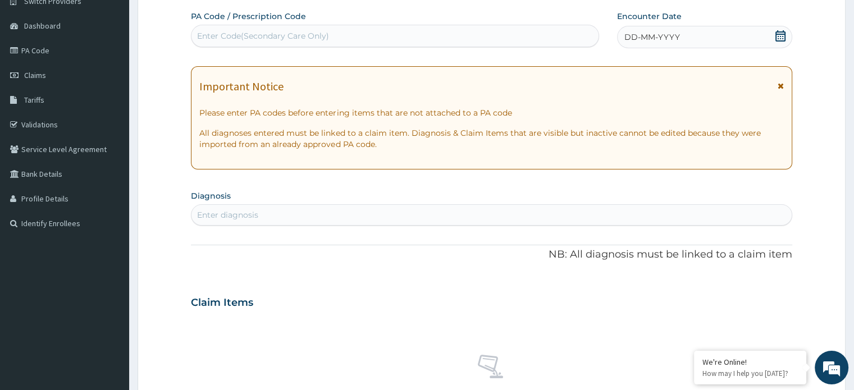
click at [779, 34] on icon at bounding box center [780, 35] width 10 height 11
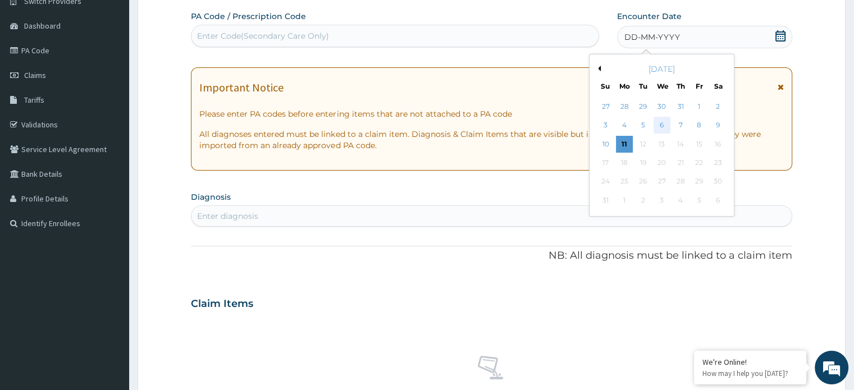
click at [661, 122] on div "6" at bounding box center [661, 125] width 17 height 17
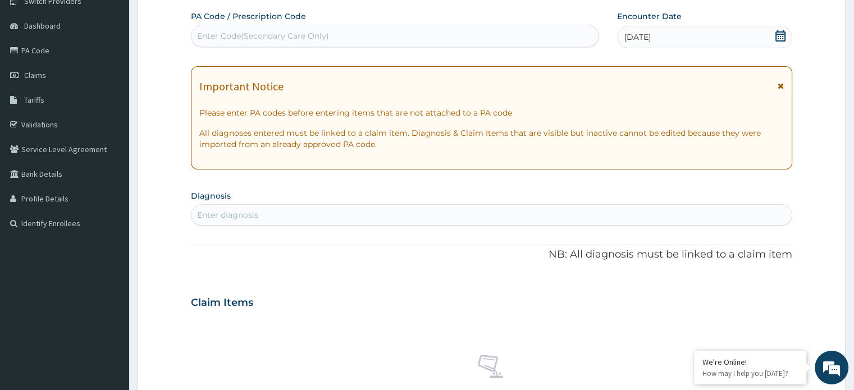
click at [510, 208] on div "Enter diagnosis" at bounding box center [490, 215] width 599 height 18
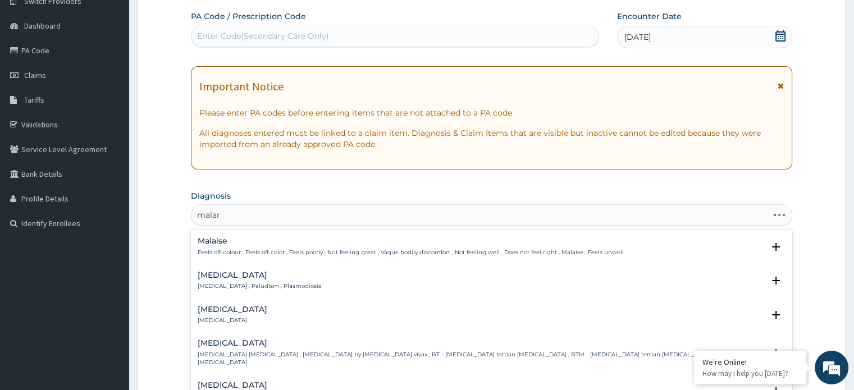
type input "malari"
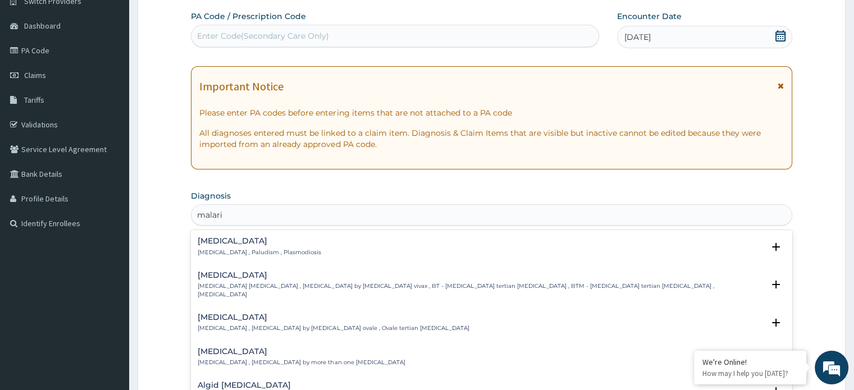
click at [199, 244] on h4 "[MEDICAL_DATA]" at bounding box center [259, 241] width 123 height 8
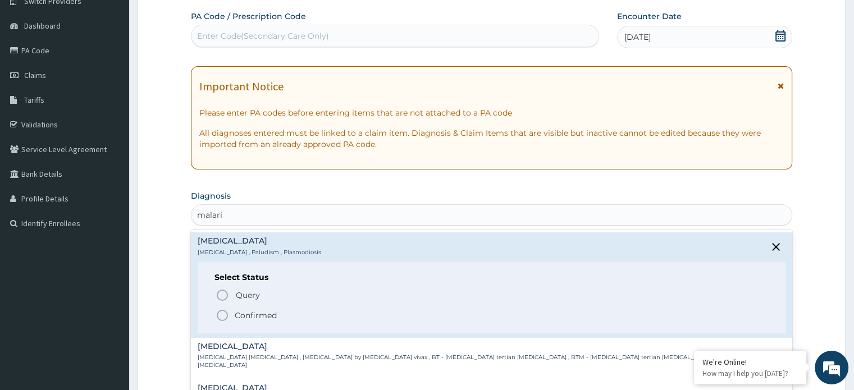
click at [223, 309] on icon "status option filled" at bounding box center [222, 315] width 13 height 13
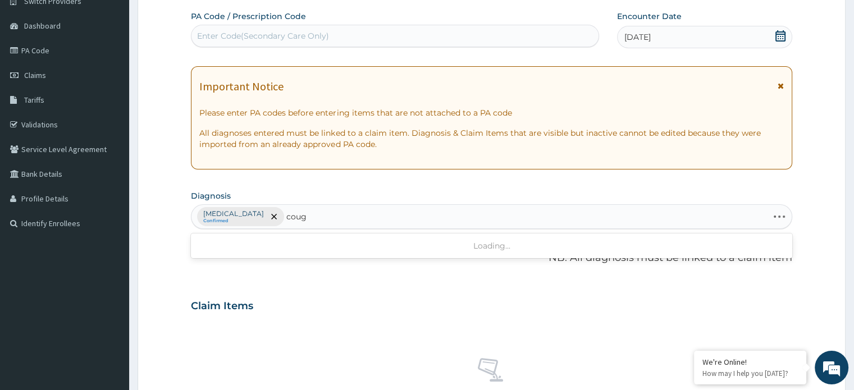
type input "cough"
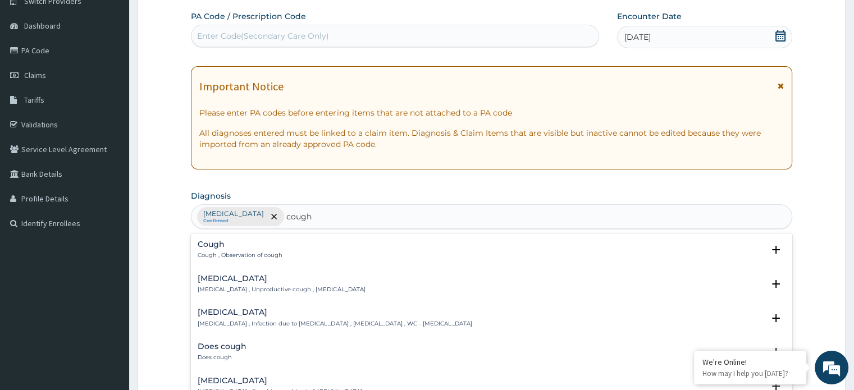
click at [239, 249] on div "Cough Cough , Observation of cough" at bounding box center [240, 250] width 85 height 20
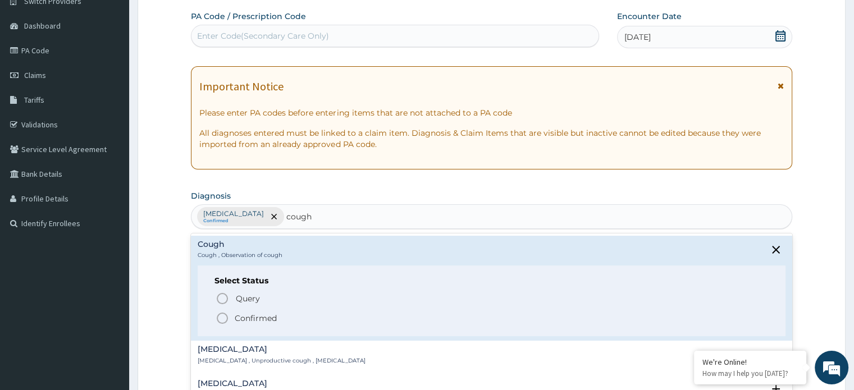
click at [240, 312] on span "Confirmed" at bounding box center [492, 318] width 552 height 13
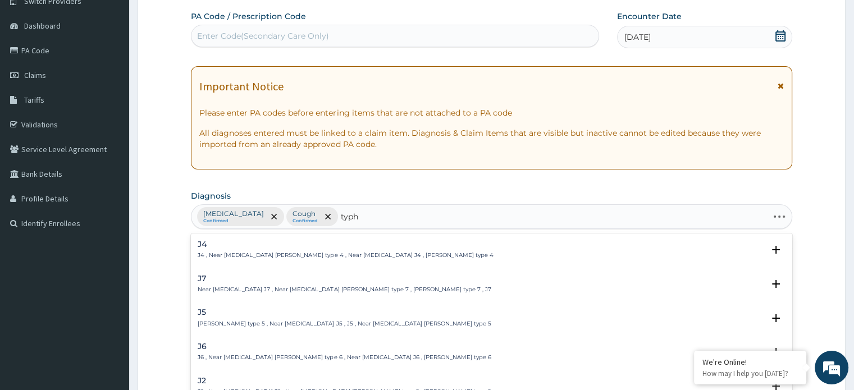
type input "typho"
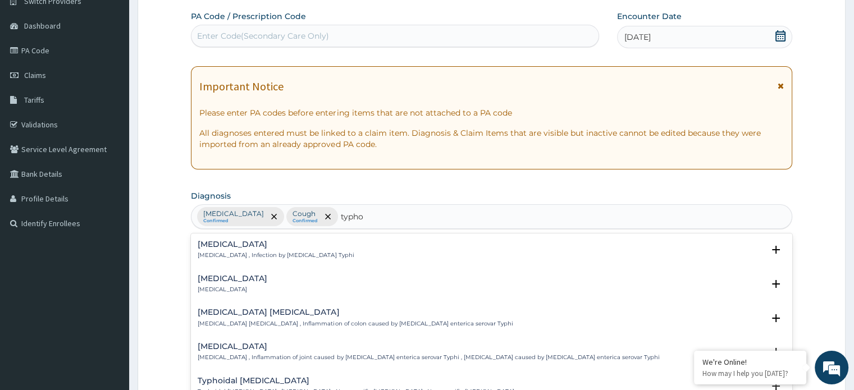
click at [250, 248] on h4 "[MEDICAL_DATA]" at bounding box center [276, 244] width 156 height 8
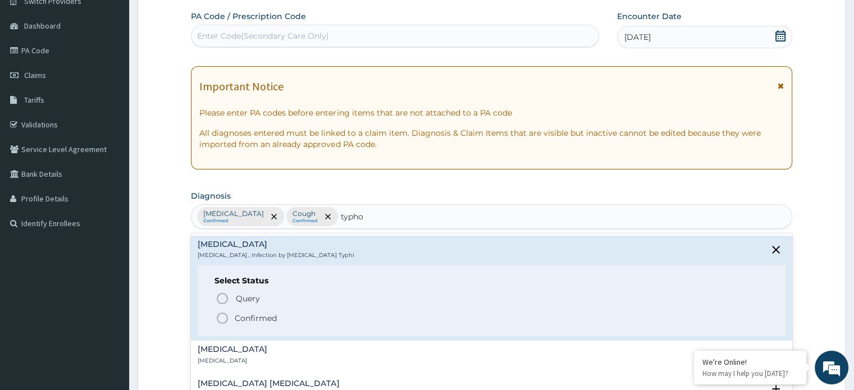
click at [240, 315] on p "Confirmed" at bounding box center [256, 318] width 42 height 11
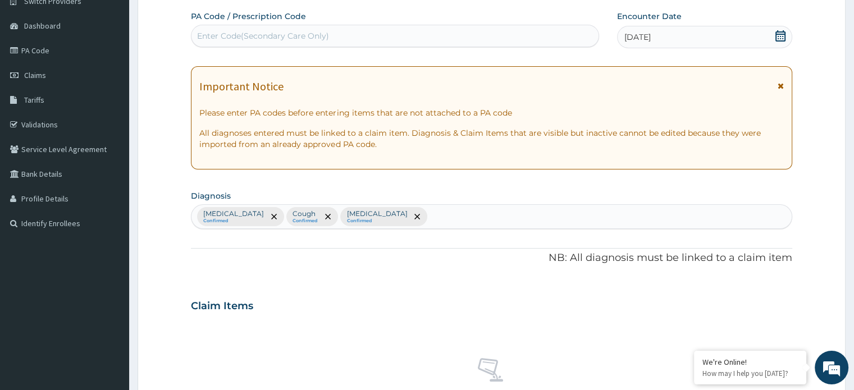
scroll to position [418, 0]
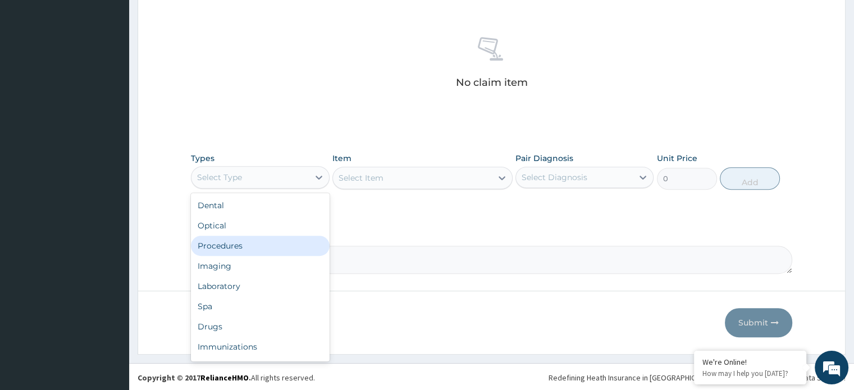
drag, startPoint x: 269, startPoint y: 181, endPoint x: 254, endPoint y: 240, distance: 60.3
click at [254, 189] on div "option Procedures focused, 3 of 10. 10 results available. Use Up and Down to ch…" at bounding box center [260, 177] width 138 height 22
click at [254, 240] on div "Procedures" at bounding box center [260, 246] width 138 height 20
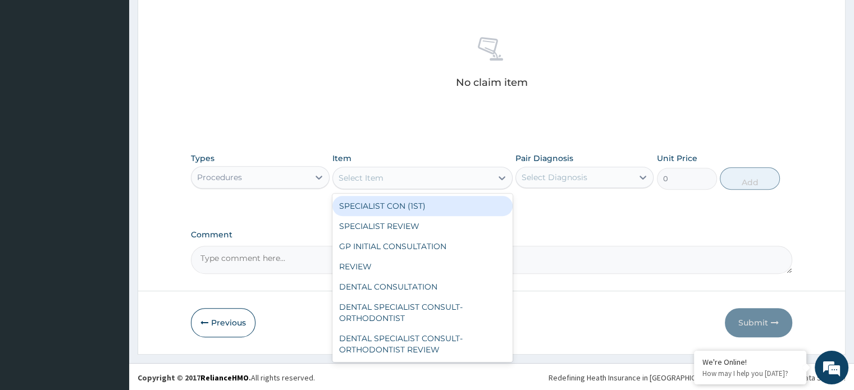
click at [359, 175] on div "Select Item" at bounding box center [360, 177] width 45 height 11
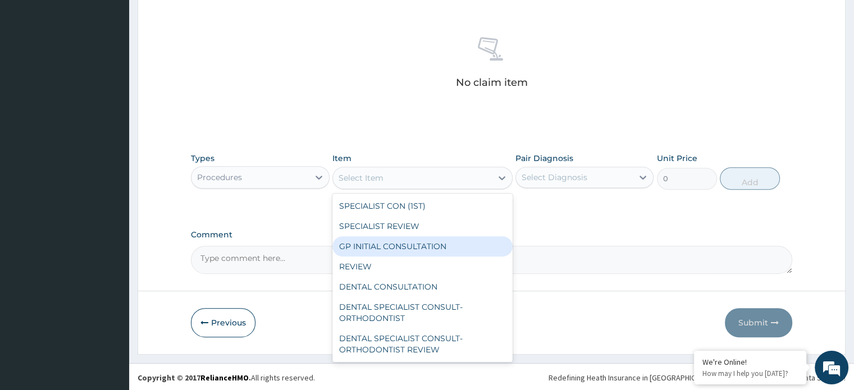
click at [351, 237] on div "GP INITIAL CONSULTATION" at bounding box center [422, 246] width 180 height 20
type input "1500"
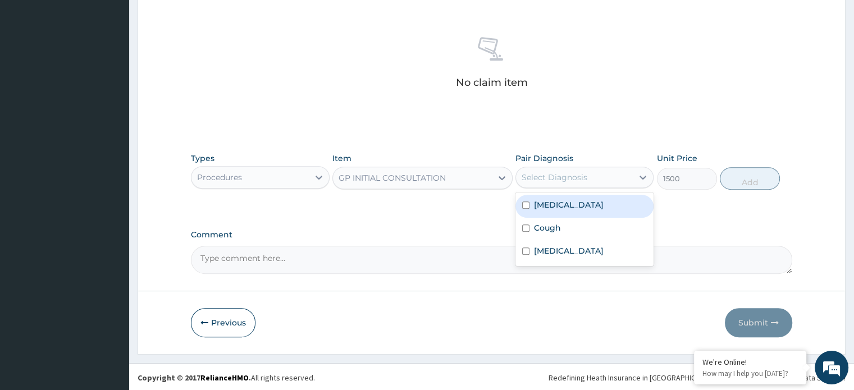
click at [615, 171] on div "Select Diagnosis" at bounding box center [574, 177] width 117 height 18
drag, startPoint x: 613, startPoint y: 203, endPoint x: 594, endPoint y: 208, distance: 19.2
click at [594, 208] on div "Malaria" at bounding box center [584, 206] width 138 height 23
checkbox input "true"
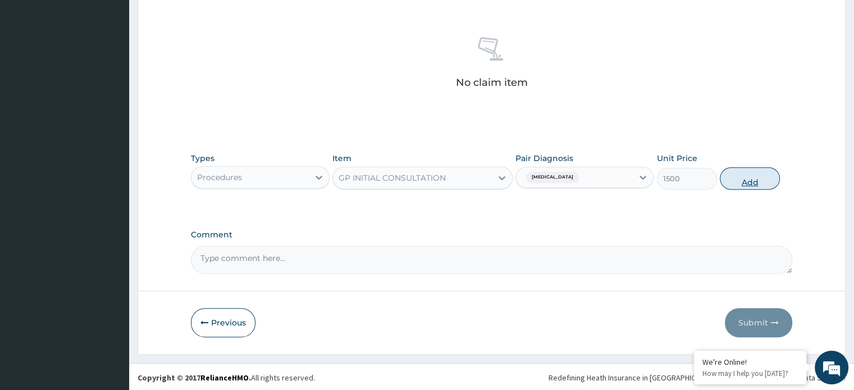
click at [736, 184] on button "Add" at bounding box center [750, 178] width 60 height 22
type input "0"
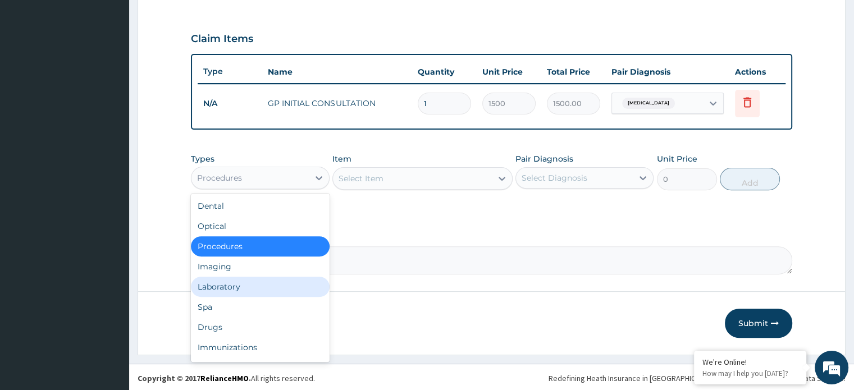
drag, startPoint x: 222, startPoint y: 170, endPoint x: 235, endPoint y: 284, distance: 115.2
click at [235, 189] on div "option Procedures, selected. option Laboratory focused, 5 of 10. 10 results ava…" at bounding box center [260, 178] width 138 height 22
click at [235, 284] on div "Laboratory" at bounding box center [260, 287] width 138 height 20
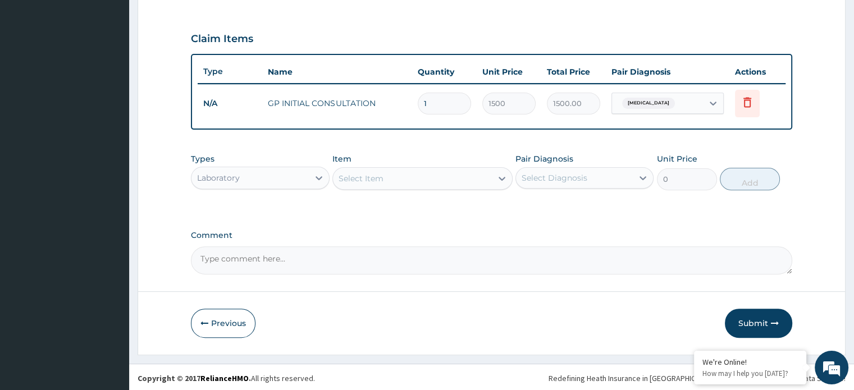
click at [446, 164] on div "Item Select Item" at bounding box center [422, 171] width 180 height 37
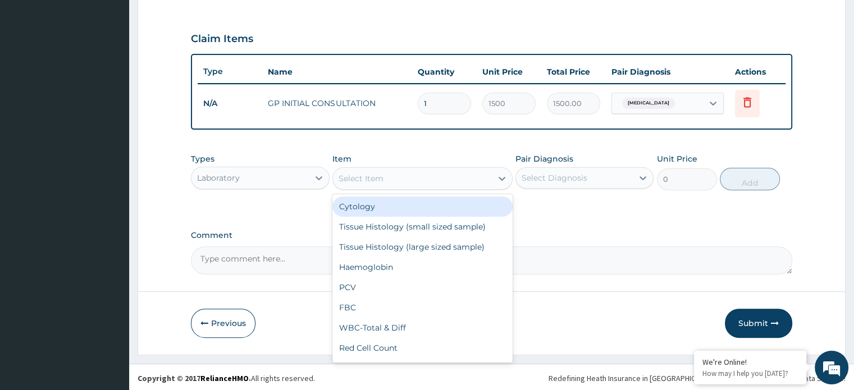
click at [443, 170] on div "Select Item" at bounding box center [412, 179] width 159 height 18
type input "mal"
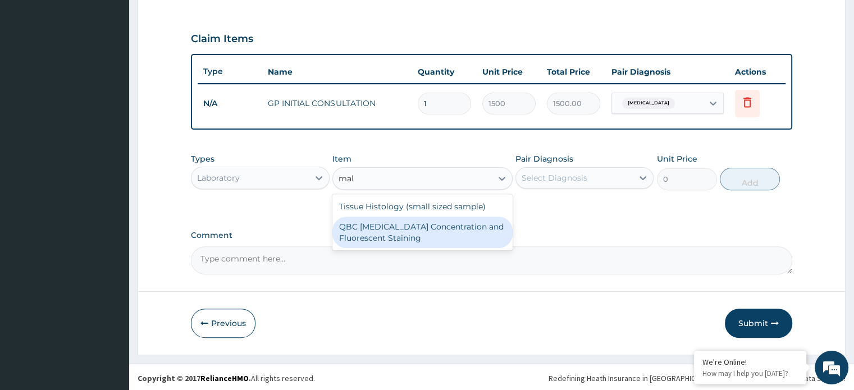
click at [449, 217] on div "QBC Malaria Concentration and Fluorescent Staining" at bounding box center [422, 232] width 180 height 31
type input "1500"
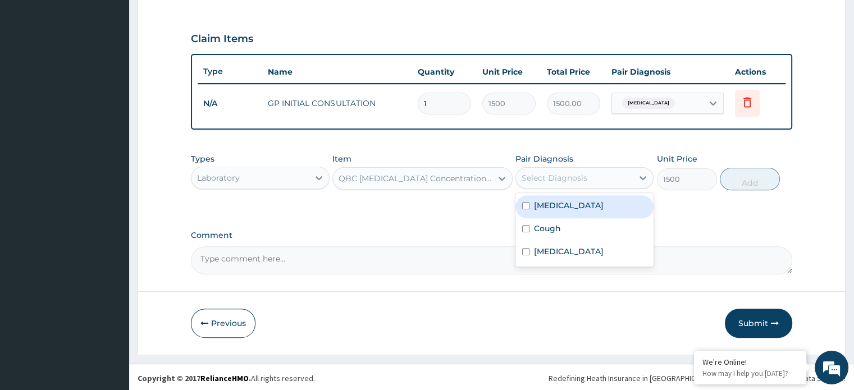
drag, startPoint x: 556, startPoint y: 181, endPoint x: 553, endPoint y: 209, distance: 28.3
click at [553, 189] on div "option Malaria, selected. option Malaria focused, 1 of 3. 3 results available. …" at bounding box center [584, 177] width 138 height 21
click at [553, 209] on div "Malaria" at bounding box center [584, 206] width 138 height 23
checkbox input "true"
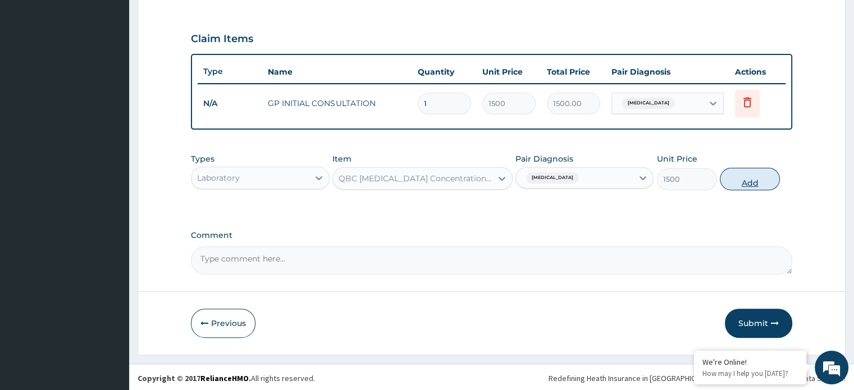
click at [732, 177] on button "Add" at bounding box center [750, 179] width 60 height 22
type input "0"
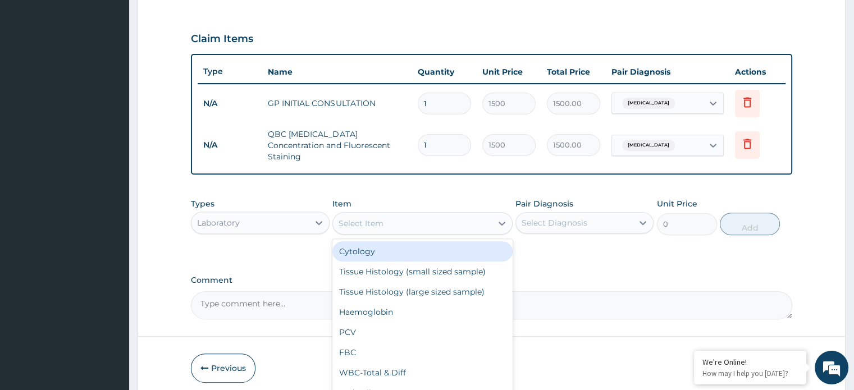
click at [372, 218] on div "Select Item" at bounding box center [360, 223] width 45 height 11
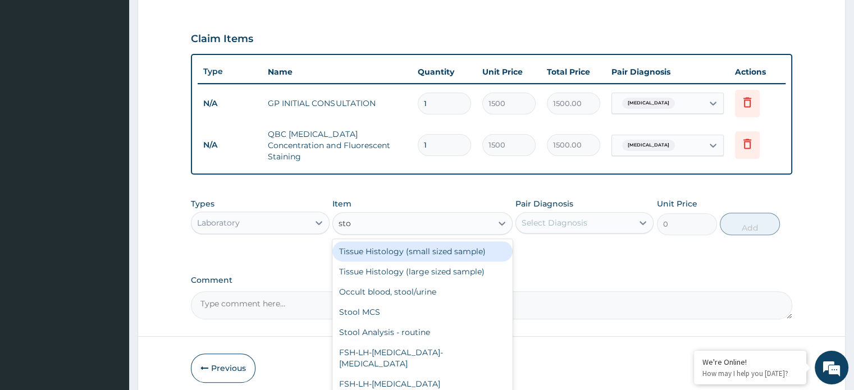
type input "stoo"
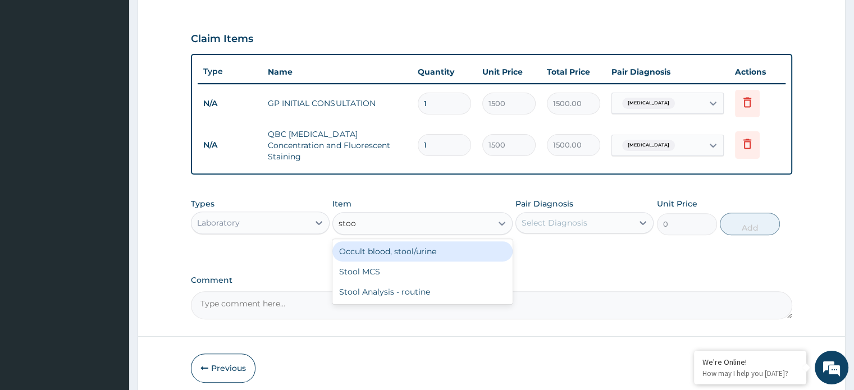
click at [376, 241] on div "Occult blood, stool/urine" at bounding box center [422, 251] width 180 height 20
type input "1500"
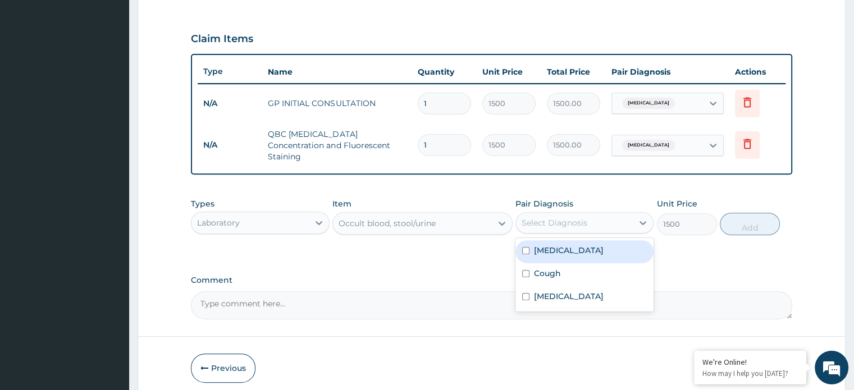
click at [590, 214] on div "Select Diagnosis" at bounding box center [574, 223] width 117 height 18
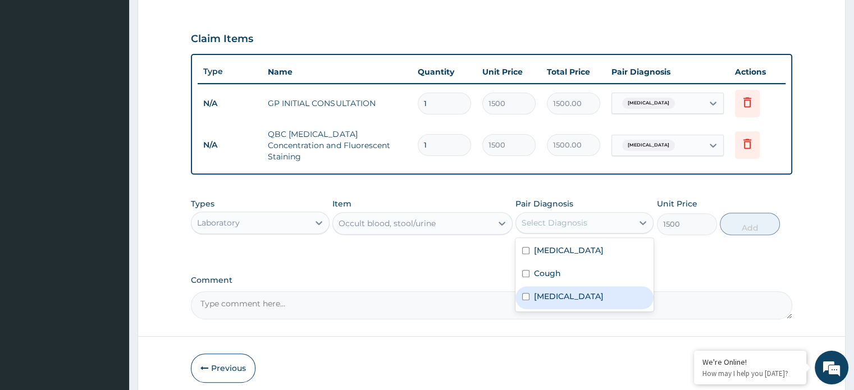
click at [586, 286] on div "Typhoid fever" at bounding box center [584, 297] width 138 height 23
checkbox input "true"
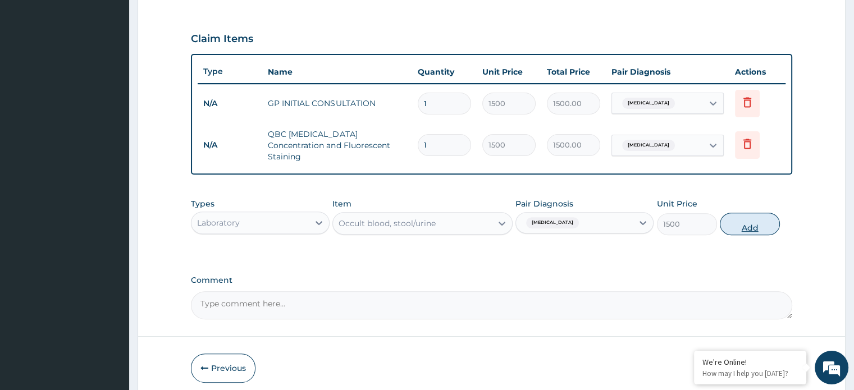
click at [745, 218] on button "Add" at bounding box center [750, 224] width 60 height 22
type input "0"
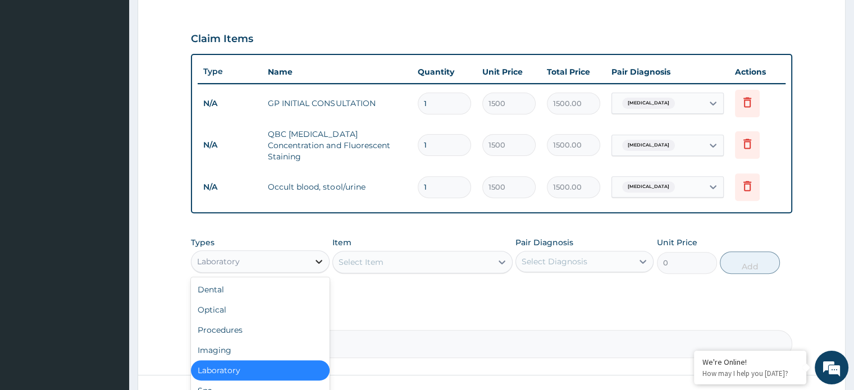
click at [317, 256] on icon at bounding box center [318, 261] width 11 height 11
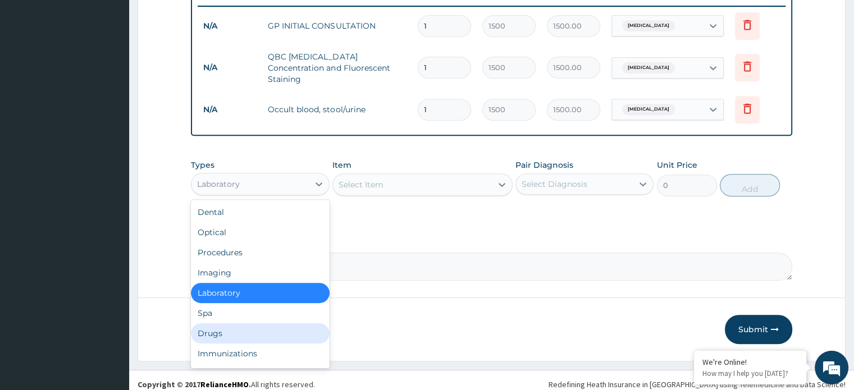
click at [276, 327] on div "Drugs" at bounding box center [260, 333] width 138 height 20
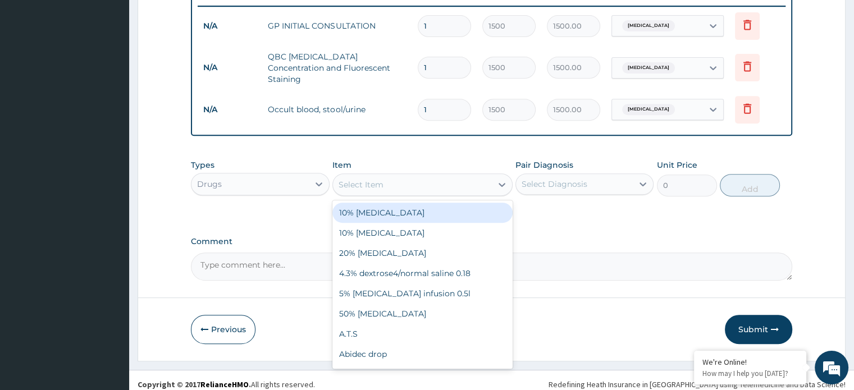
click at [377, 179] on div "Select Item" at bounding box center [360, 184] width 45 height 11
type input "para"
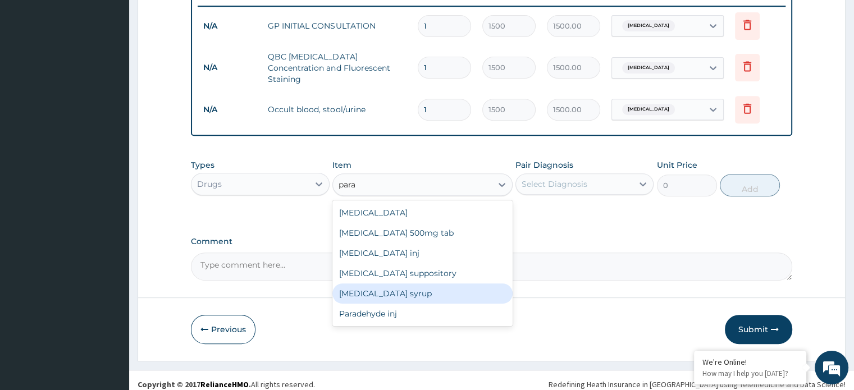
click at [442, 283] on div "Paracetamol syrup" at bounding box center [422, 293] width 180 height 20
type input "160"
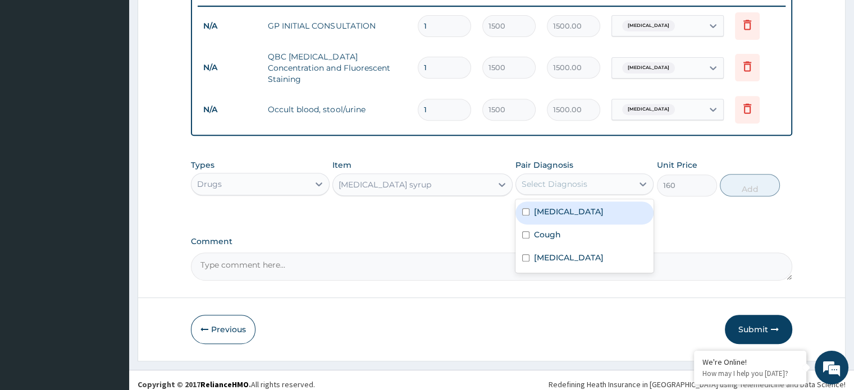
drag, startPoint x: 564, startPoint y: 166, endPoint x: 554, endPoint y: 203, distance: 38.3
click at [554, 195] on div "option Typhoid fever, selected. option Malaria focused, 1 of 3. 3 results avail…" at bounding box center [584, 183] width 138 height 21
click at [554, 206] on label "Malaria" at bounding box center [569, 211] width 70 height 11
checkbox input "true"
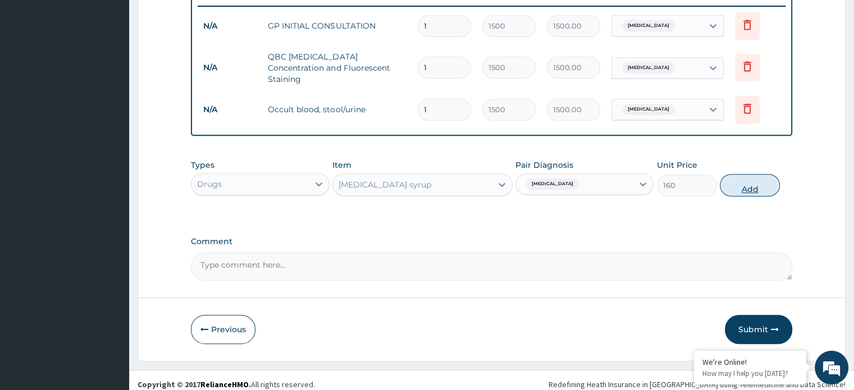
click at [726, 174] on button "Add" at bounding box center [750, 185] width 60 height 22
type input "0"
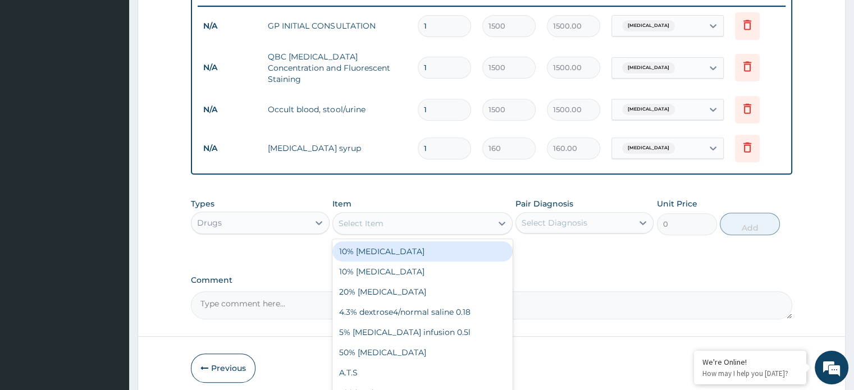
click at [380, 214] on div "Select Item" at bounding box center [412, 223] width 159 height 18
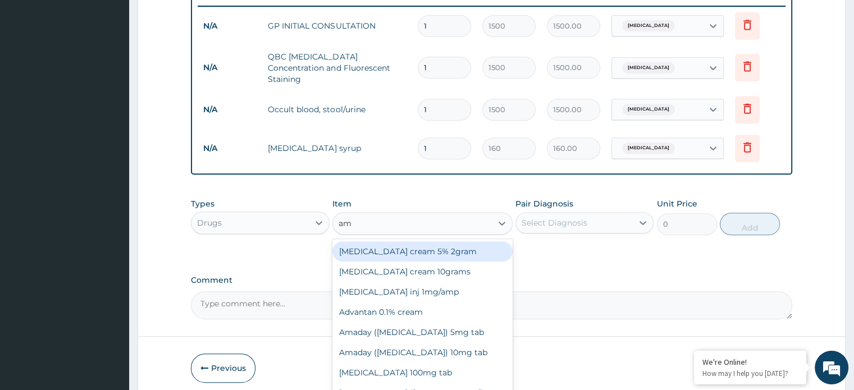
type input "amo"
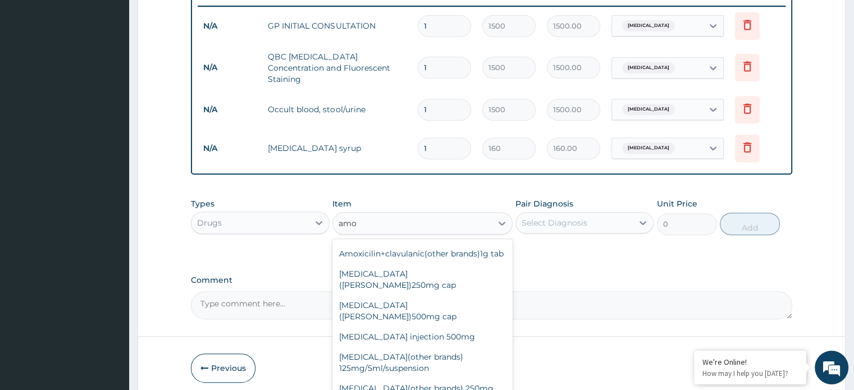
scroll to position [147, 0]
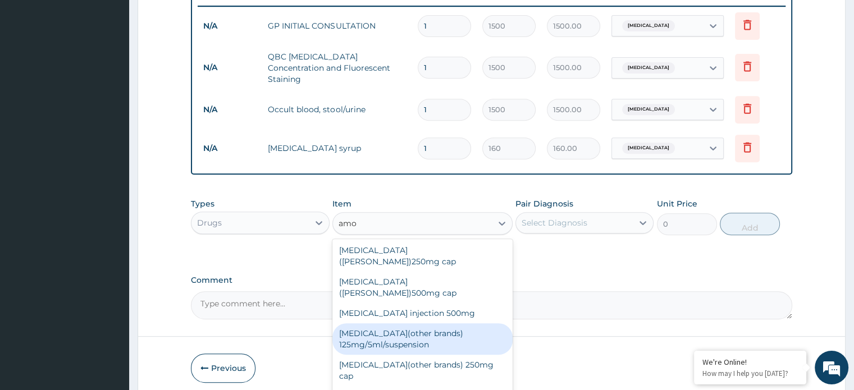
click at [352, 323] on div "Amoxycillin(other brands) 125mg/5ml/suspension" at bounding box center [422, 338] width 180 height 31
type input "520"
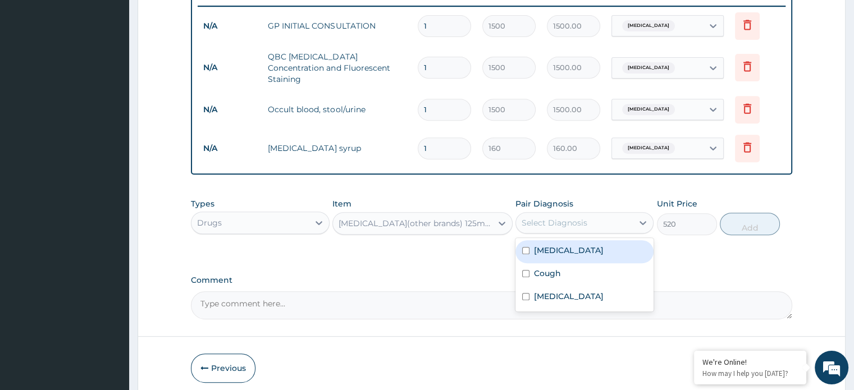
click at [605, 214] on div "Select Diagnosis" at bounding box center [574, 223] width 117 height 18
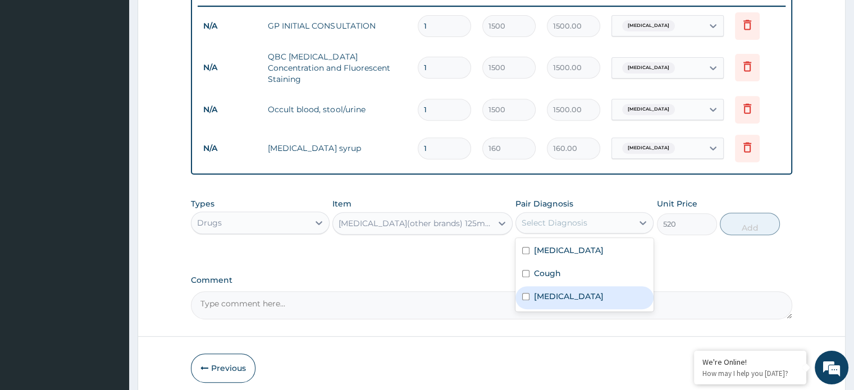
click at [598, 293] on div "Typhoid fever" at bounding box center [584, 297] width 138 height 23
checkbox input "true"
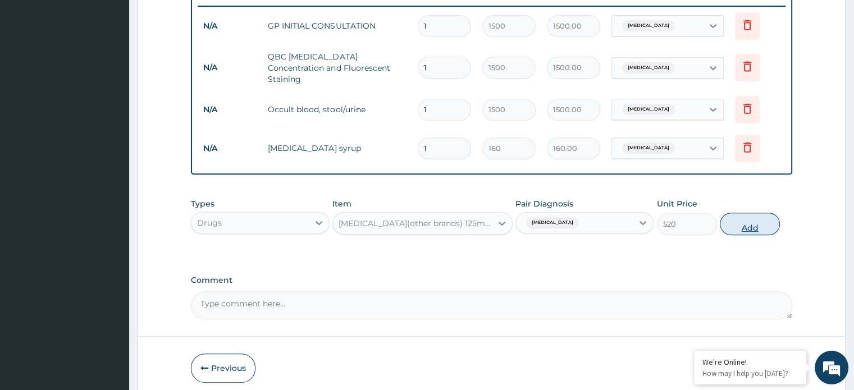
click at [763, 221] on button "Add" at bounding box center [750, 224] width 60 height 22
type input "0"
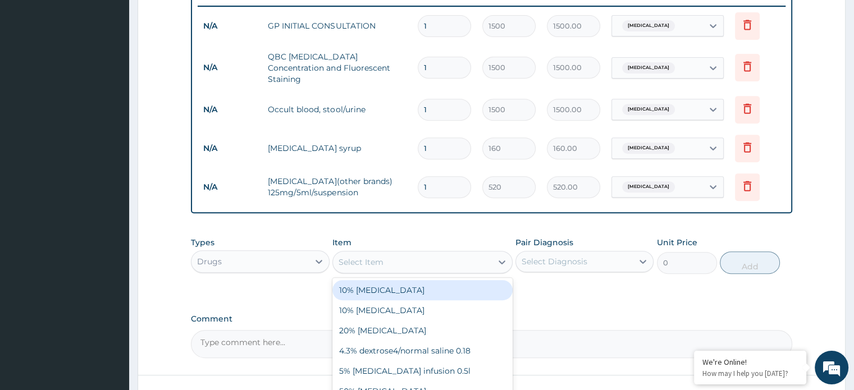
click at [410, 255] on div "Select Item" at bounding box center [412, 262] width 159 height 18
type input "eryth"
click at [422, 280] on div "Erythromycin 125mg/5ml susp" at bounding box center [422, 290] width 180 height 20
type input "960"
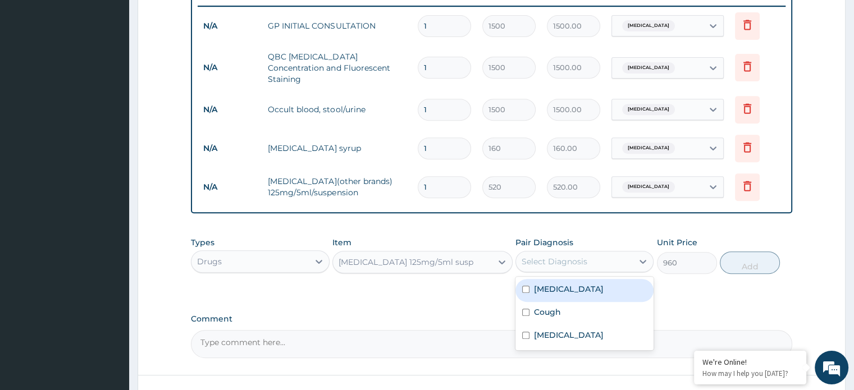
click at [546, 256] on div "Select Diagnosis" at bounding box center [554, 261] width 66 height 11
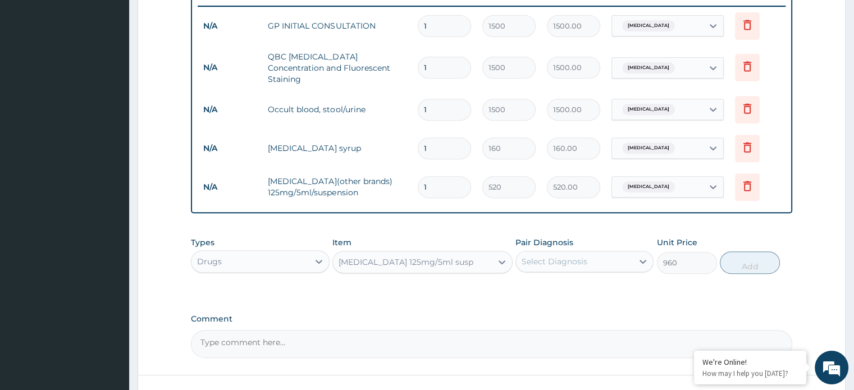
click at [546, 256] on div "Select Diagnosis" at bounding box center [554, 261] width 66 height 11
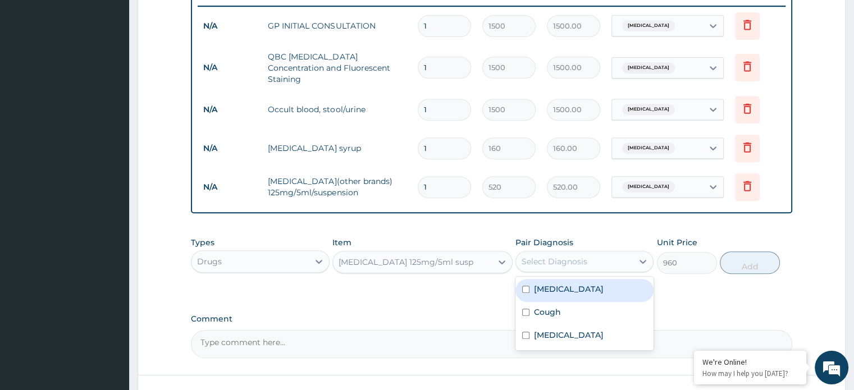
click at [546, 256] on div "Select Diagnosis" at bounding box center [554, 261] width 66 height 11
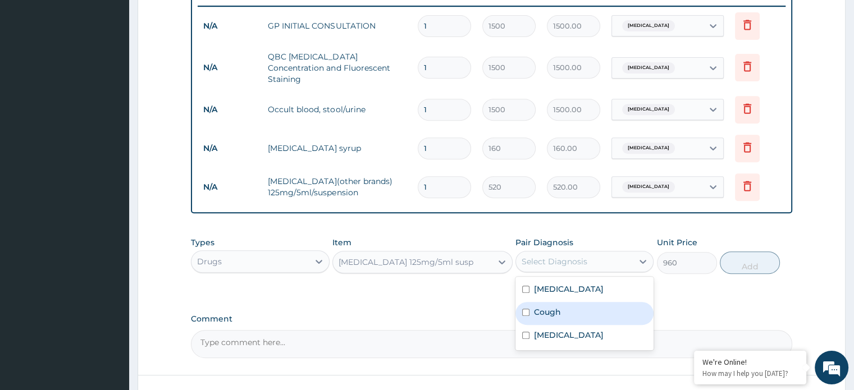
click at [553, 306] on label "Cough" at bounding box center [547, 311] width 27 height 11
checkbox input "true"
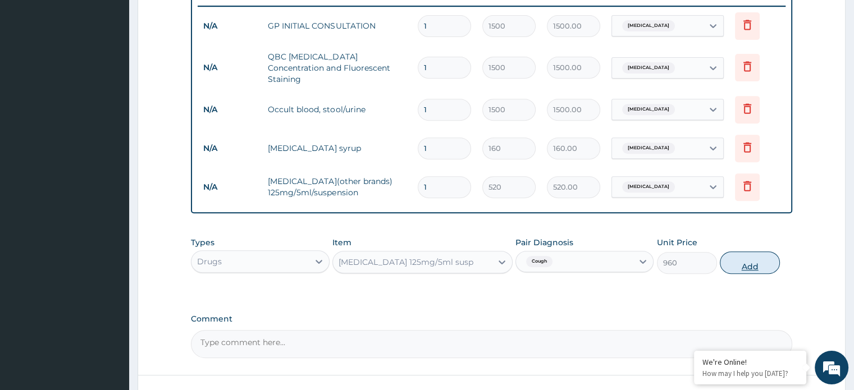
click at [739, 251] on button "Add" at bounding box center [750, 262] width 60 height 22
type input "0"
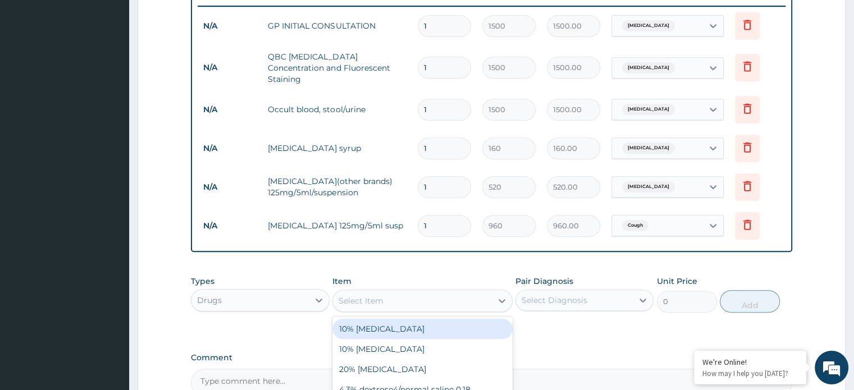
click at [436, 292] on div "Select Item" at bounding box center [412, 301] width 159 height 18
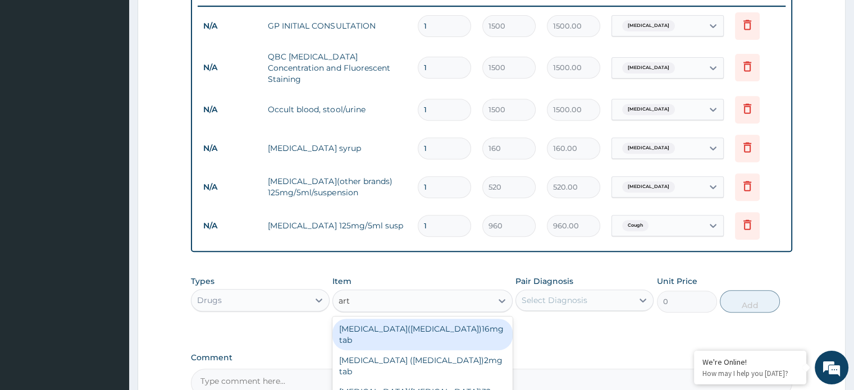
type input "arte"
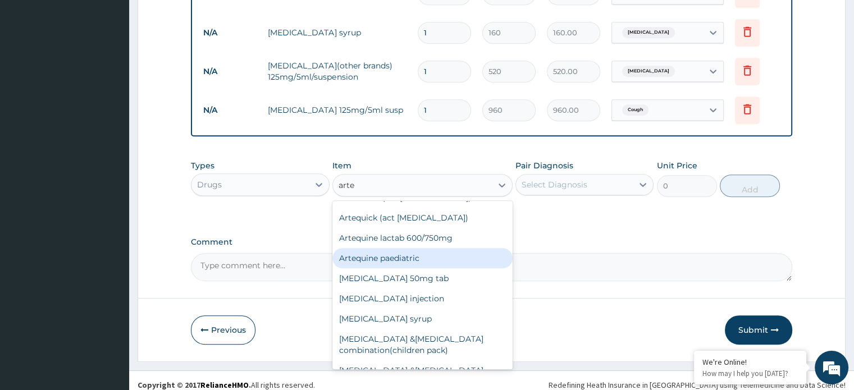
scroll to position [123, 0]
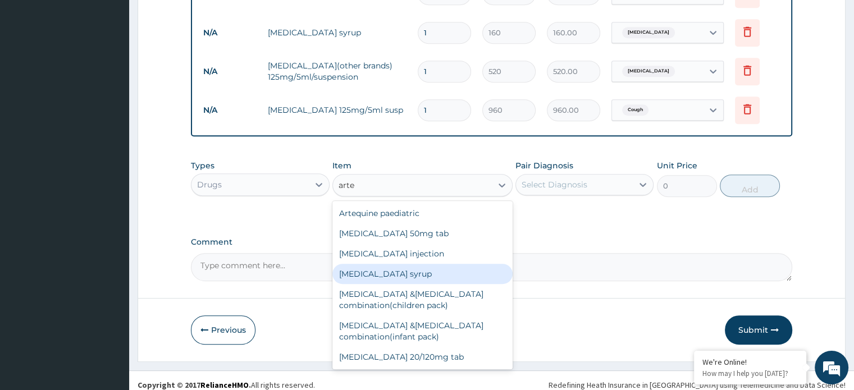
click at [376, 264] on div "Artesunate syrup" at bounding box center [422, 274] width 180 height 20
type input "316.8"
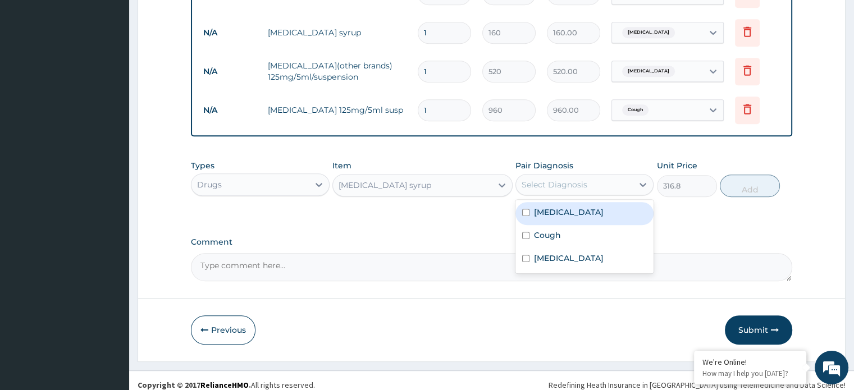
click at [552, 179] on div "Select Diagnosis" at bounding box center [554, 184] width 66 height 11
click at [567, 202] on div "Malaria" at bounding box center [584, 213] width 138 height 23
checkbox input "true"
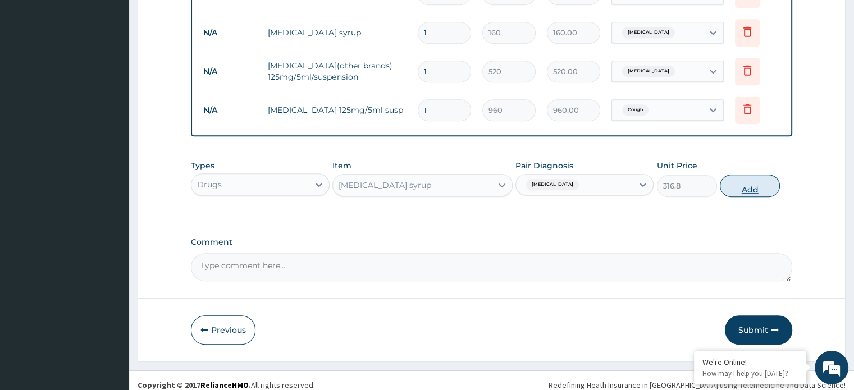
click at [748, 176] on button "Add" at bounding box center [750, 186] width 60 height 22
type input "0"
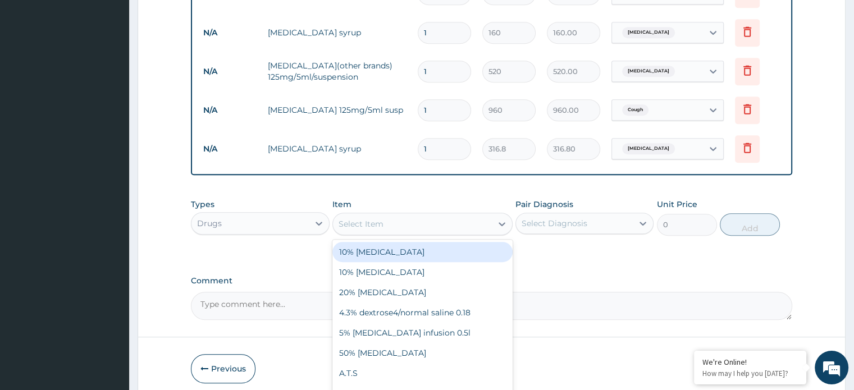
click at [375, 218] on div "Select Item" at bounding box center [360, 223] width 45 height 11
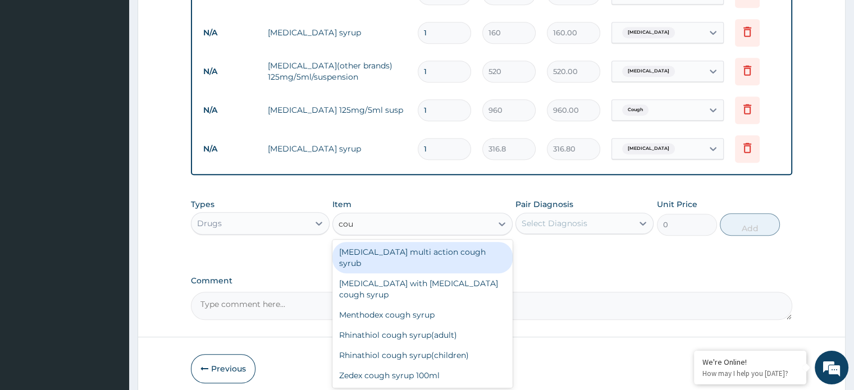
type input "coug"
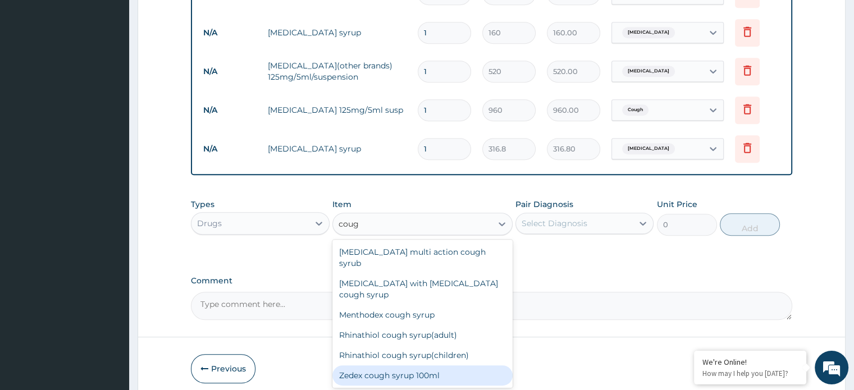
click at [432, 365] on div "Zedex cough syrup 100ml" at bounding box center [422, 375] width 180 height 20
type input "528"
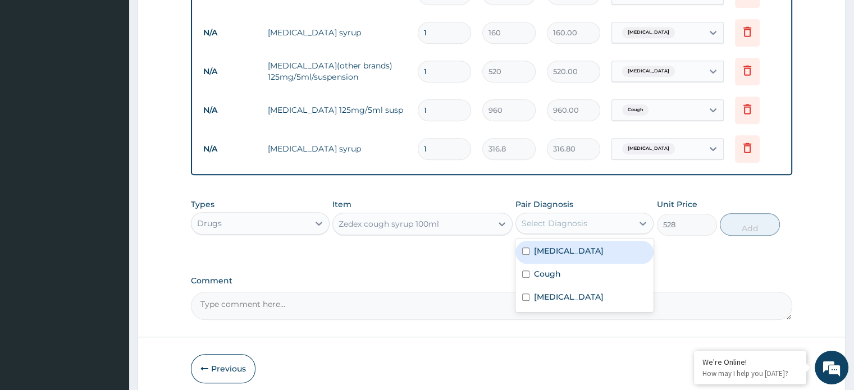
click at [587, 214] on div "Select Diagnosis" at bounding box center [574, 223] width 117 height 18
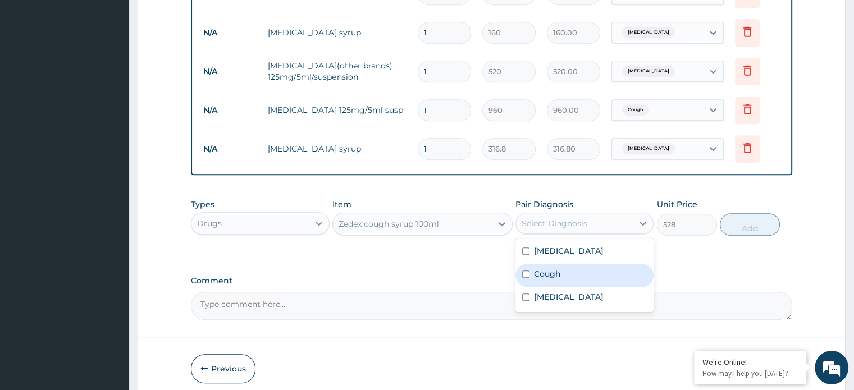
click at [568, 269] on div "Cough" at bounding box center [584, 275] width 138 height 23
checkbox input "true"
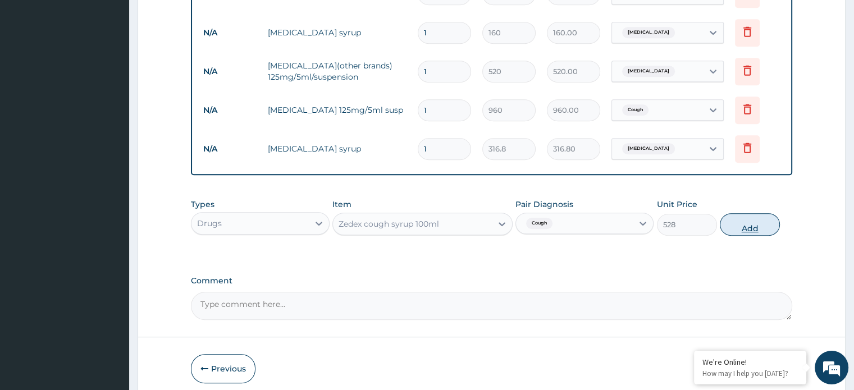
click at [752, 217] on button "Add" at bounding box center [750, 224] width 60 height 22
type input "0"
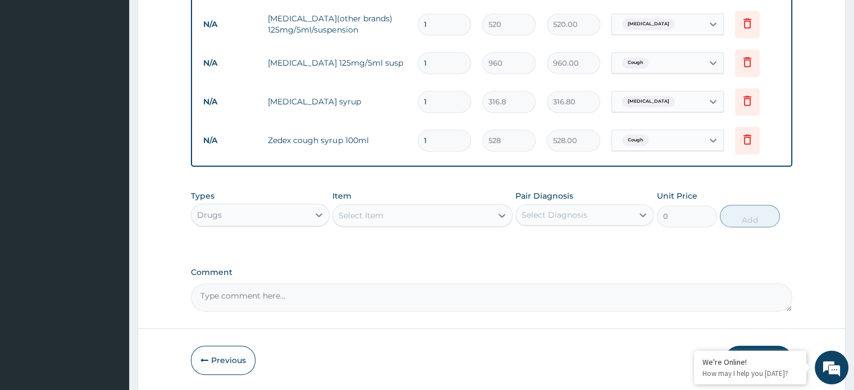
scroll to position [634, 0]
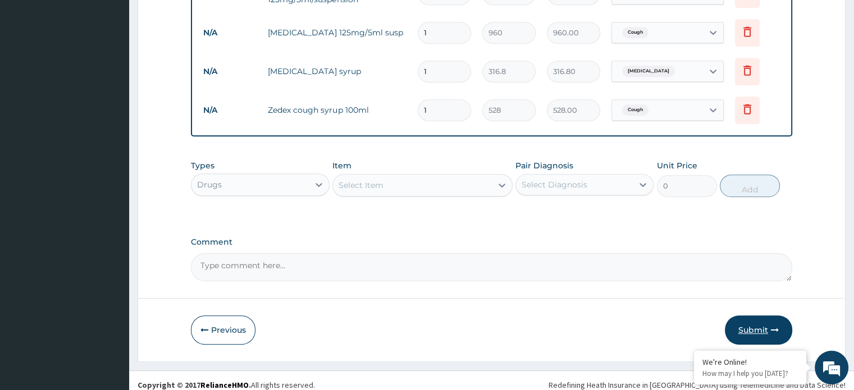
click at [748, 315] on button "Submit" at bounding box center [758, 329] width 67 height 29
